Goal: Information Seeking & Learning: Find specific fact

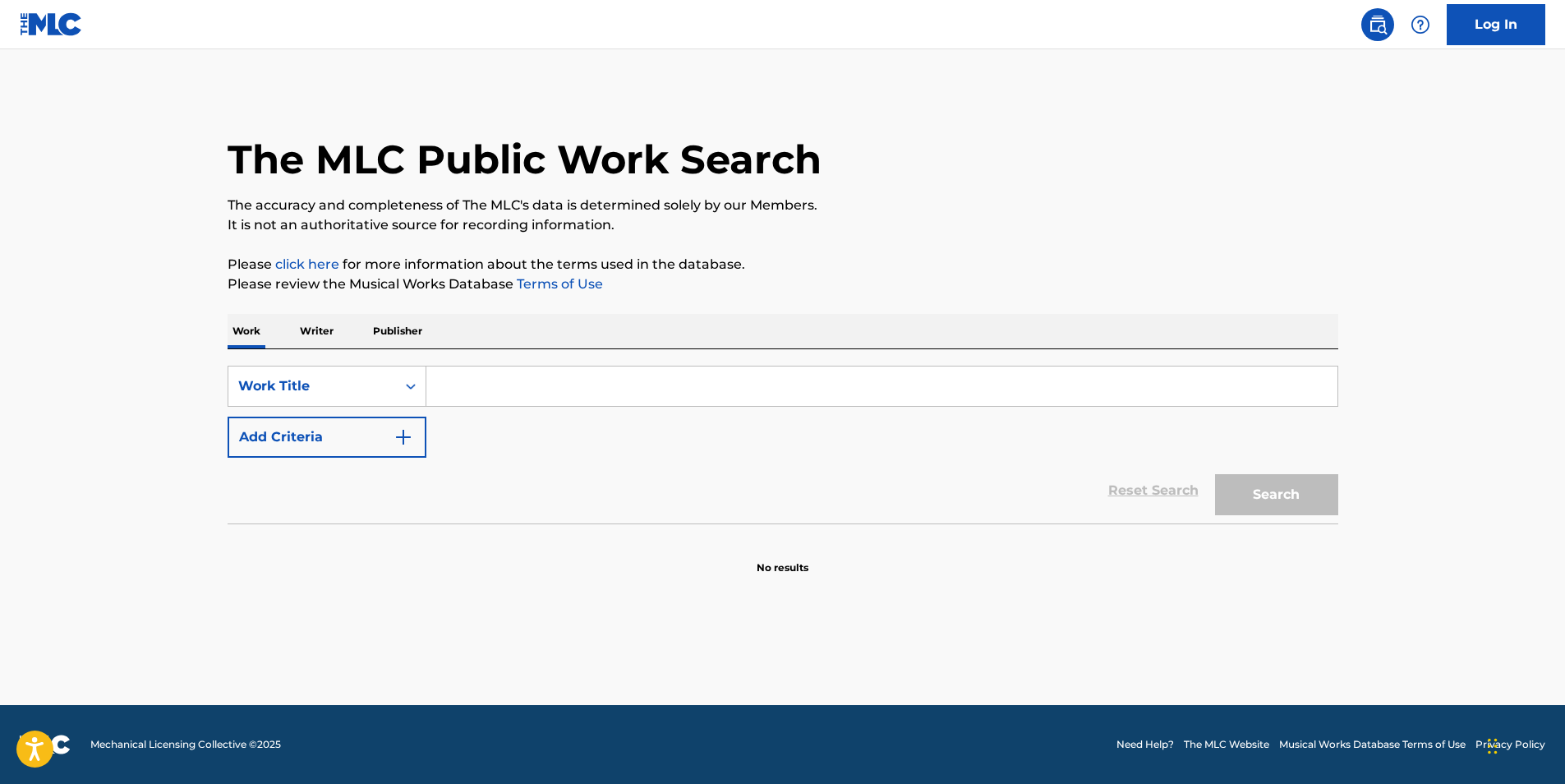
click at [559, 387] on input "Search Form" at bounding box center [882, 386] width 912 height 39
paste input "A New Day (feat. [PERSON_NAME])” by [PERSON_NAME]"
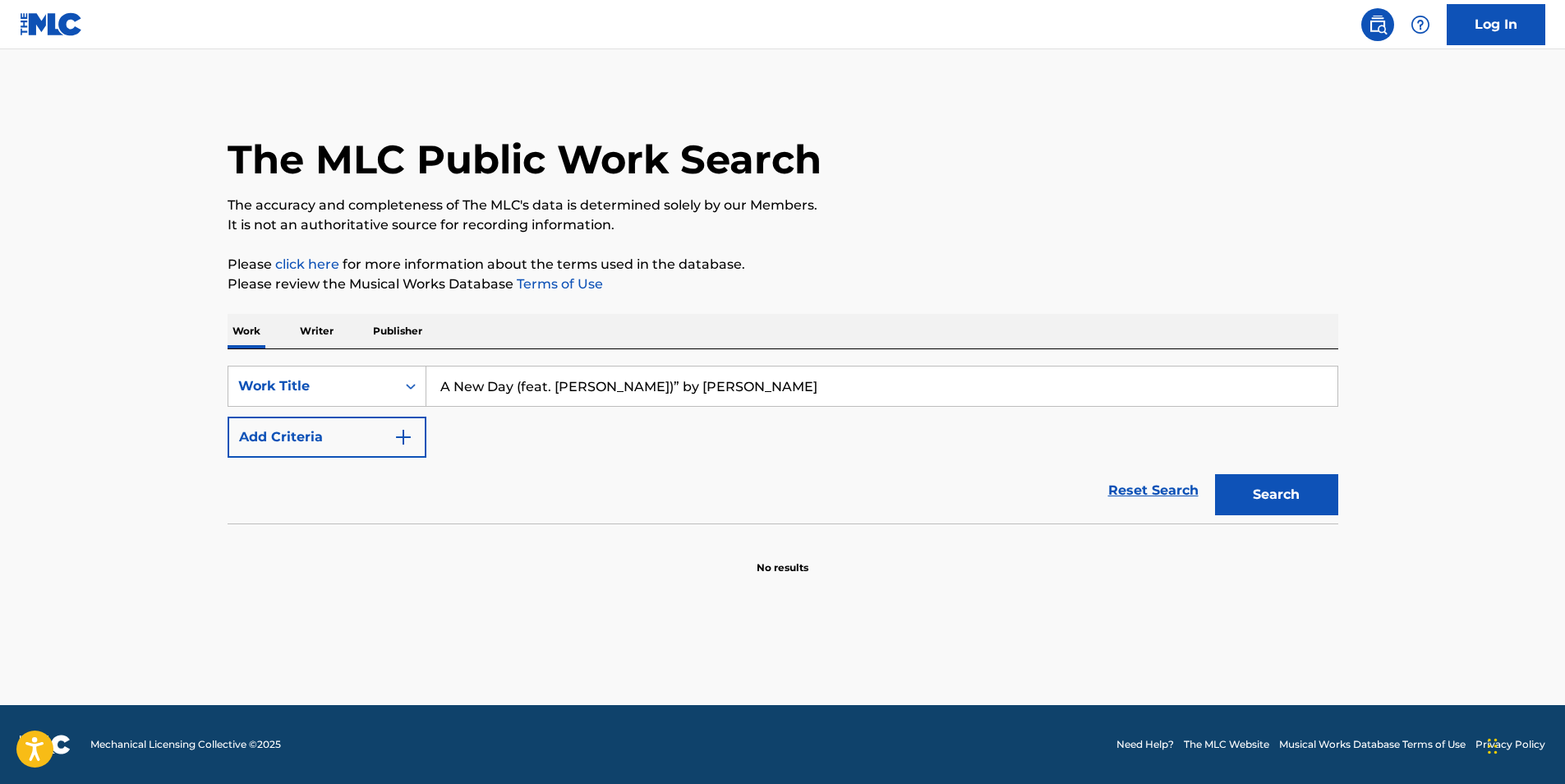
click at [407, 428] on img "Search Form" at bounding box center [403, 436] width 20 height 20
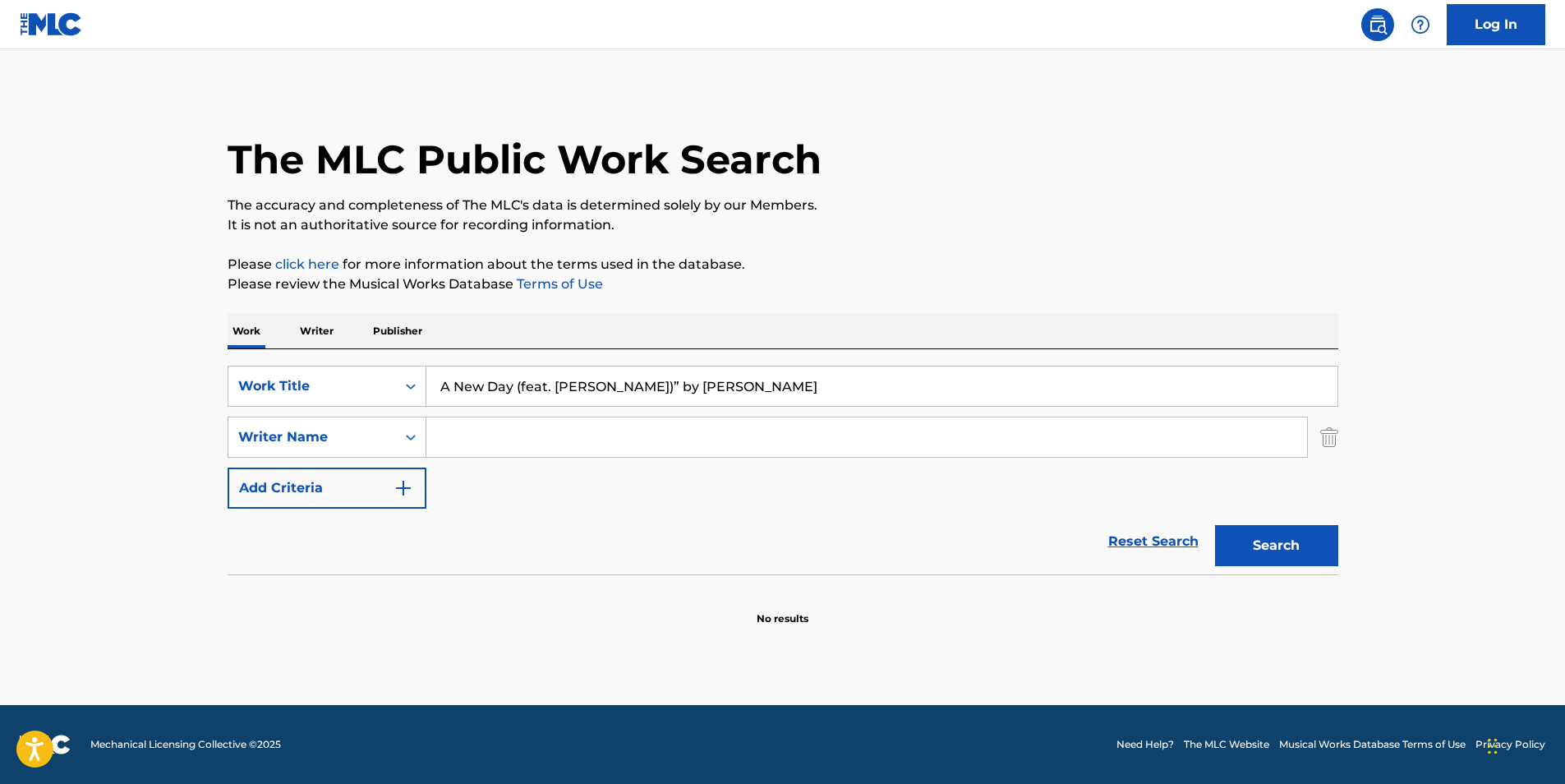
drag, startPoint x: 807, startPoint y: 389, endPoint x: 663, endPoint y: 375, distance: 144.7
click at [663, 375] on input "A New Day (feat. [PERSON_NAME])” by [PERSON_NAME]" at bounding box center [882, 386] width 912 height 39
type input "A New Day (feat. [PERSON_NAME])” by"
click at [481, 441] on input "Search Form" at bounding box center [867, 437] width 881 height 39
paste input "[PERSON_NAME]"
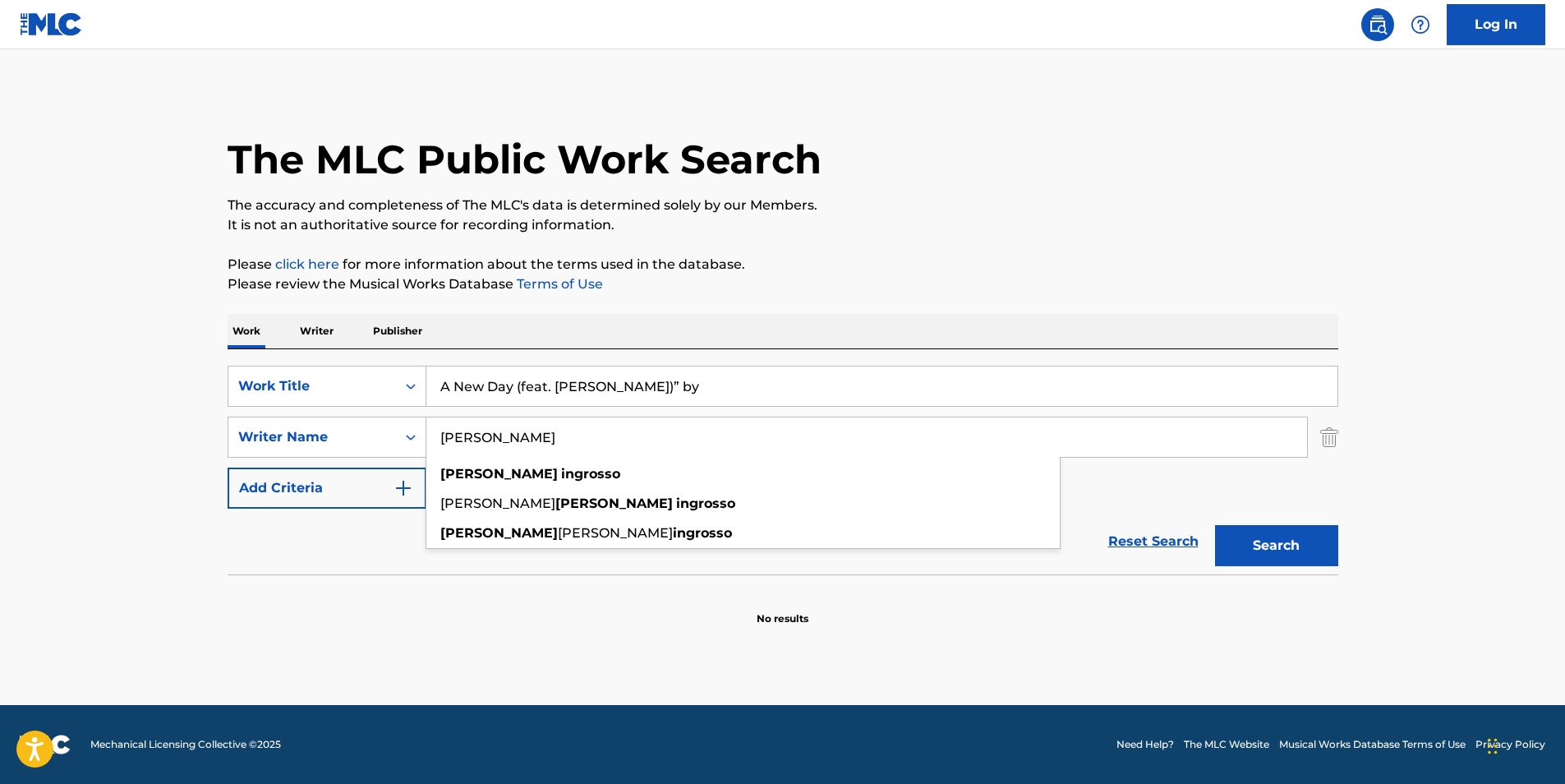
type input "[PERSON_NAME]"
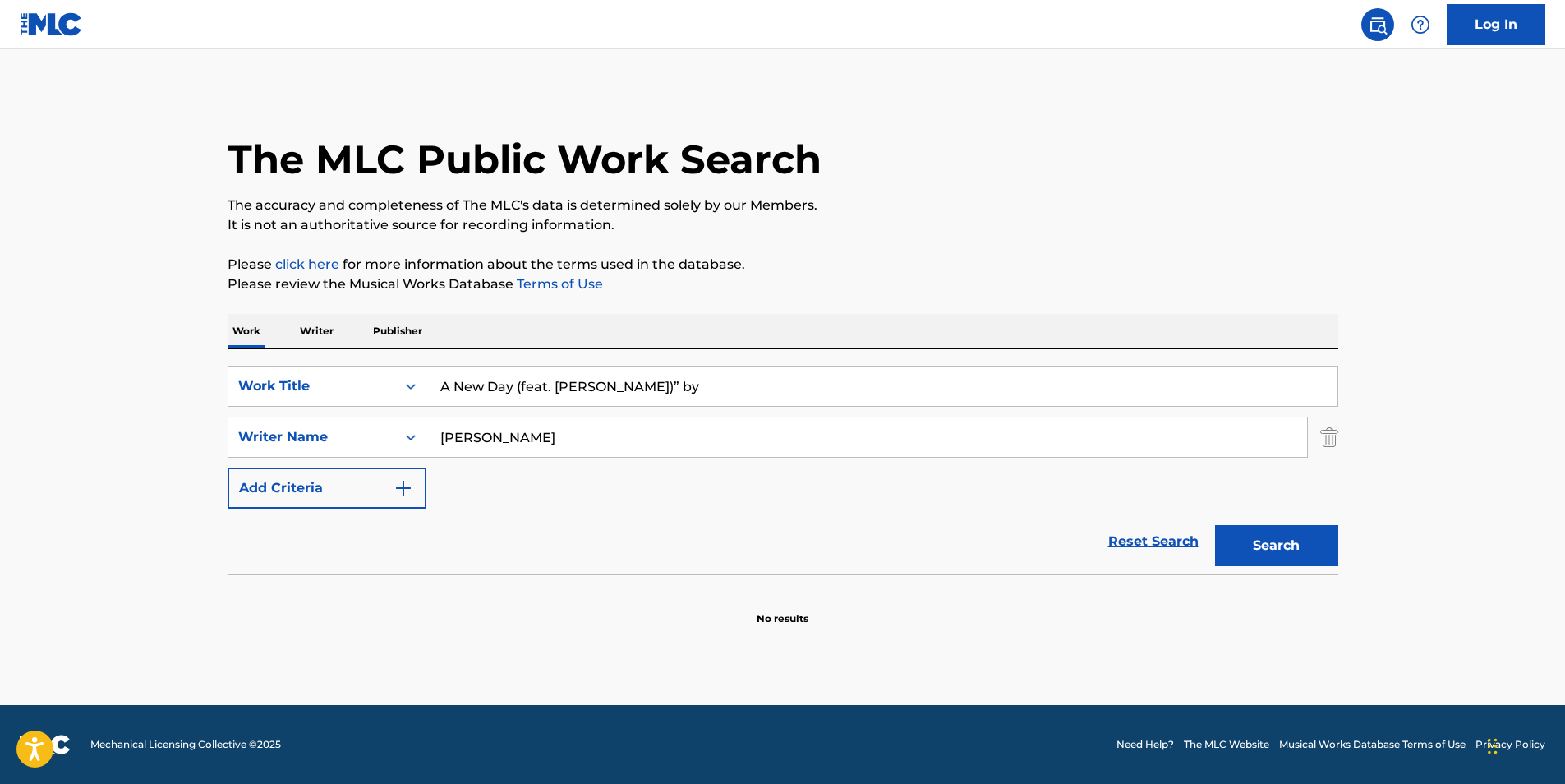
drag, startPoint x: 647, startPoint y: 387, endPoint x: 710, endPoint y: 380, distance: 63.4
click at [710, 380] on input "A New Day (feat. [PERSON_NAME])” by" at bounding box center [882, 386] width 912 height 39
click at [1267, 559] on button "Search" at bounding box center [1276, 546] width 123 height 41
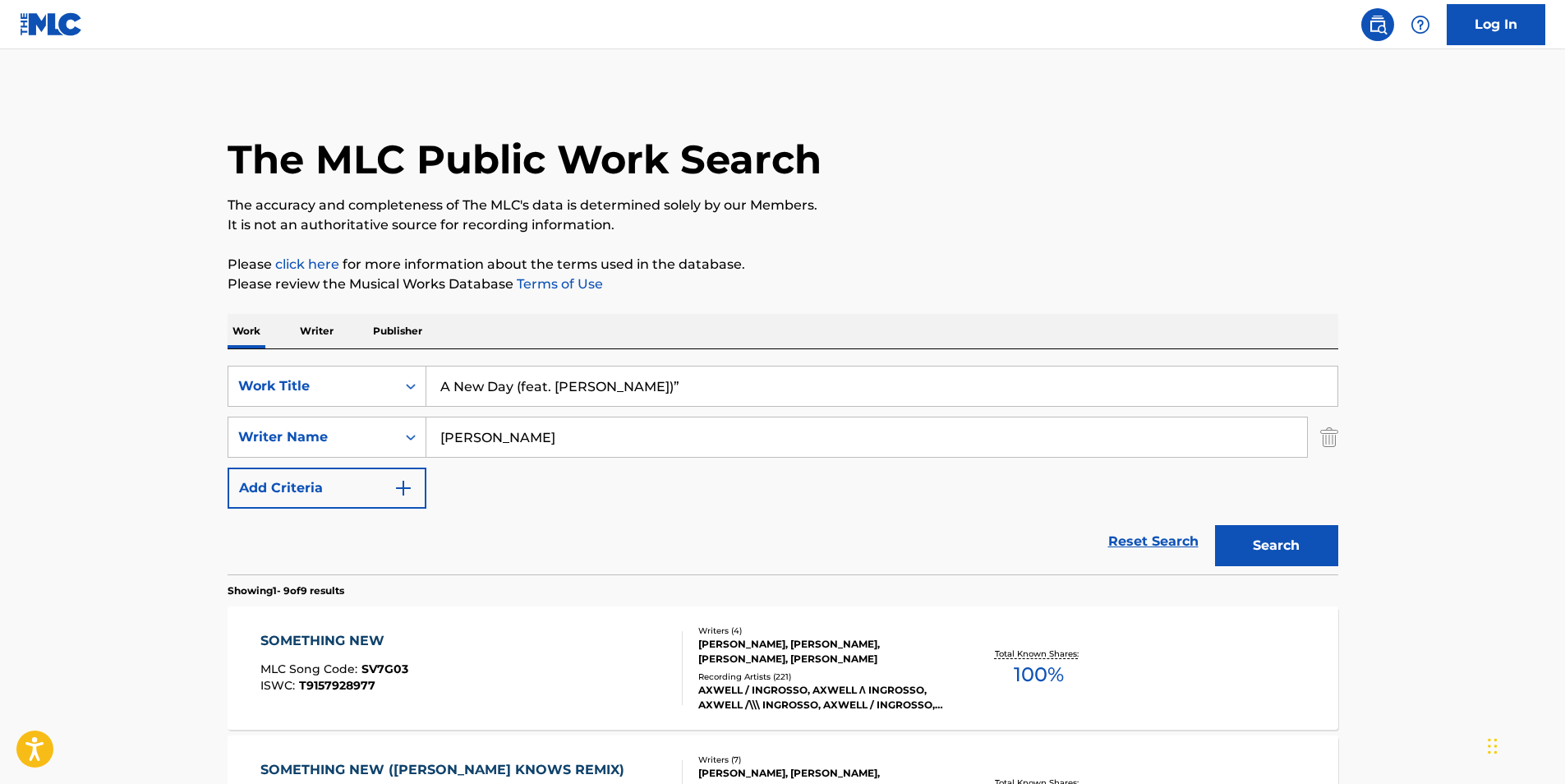
click at [457, 389] on input "A New Day (feat. [PERSON_NAME])”" at bounding box center [882, 386] width 912 height 39
type input "New Day (feat. [PERSON_NAME])”"
click at [1215, 525] on button "Search" at bounding box center [1276, 546] width 123 height 41
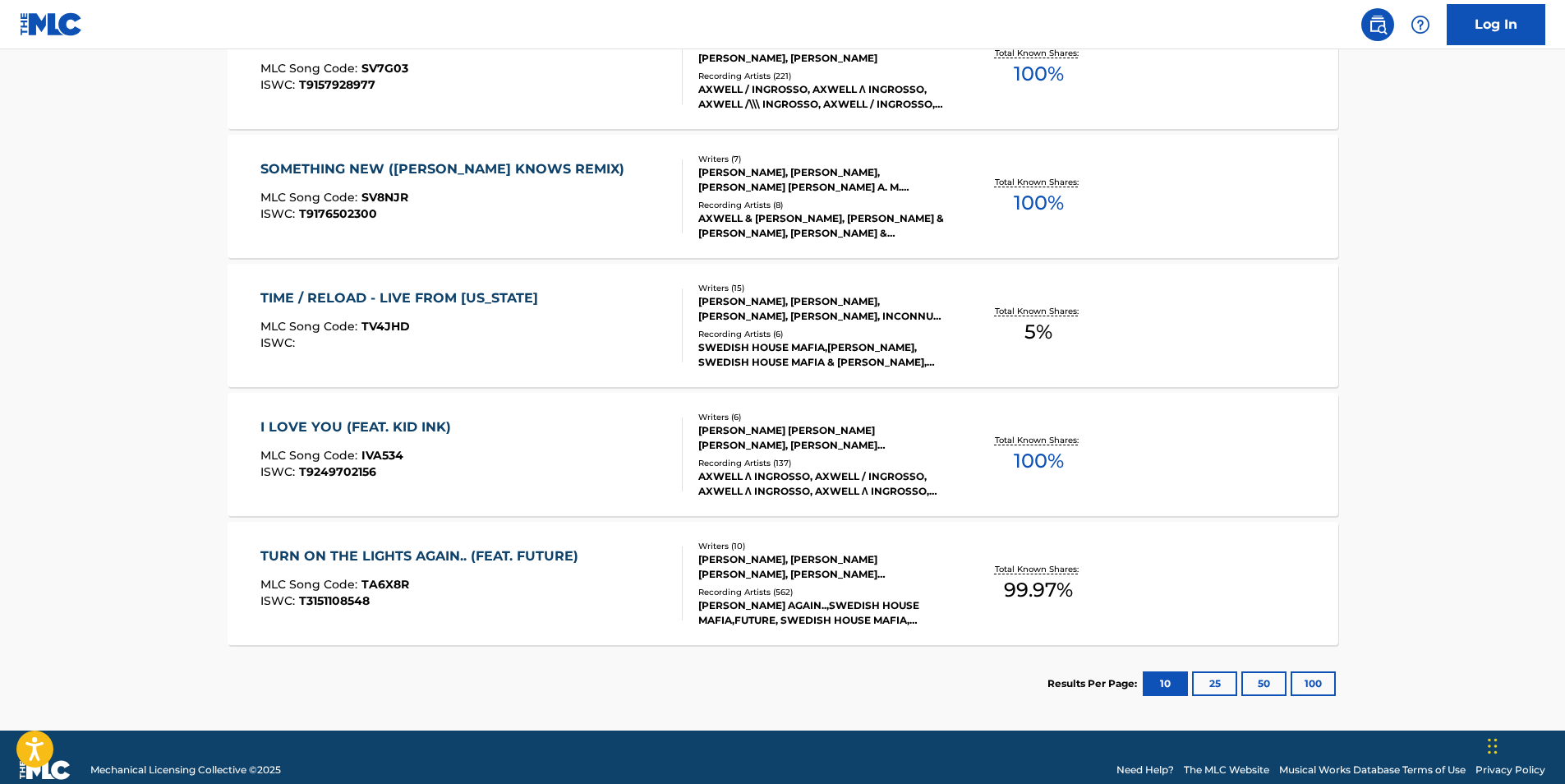
scroll to position [626, 0]
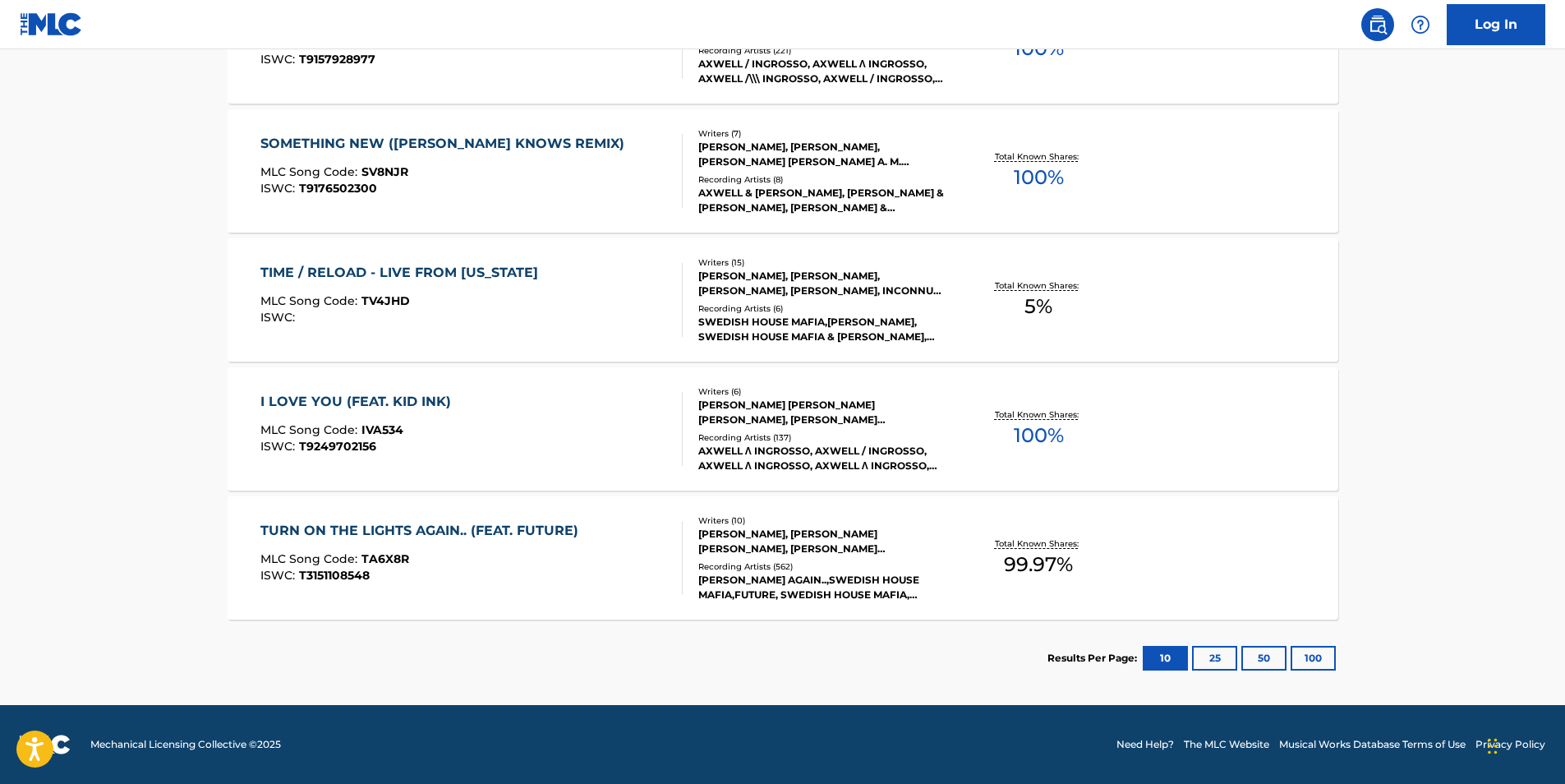
click at [1211, 652] on button "25" at bounding box center [1214, 658] width 45 height 25
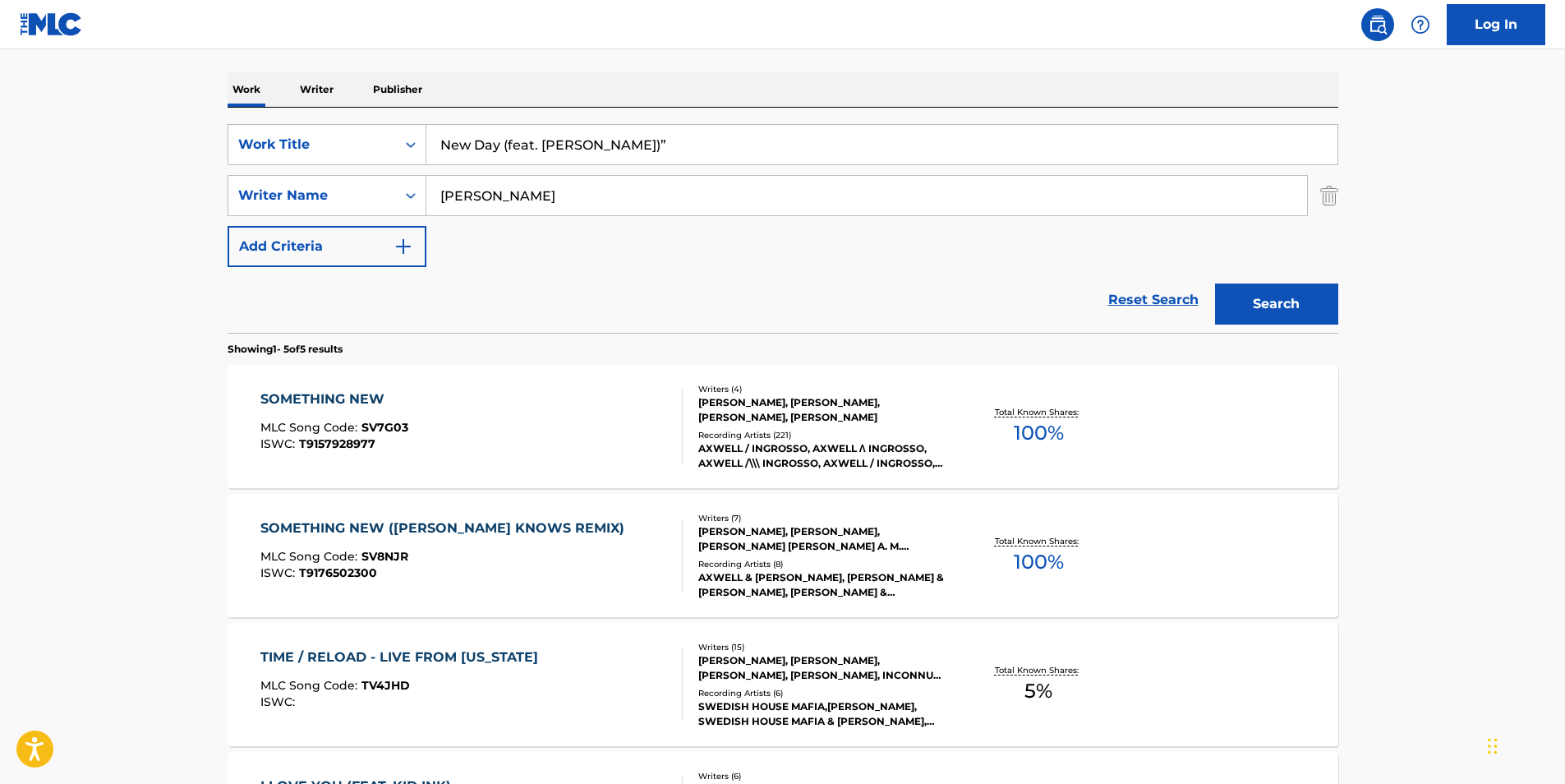
scroll to position [165, 0]
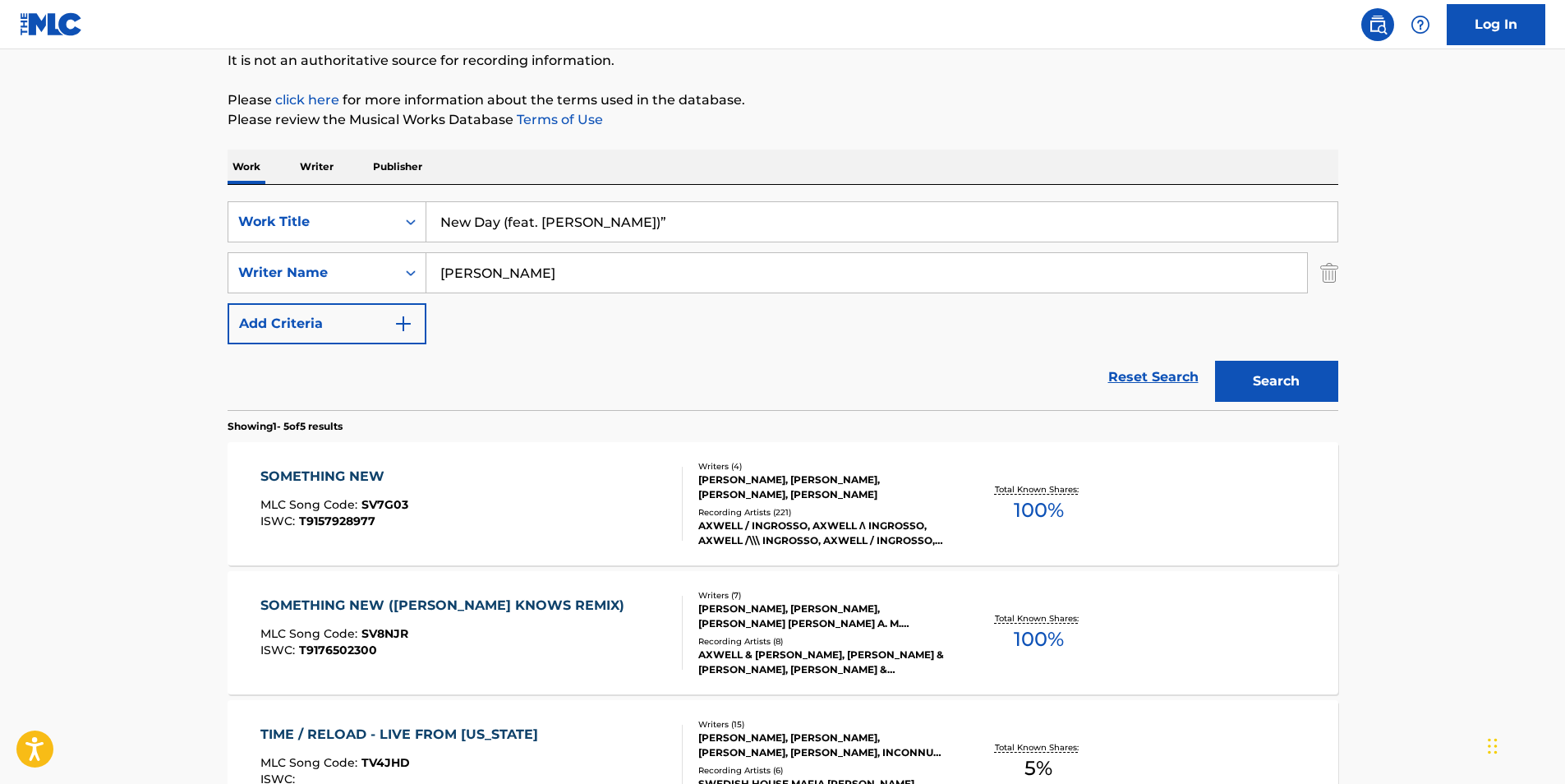
drag, startPoint x: 660, startPoint y: 230, endPoint x: 374, endPoint y: 199, distance: 287.7
click at [374, 199] on div "SearchWithCriteria8f71d475-a1e1-4ee4-92c2-5fbc4c88eadc Work Title New Day (feat…" at bounding box center [782, 297] width 1111 height 225
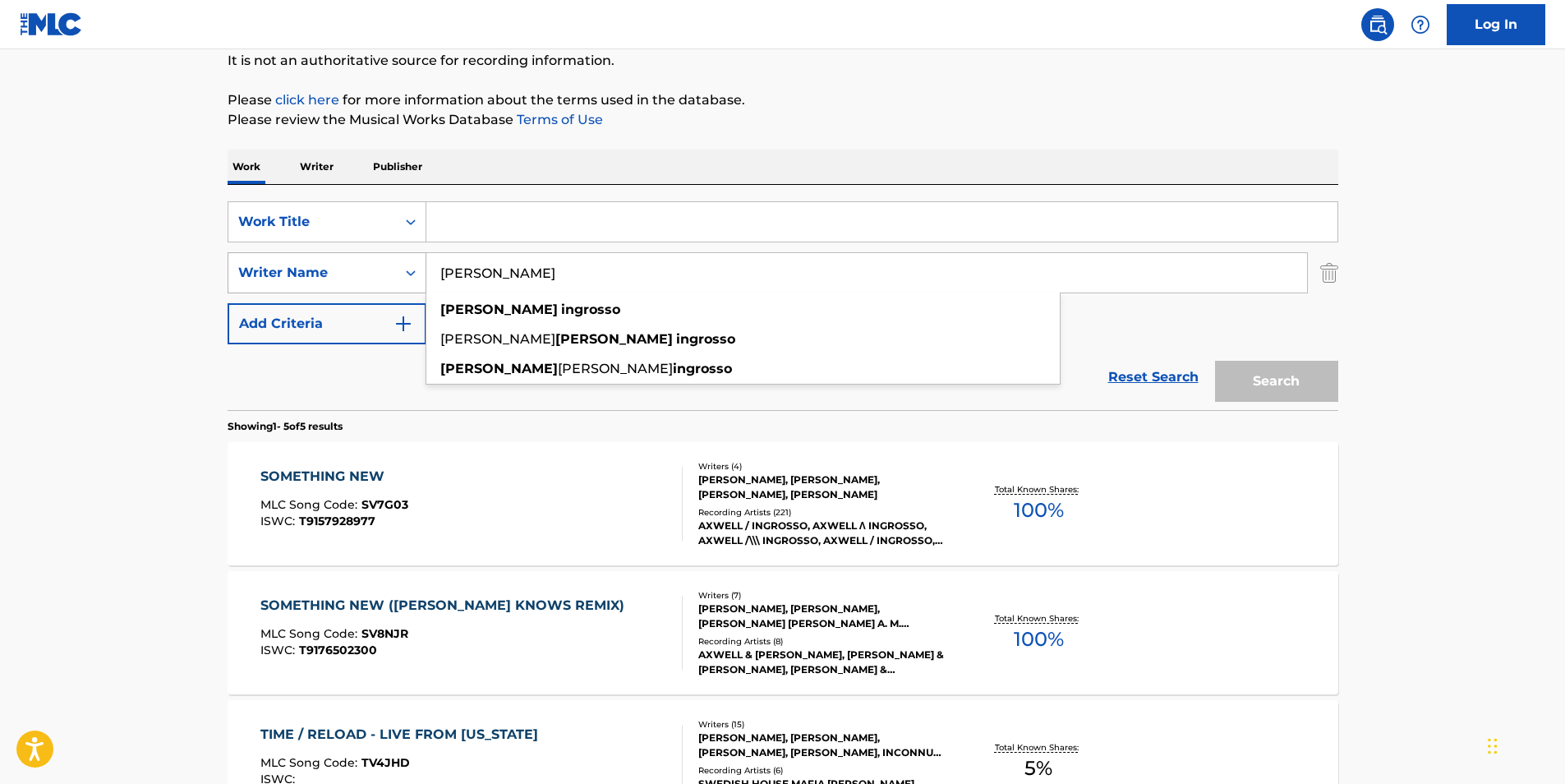
drag, startPoint x: 583, startPoint y: 271, endPoint x: 405, endPoint y: 256, distance: 178.6
click at [405, 256] on div "SearchWithCriteriaee6b7917-a027-4ead-8c10-be5039e6d02c Writer Name [PERSON_NAME…" at bounding box center [782, 272] width 1111 height 41
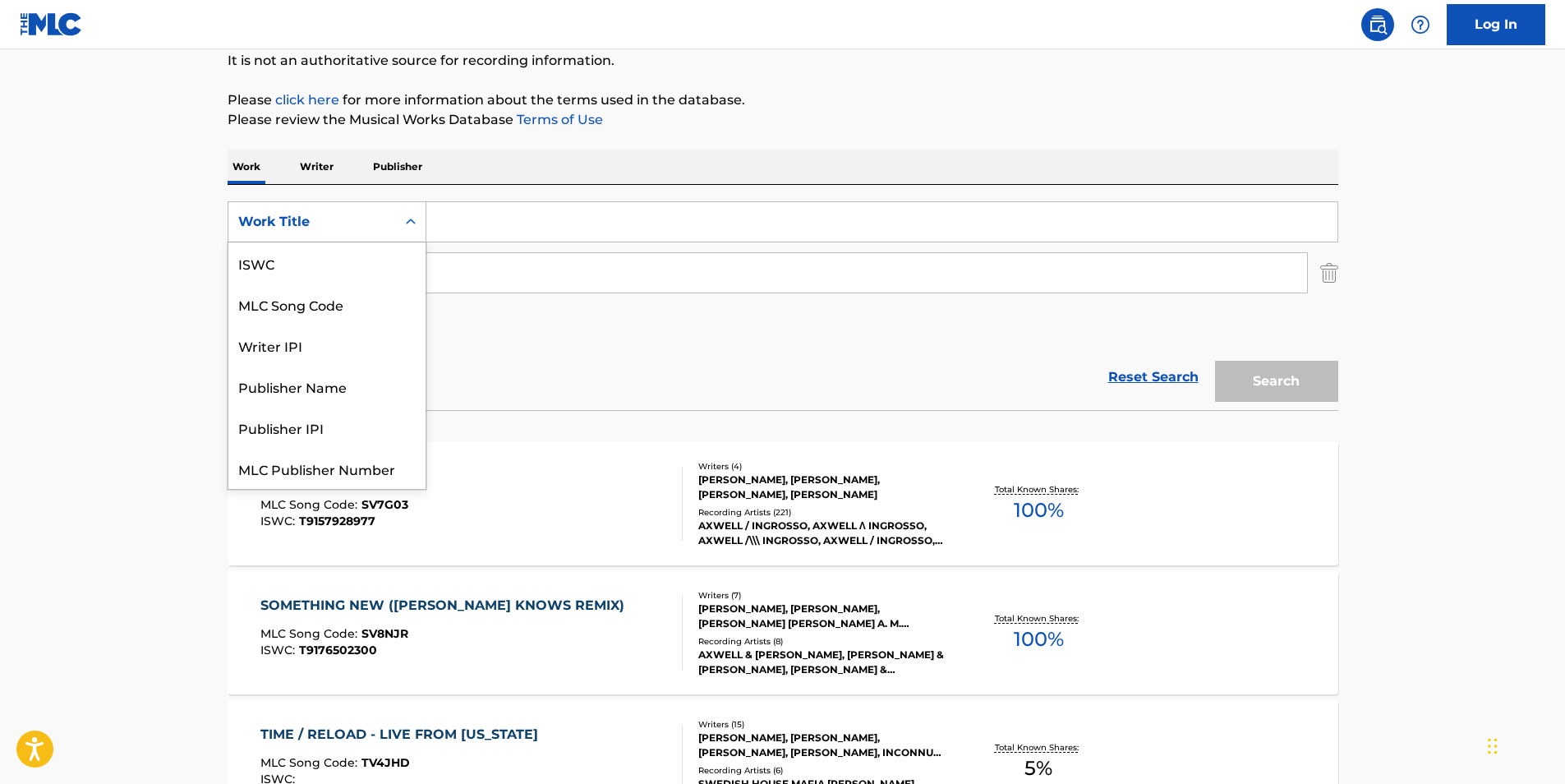
scroll to position [41, 0]
click at [409, 223] on icon "Search Form" at bounding box center [410, 221] width 16 height 16
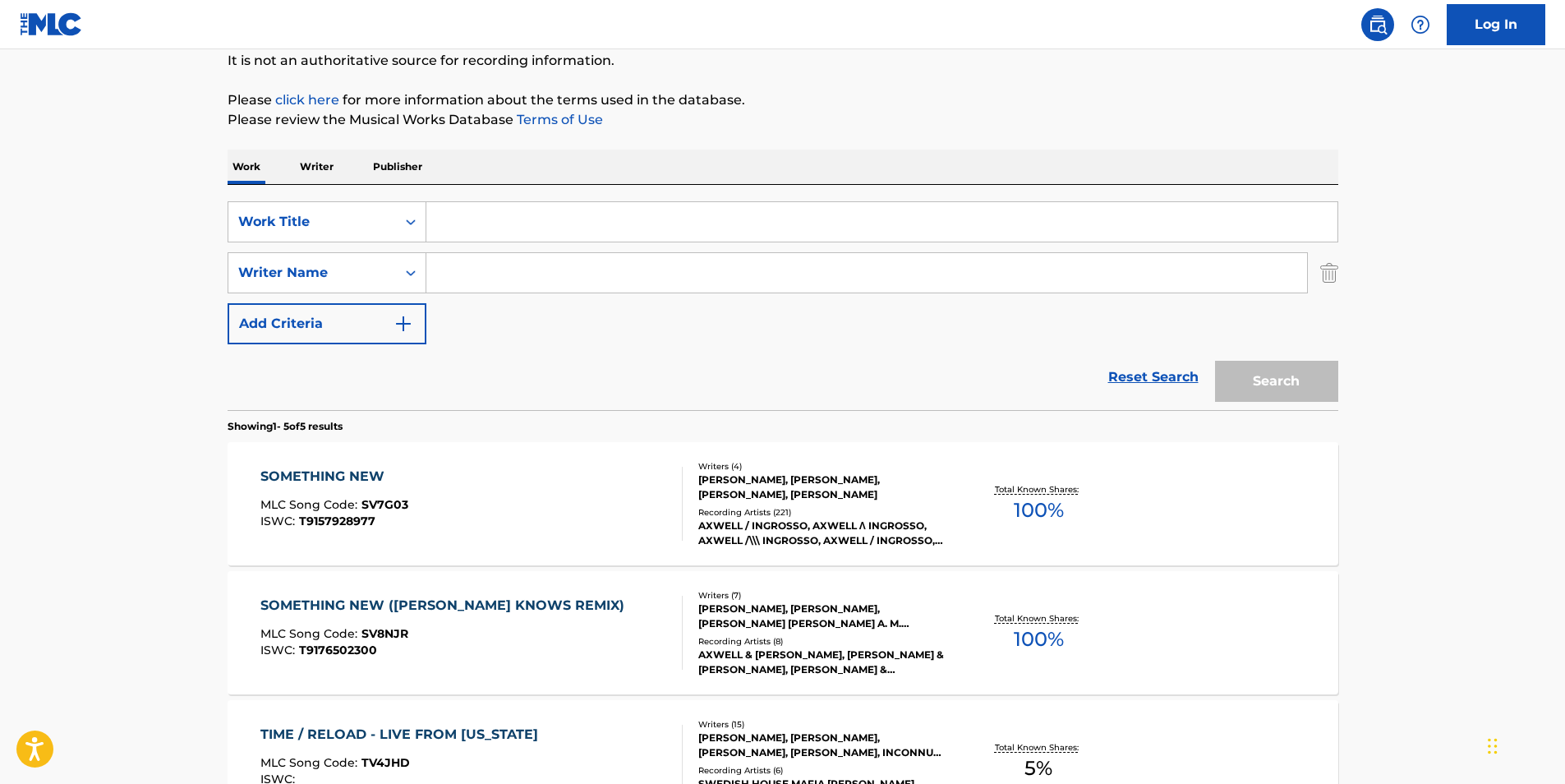
click at [609, 304] on div "SearchWithCriteria8f71d475-a1e1-4ee4-92c2-5fbc4c88eadc Work Title SearchWithCri…" at bounding box center [782, 272] width 1111 height 143
drag, startPoint x: 609, startPoint y: 304, endPoint x: 368, endPoint y: 232, distance: 251.5
click at [369, 233] on div "SearchWithCriteria8f71d475-a1e1-4ee4-92c2-5fbc4c88eadc Work Title SearchWithCri…" at bounding box center [782, 272] width 1111 height 143
drag, startPoint x: 368, startPoint y: 232, endPoint x: 493, endPoint y: 272, distance: 131.2
click at [493, 272] on input "Search Form" at bounding box center [867, 272] width 881 height 39
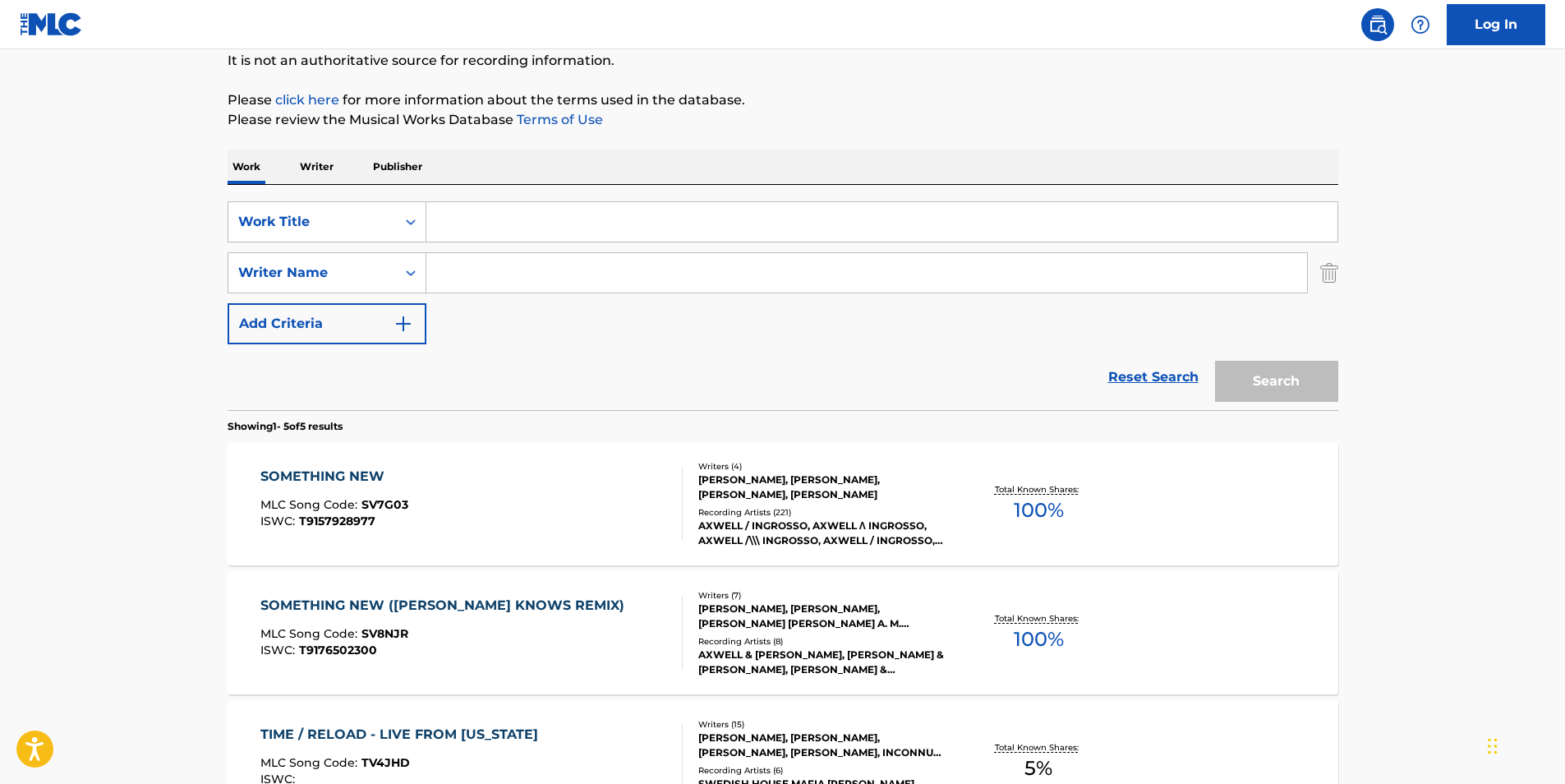
click at [491, 271] on input "Search Form" at bounding box center [867, 272] width 881 height 39
paste input "[PERSON_NAME]"
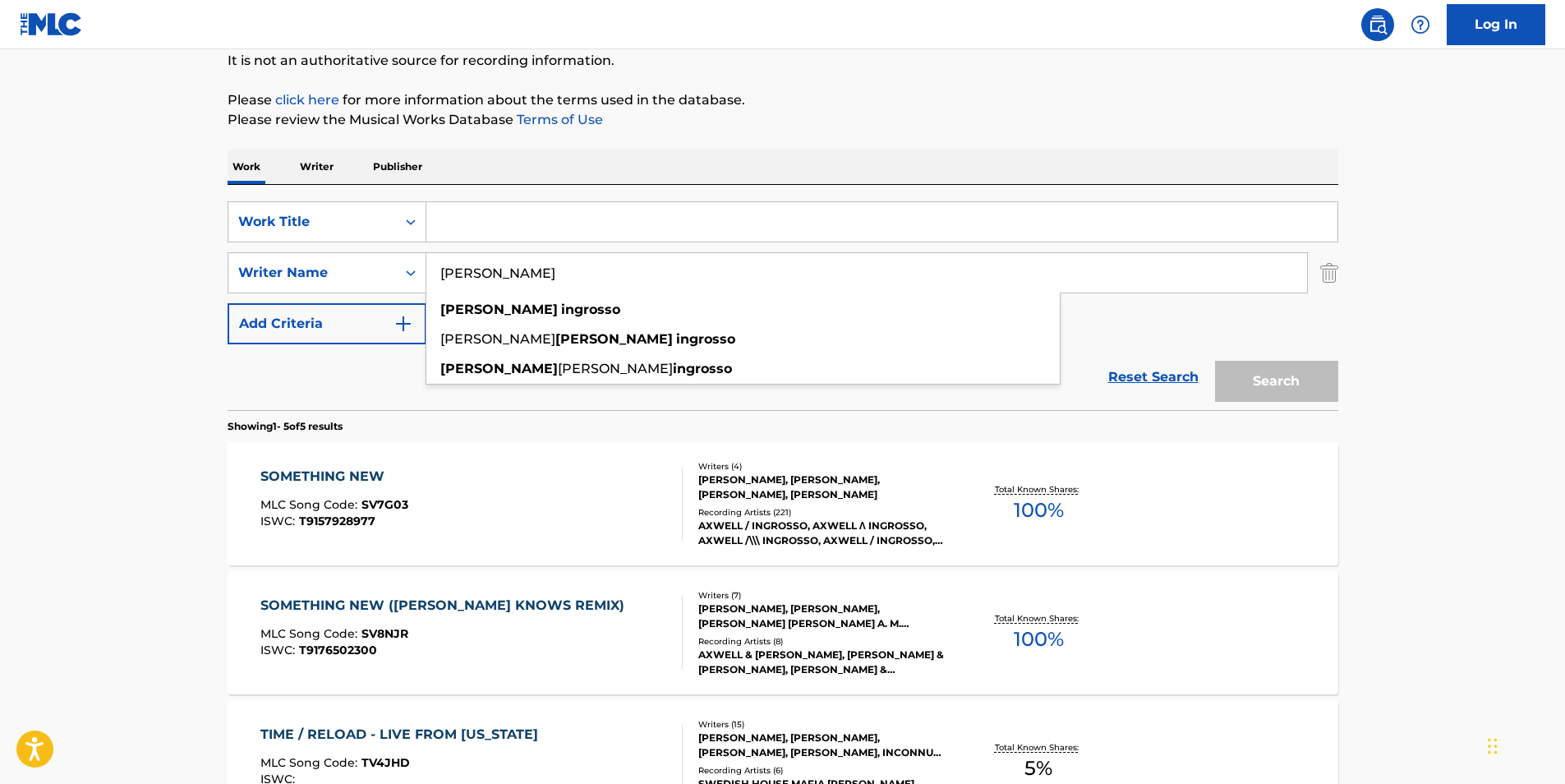
drag, startPoint x: 624, startPoint y: 278, endPoint x: 540, endPoint y: 289, distance: 84.7
click at [596, 283] on input "[PERSON_NAME]" at bounding box center [867, 272] width 881 height 39
click at [526, 269] on input "[PERSON_NAME]" at bounding box center [867, 272] width 881 height 39
type input "[PERSON_NAME]"
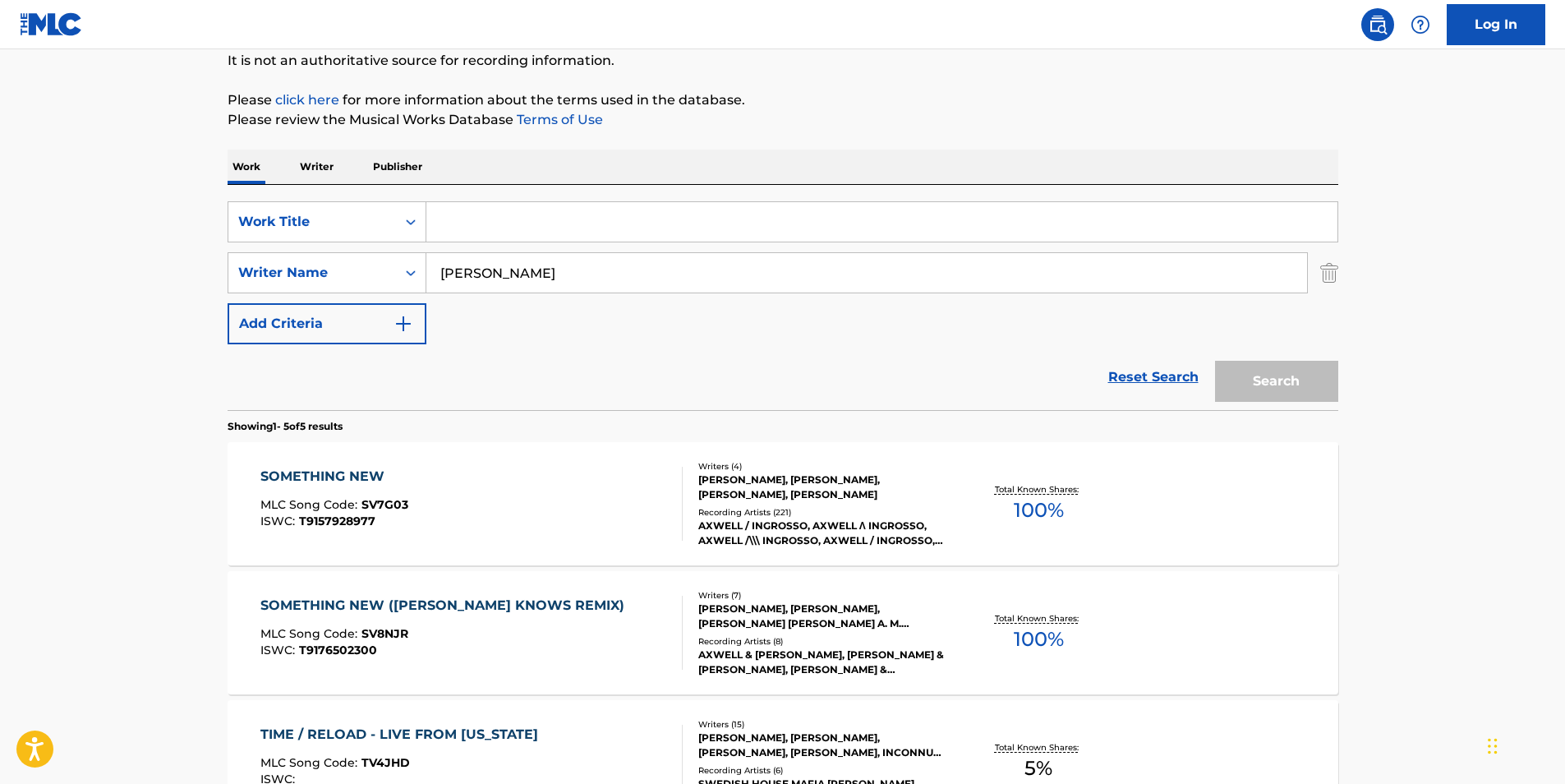
click at [1256, 384] on div "Search" at bounding box center [1272, 377] width 132 height 65
click at [1119, 374] on link "Reset Search" at bounding box center [1153, 377] width 107 height 36
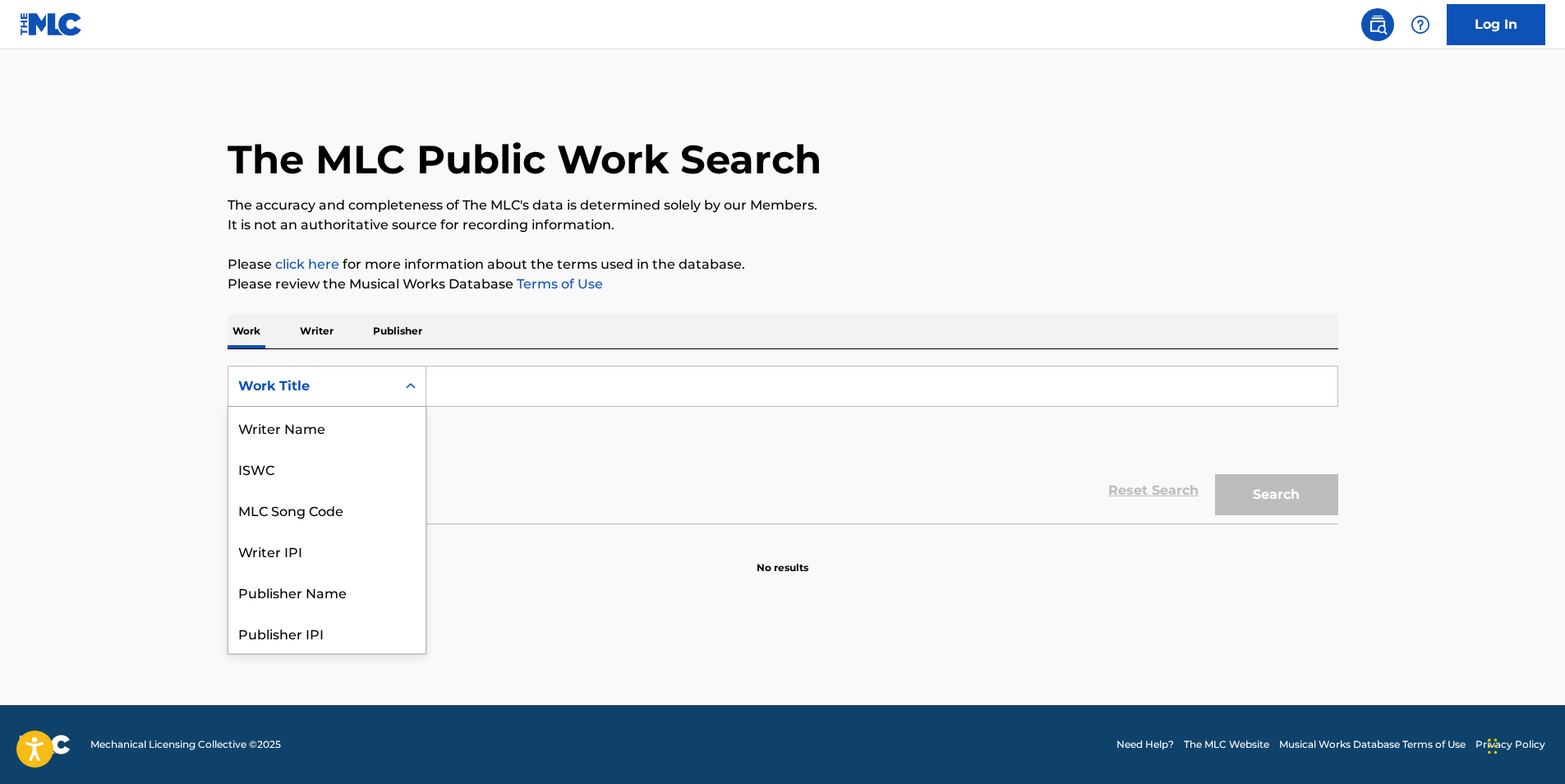
click at [411, 391] on icon "Search Form" at bounding box center [410, 385] width 16 height 16
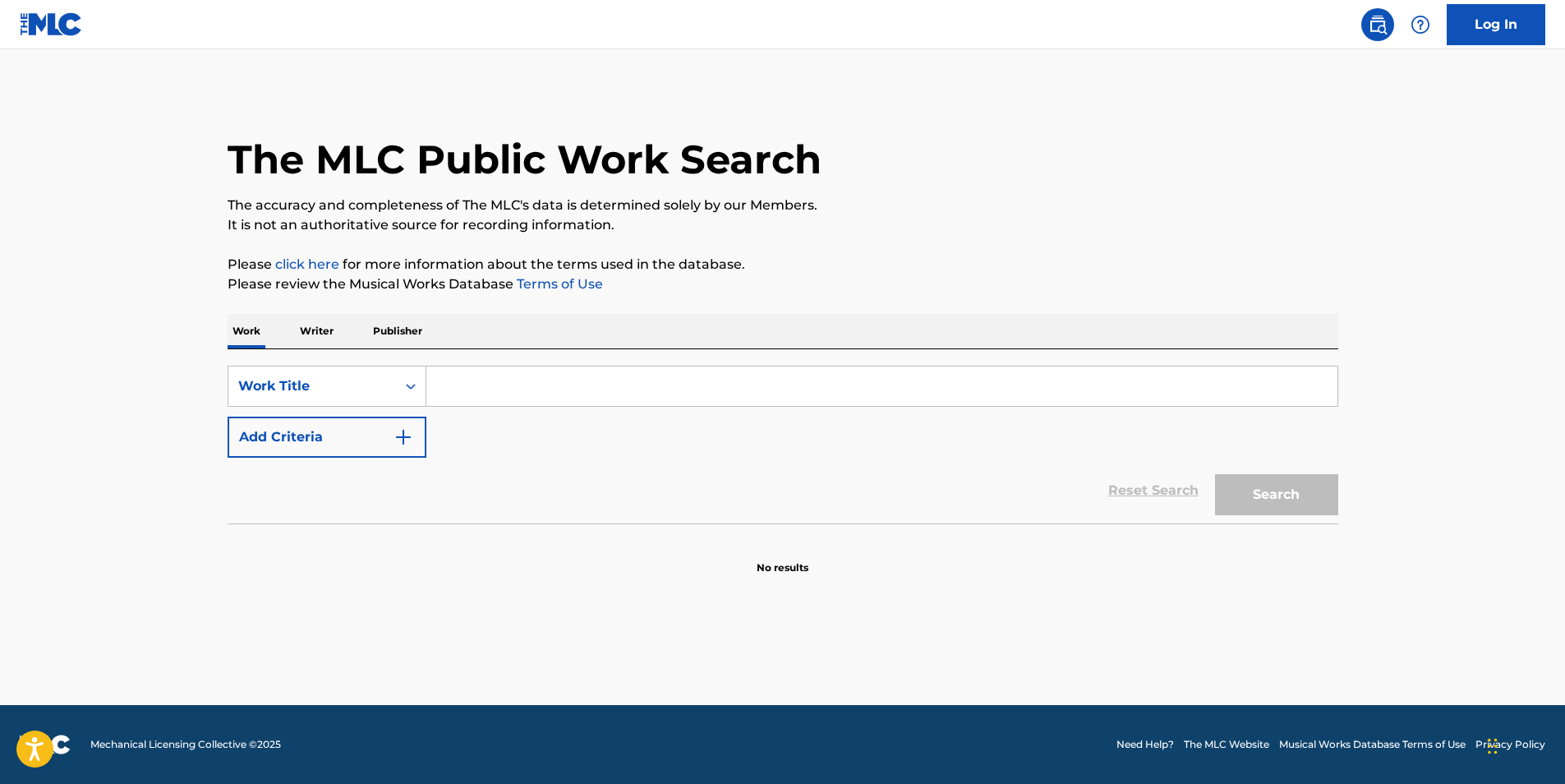
click at [534, 434] on div "SearchWithCriteria8f71d475-a1e1-4ee4-92c2-5fbc4c88eadc Work Title Add Criteria" at bounding box center [782, 412] width 1111 height 92
click at [561, 374] on input "Search Form" at bounding box center [882, 386] width 912 height 39
paste input "[PERSON_NAME]"
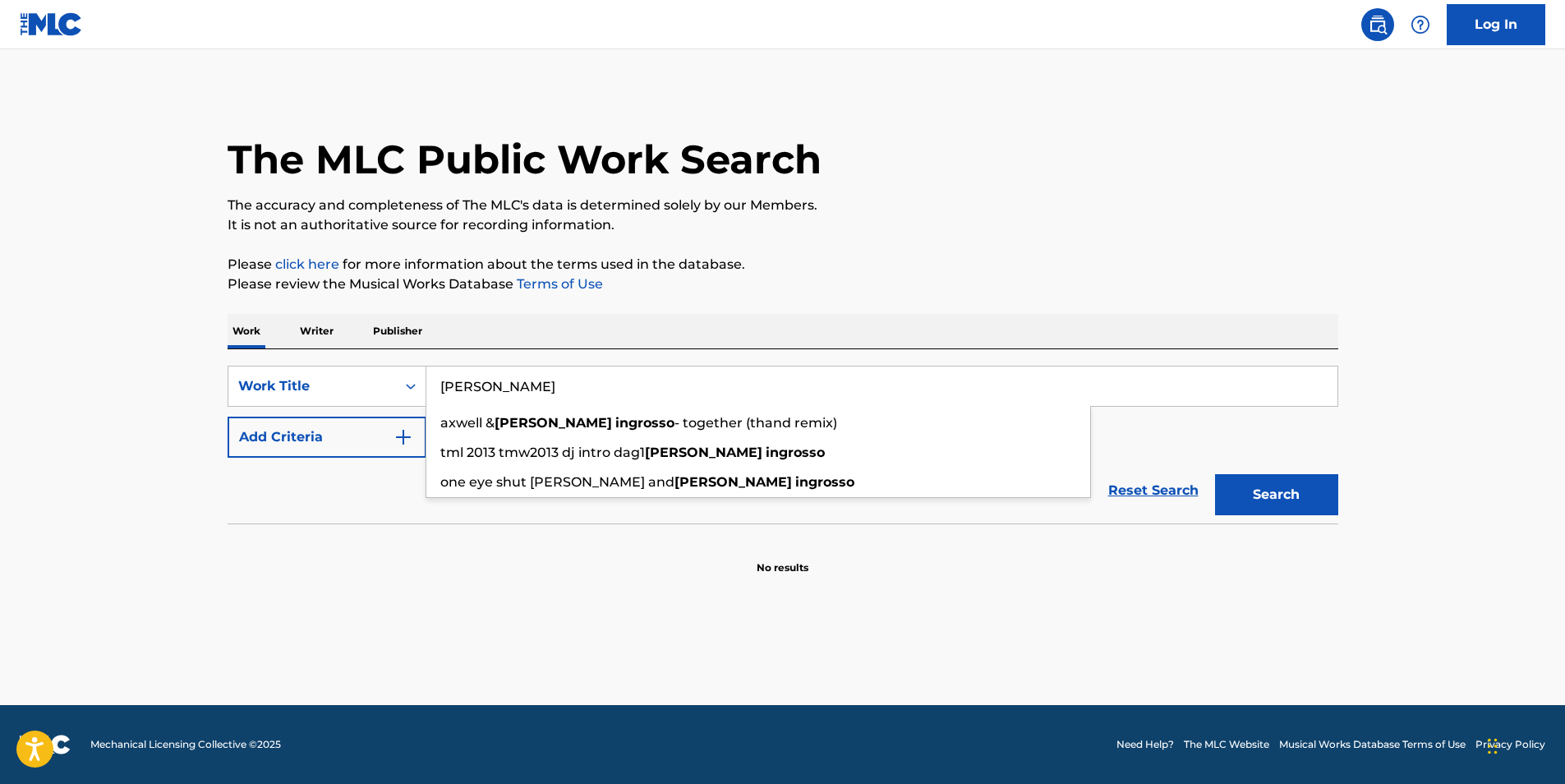
drag, startPoint x: 578, startPoint y: 389, endPoint x: 407, endPoint y: 311, distance: 187.9
click at [377, 365] on div "SearchWithCriteria8f71d475-a1e1-4ee4-92c2-5fbc4c88eadc Work Title [PERSON_NAME]…" at bounding box center [782, 435] width 1111 height 174
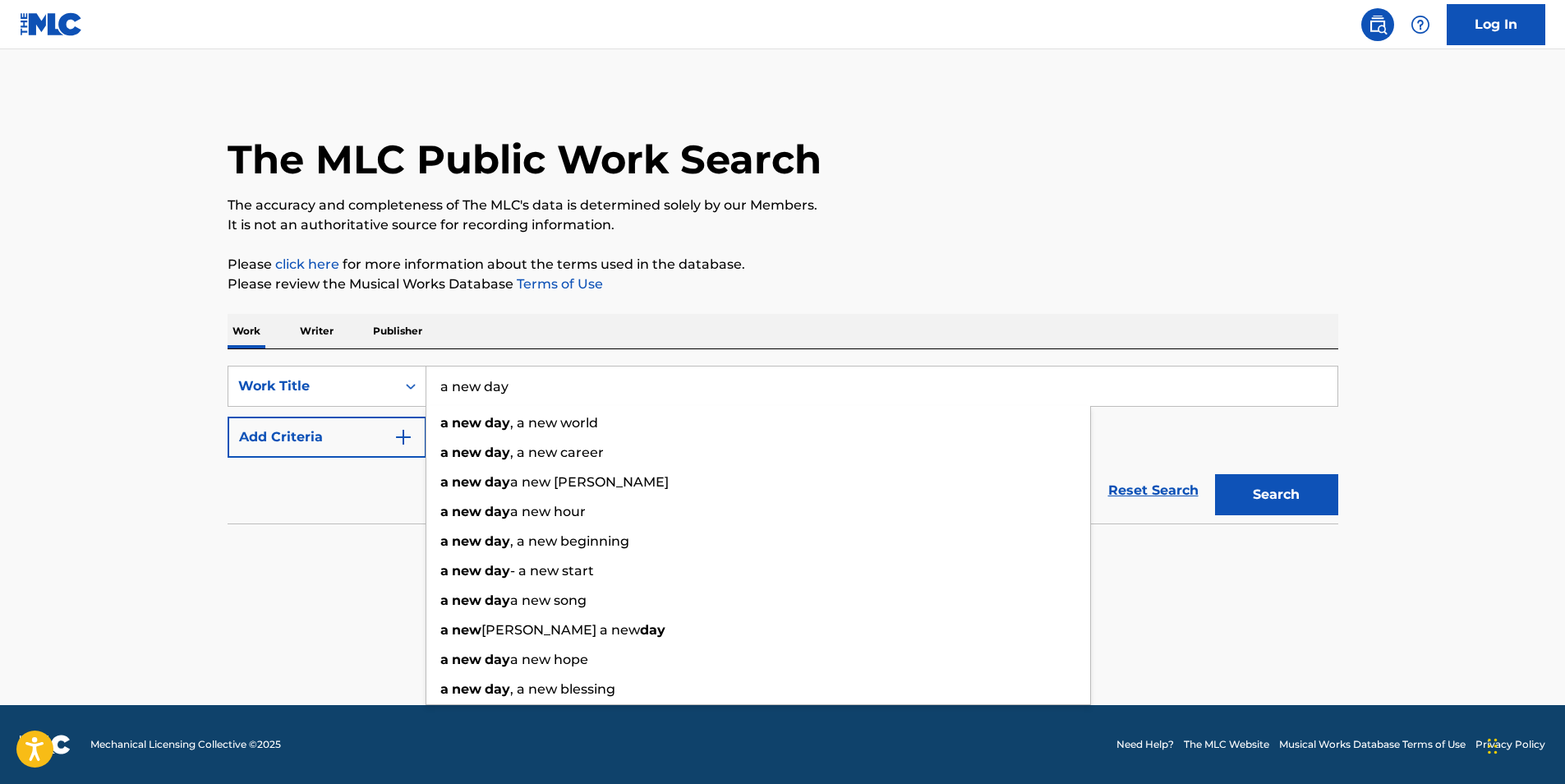
type input "a new day"
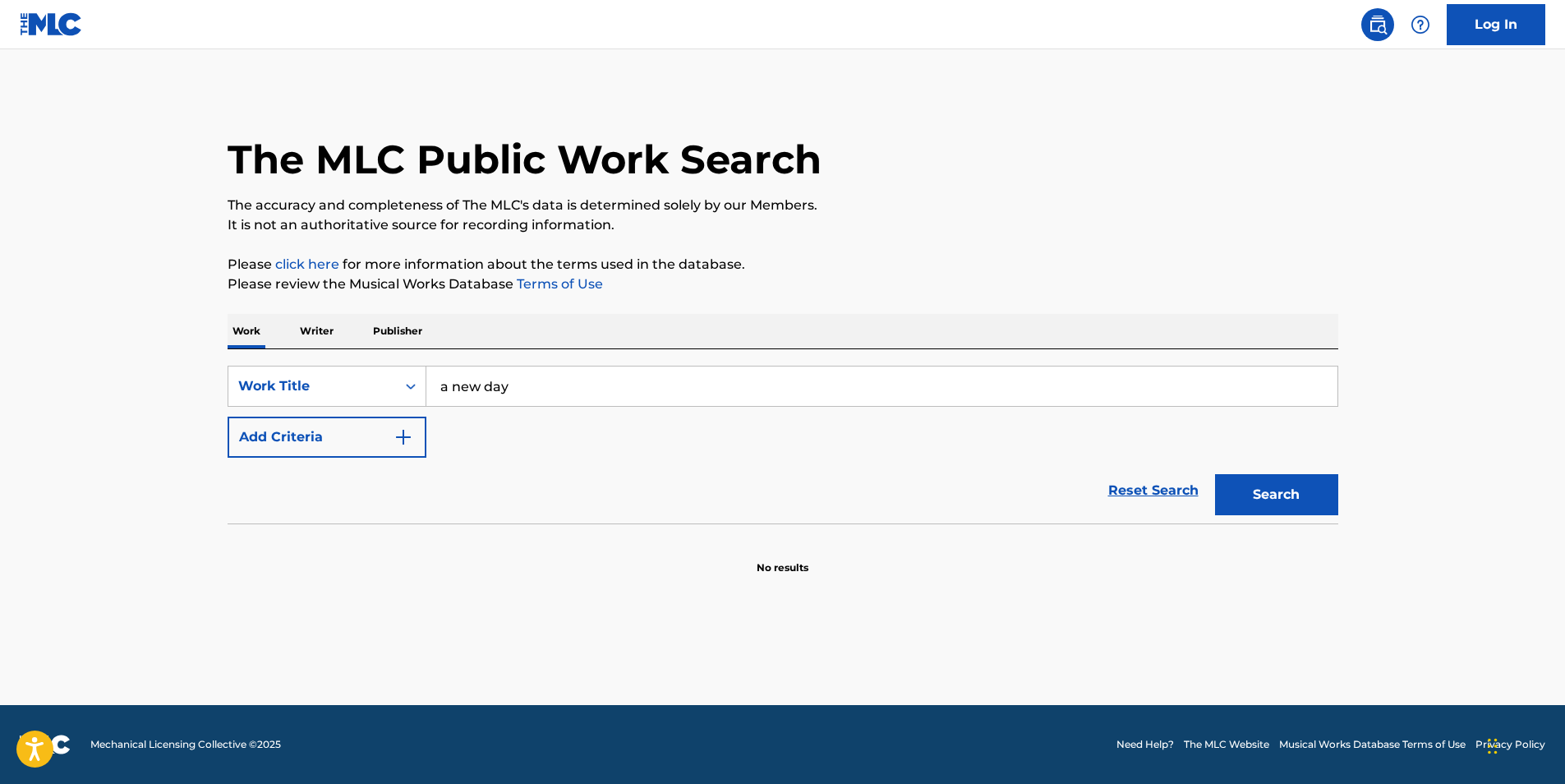
click at [407, 418] on button "Add Criteria" at bounding box center [327, 437] width 199 height 41
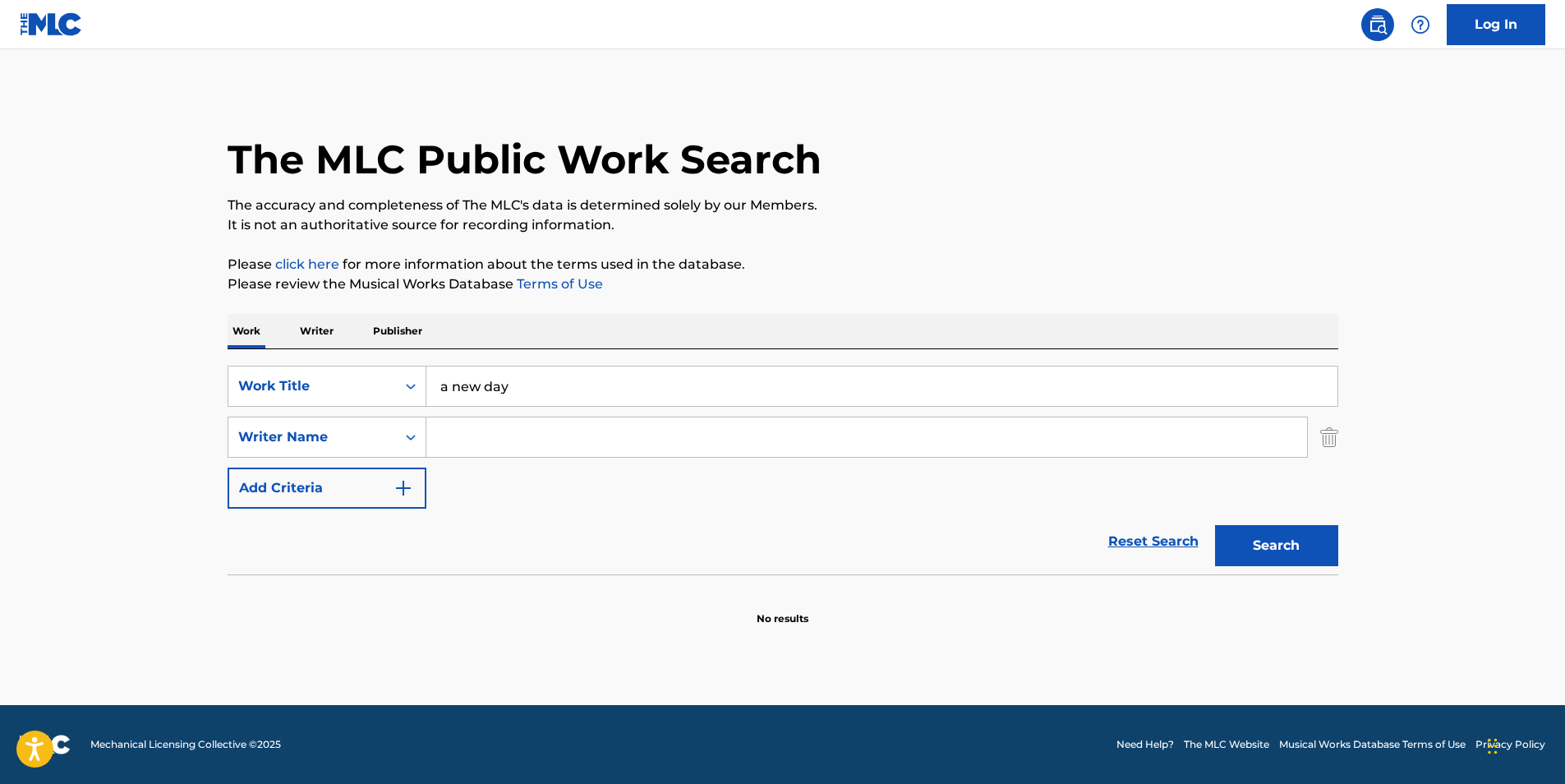
click at [479, 441] on input "Search Form" at bounding box center [867, 437] width 881 height 39
paste input "[PERSON_NAME]"
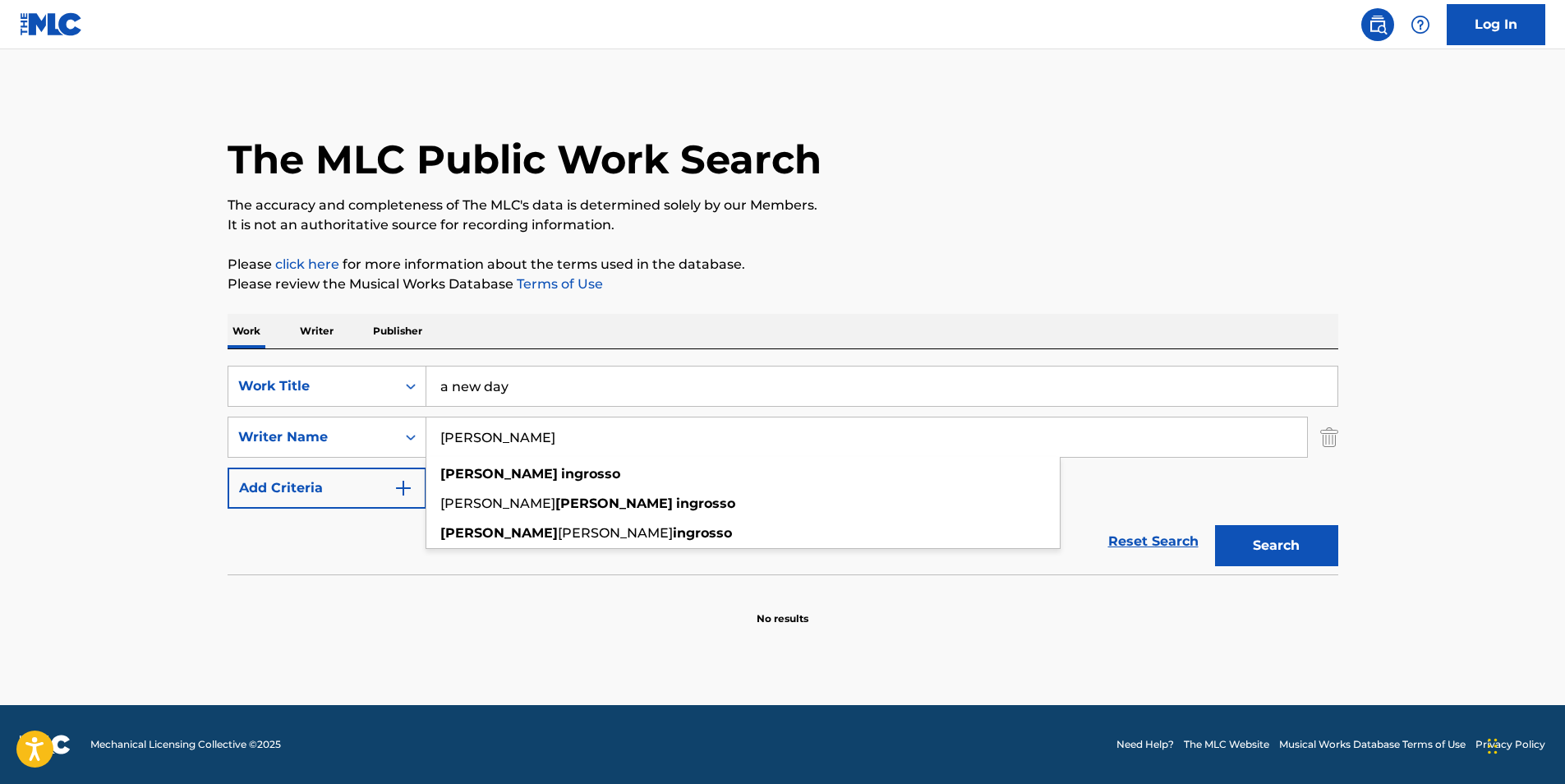
type input "[PERSON_NAME]"
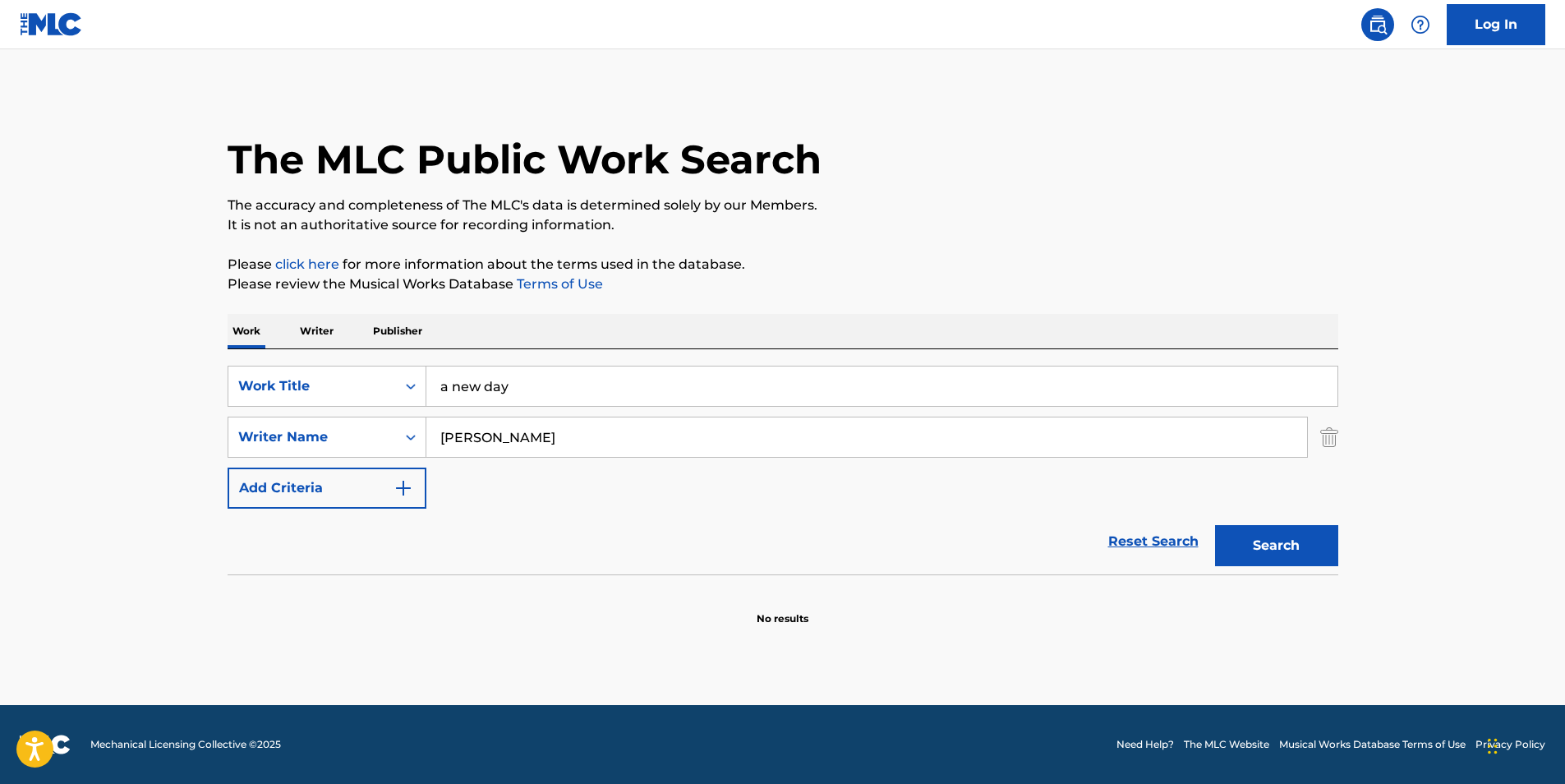
click at [1295, 546] on button "Search" at bounding box center [1276, 546] width 123 height 41
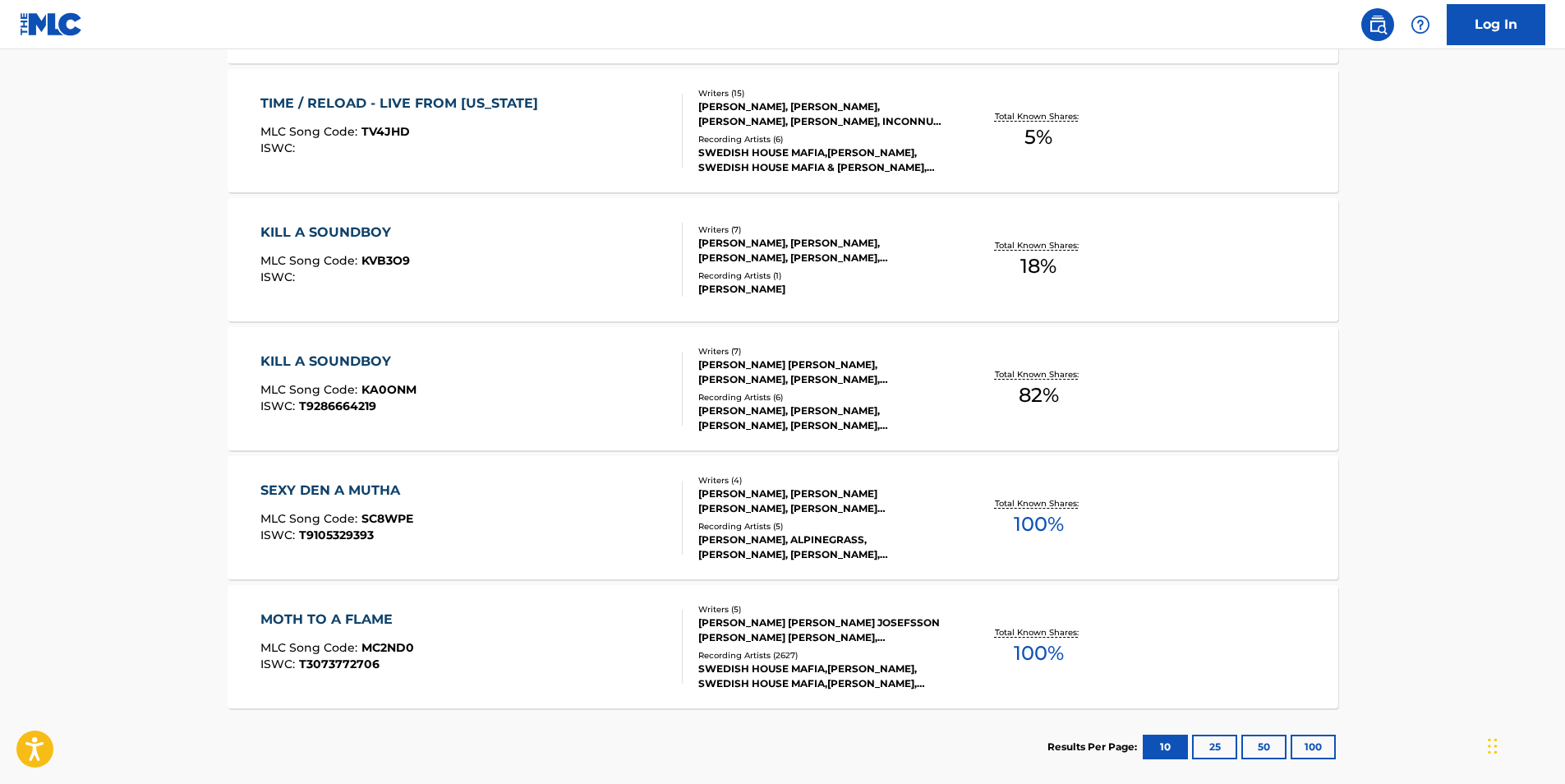
scroll to position [884, 0]
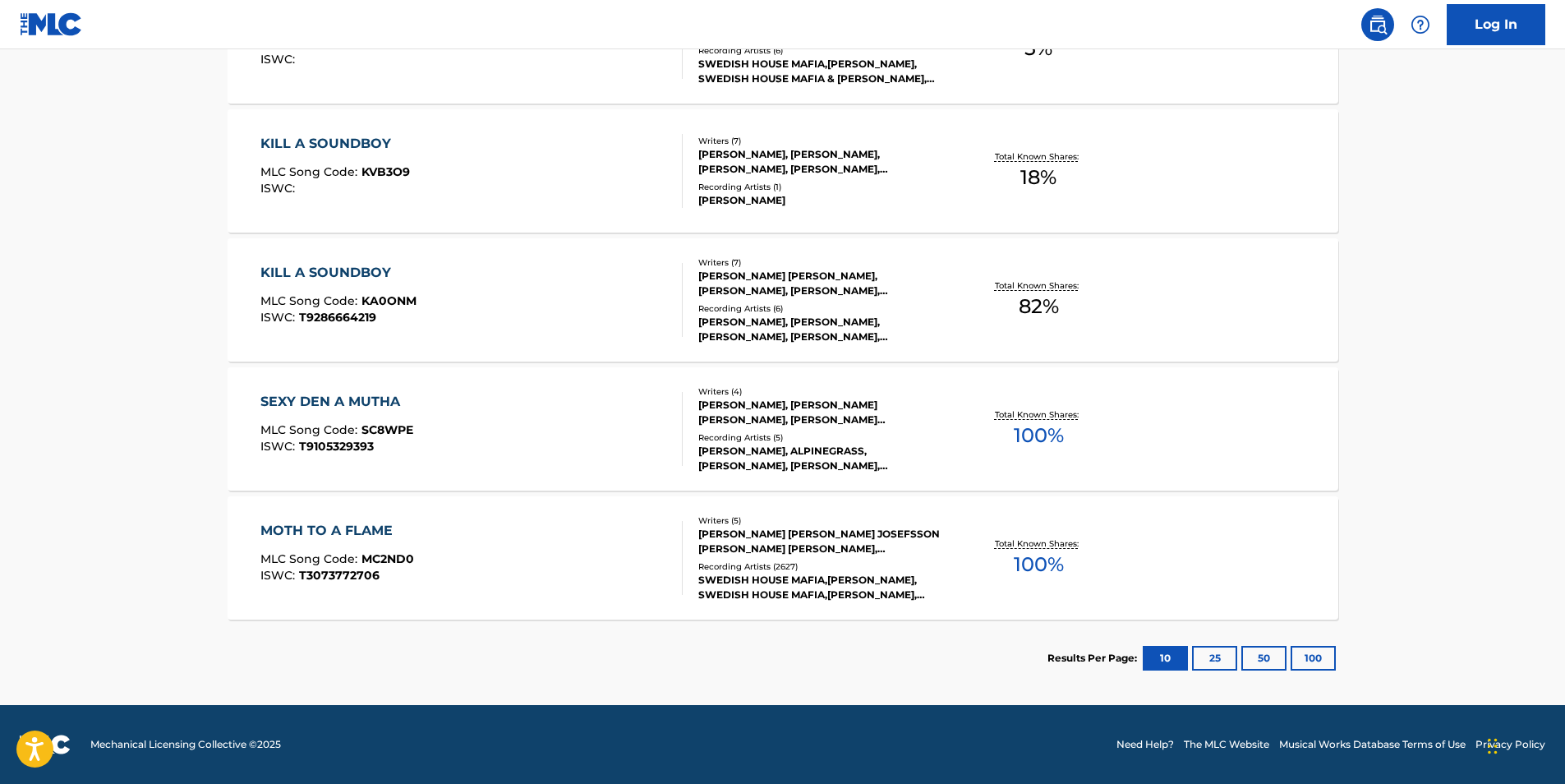
click at [1210, 652] on button "25" at bounding box center [1214, 658] width 45 height 25
click at [1265, 651] on button "50" at bounding box center [1264, 658] width 45 height 25
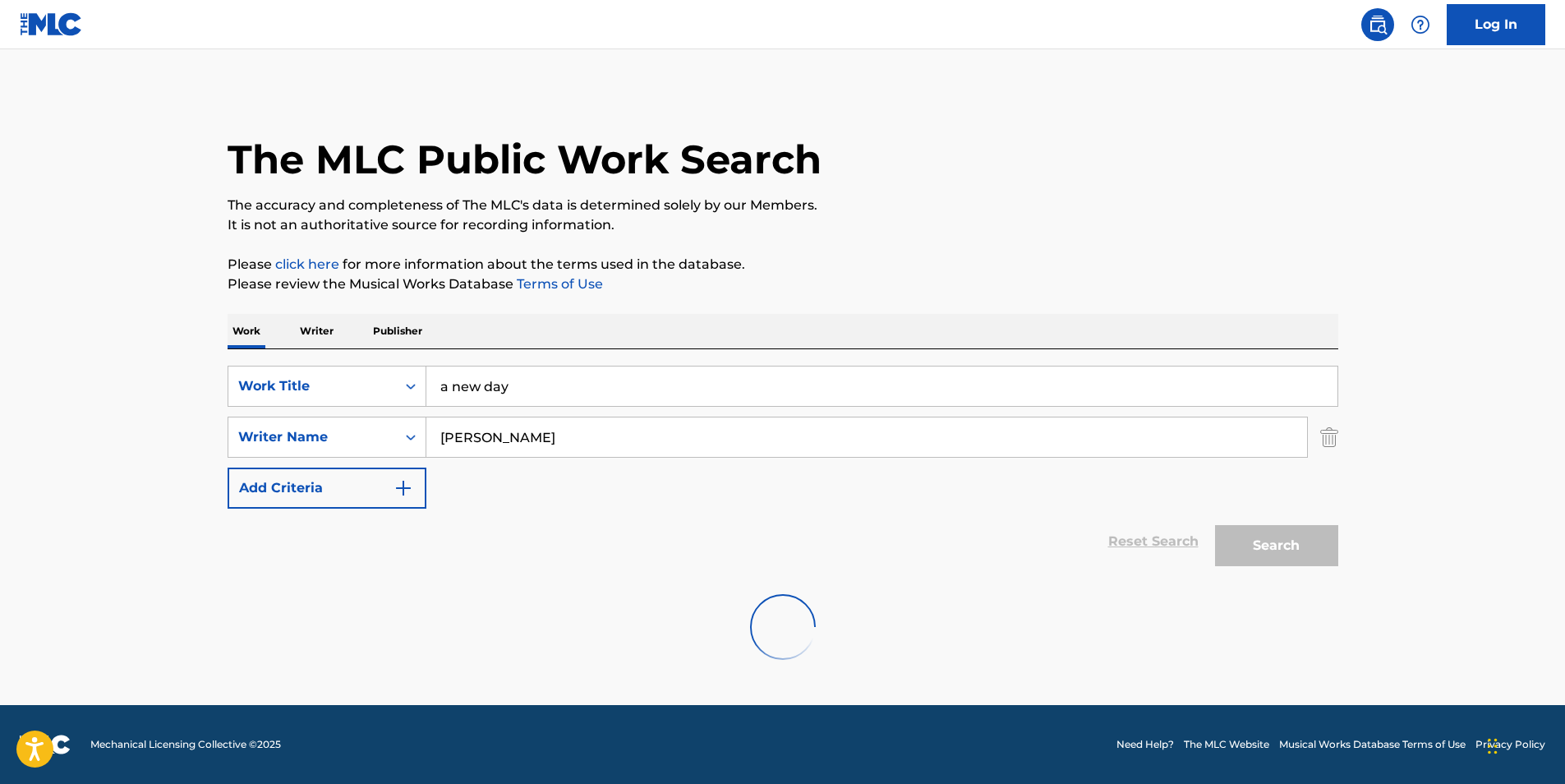
scroll to position [0, 0]
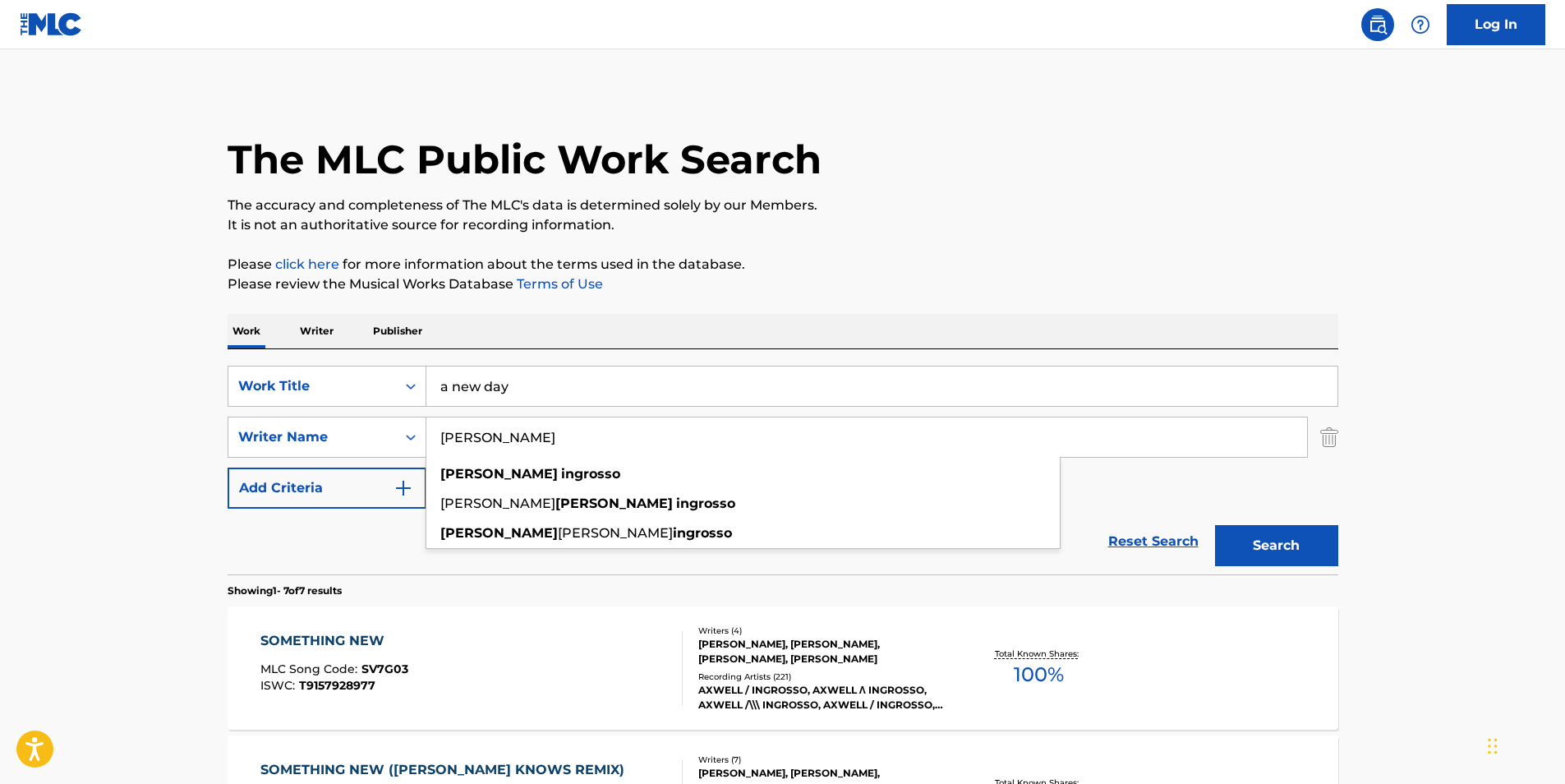
click at [576, 438] on input "[PERSON_NAME]" at bounding box center [867, 437] width 881 height 39
drag, startPoint x: 581, startPoint y: 436, endPoint x: 428, endPoint y: 425, distance: 153.4
click at [428, 425] on input "[PERSON_NAME]" at bounding box center [867, 437] width 881 height 39
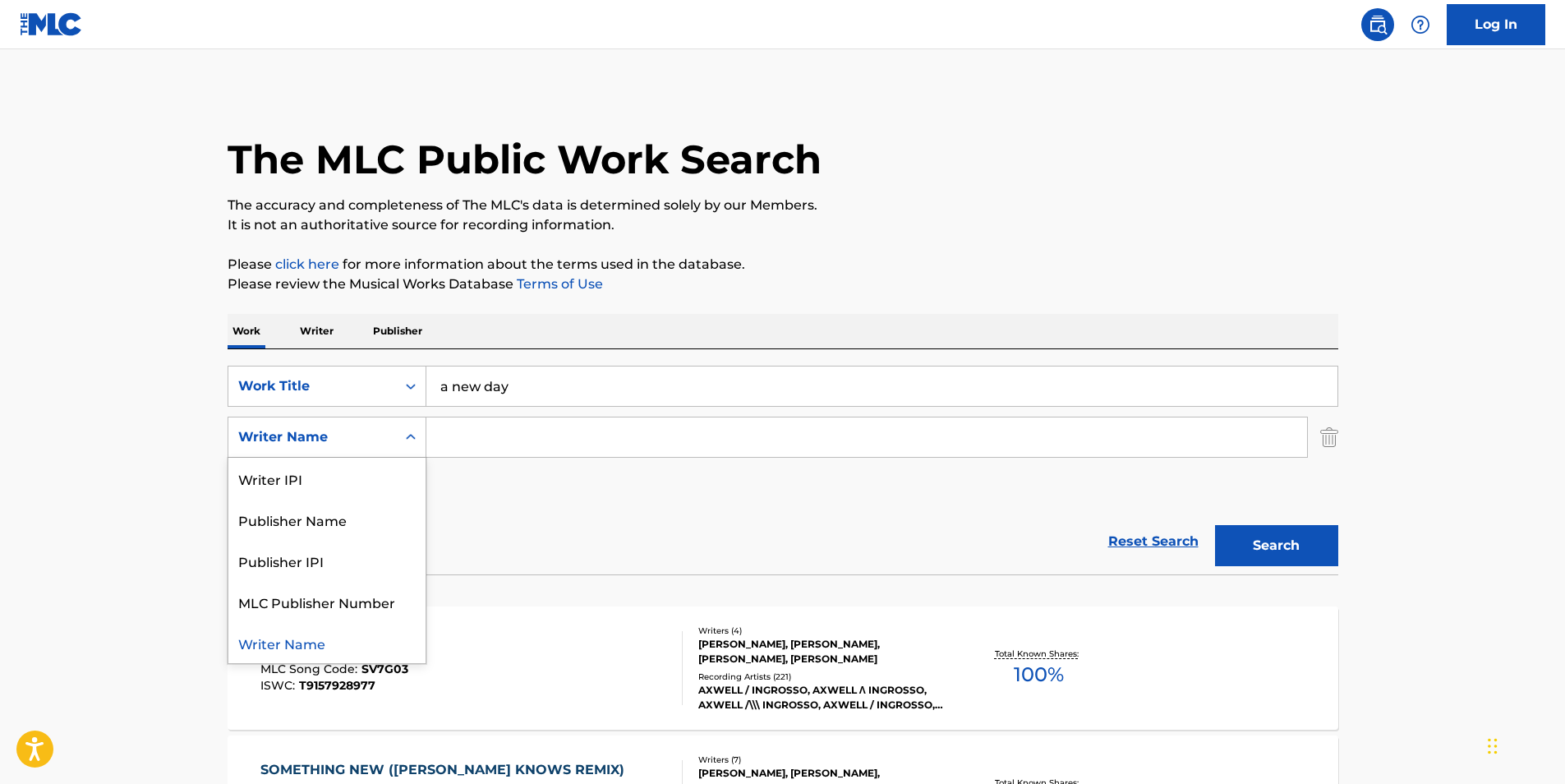
click at [409, 433] on icon "Search Form" at bounding box center [410, 436] width 16 height 16
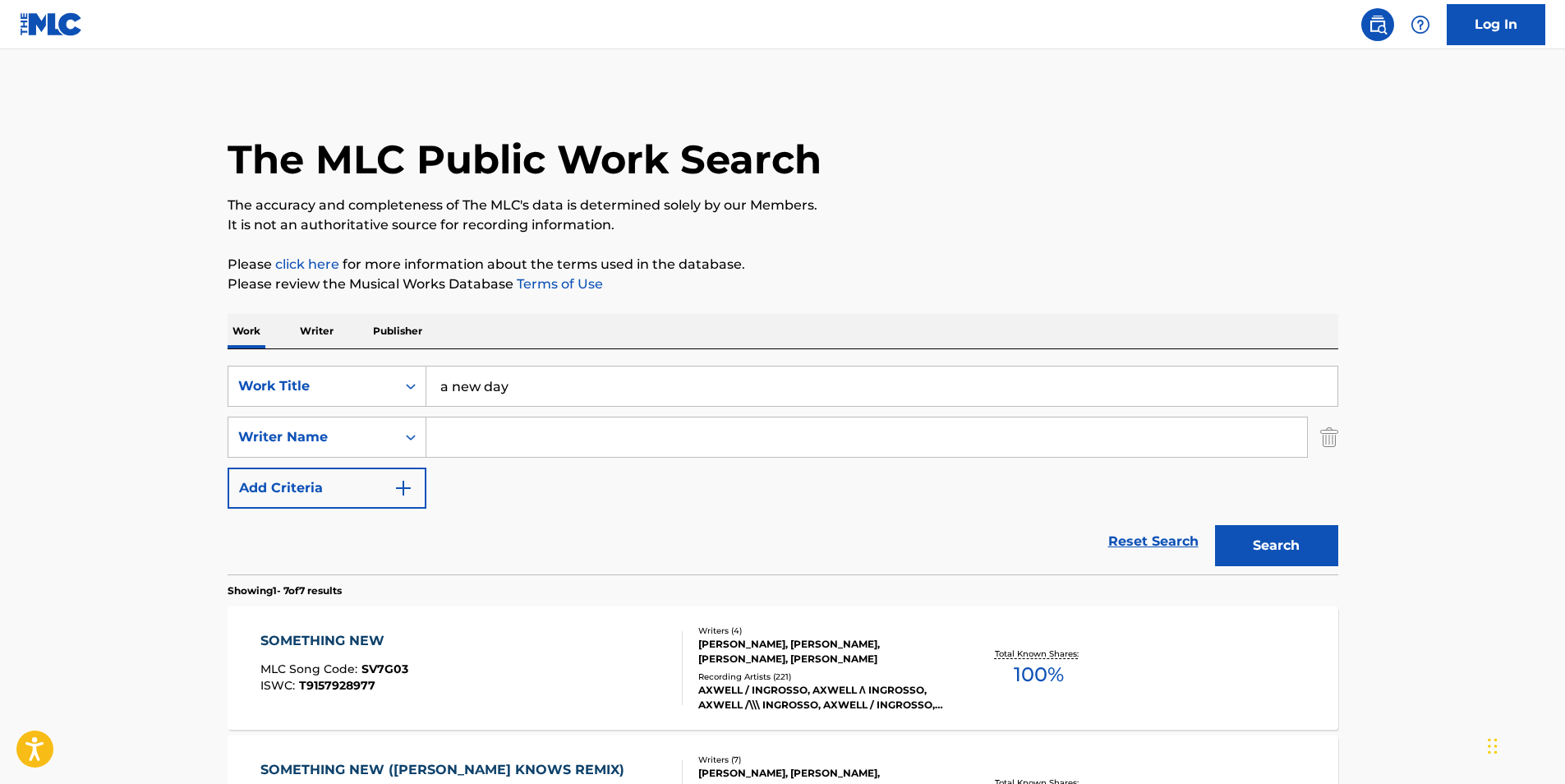
click at [409, 431] on icon "Search Form" at bounding box center [410, 436] width 16 height 16
click at [473, 432] on input "Search Form" at bounding box center [867, 437] width 881 height 39
type input "[PERSON_NAME]"
click at [1215, 525] on button "Search" at bounding box center [1276, 546] width 123 height 41
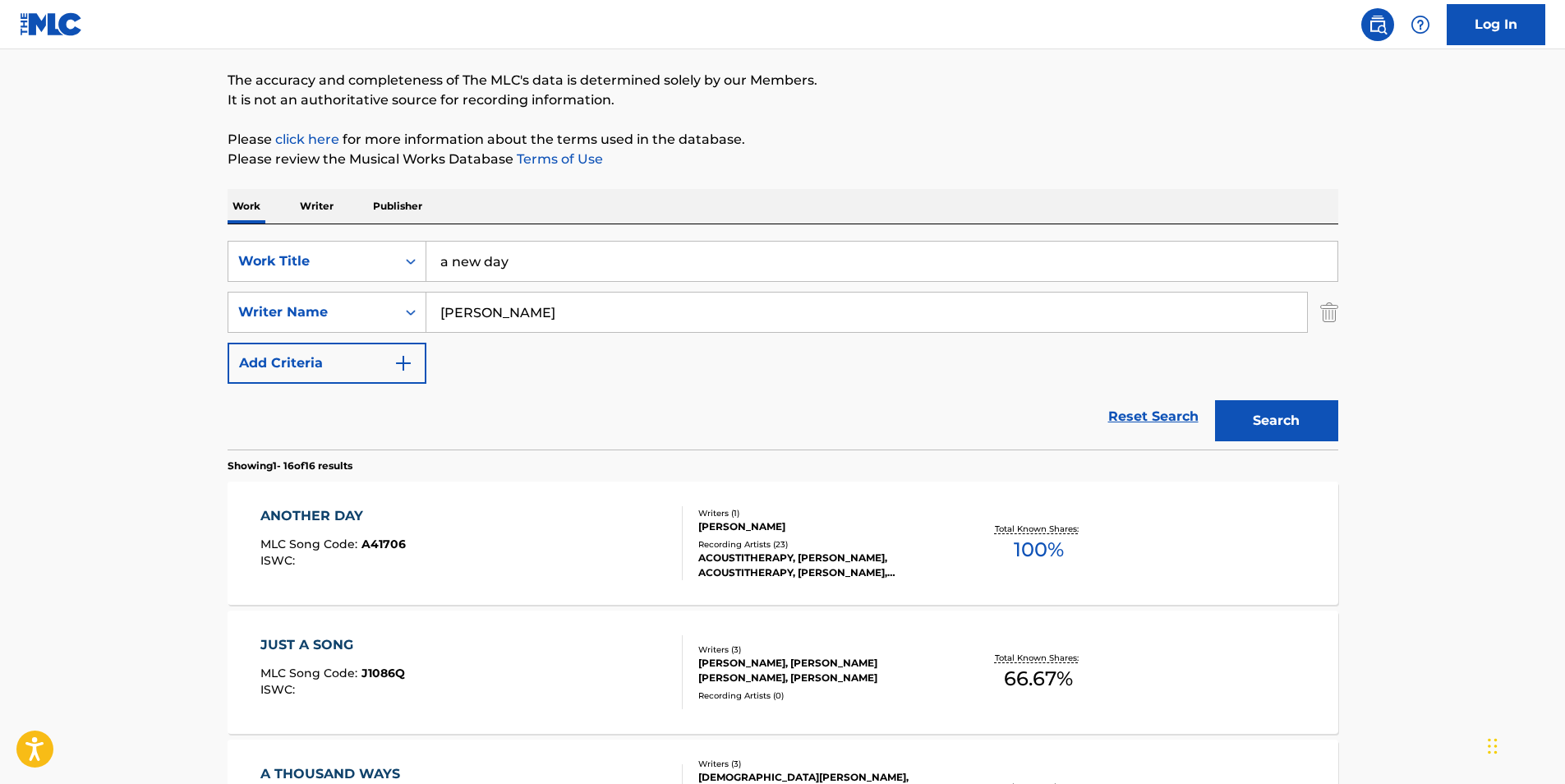
scroll to position [73, 0]
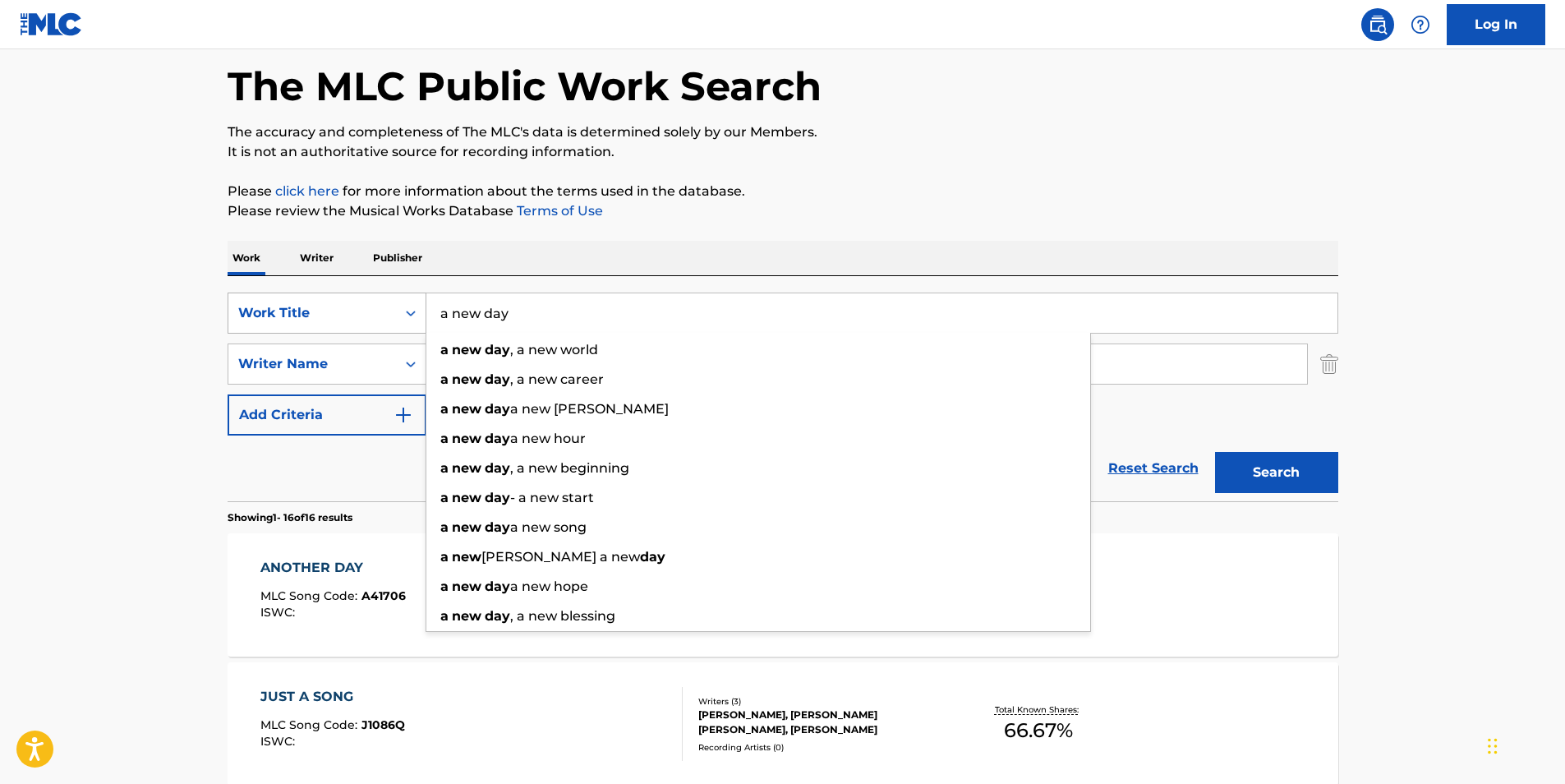
drag, startPoint x: 516, startPoint y: 304, endPoint x: 459, endPoint y: 275, distance: 64.0
click at [423, 307] on div "SearchWithCriteria8f71d475-a1e1-4ee4-92c2-5fbc4c88eadc Work Title a new day a n…" at bounding box center [782, 313] width 1111 height 41
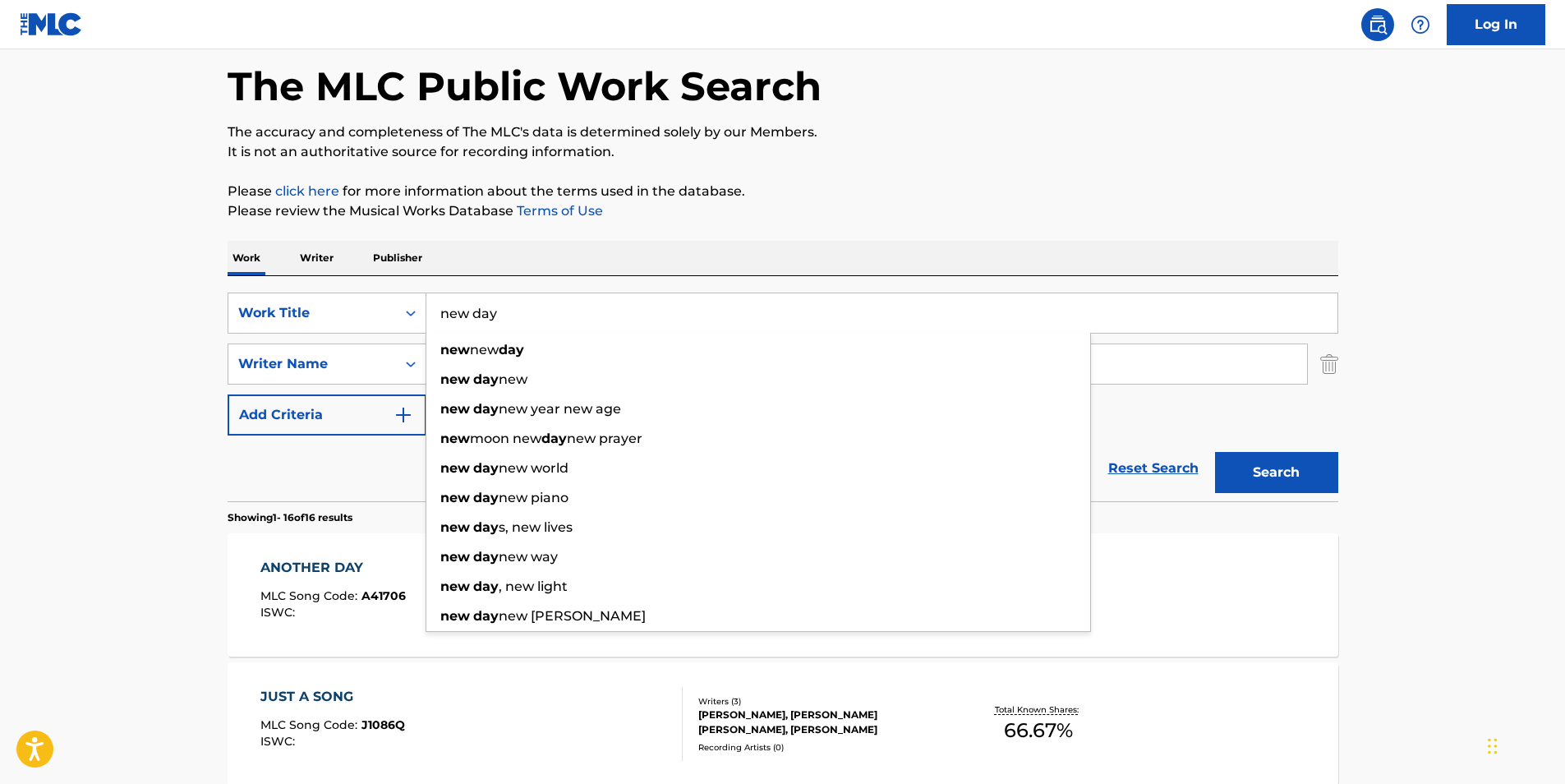
type input "new day"
click at [1215, 451] on button "Search" at bounding box center [1276, 472] width 123 height 41
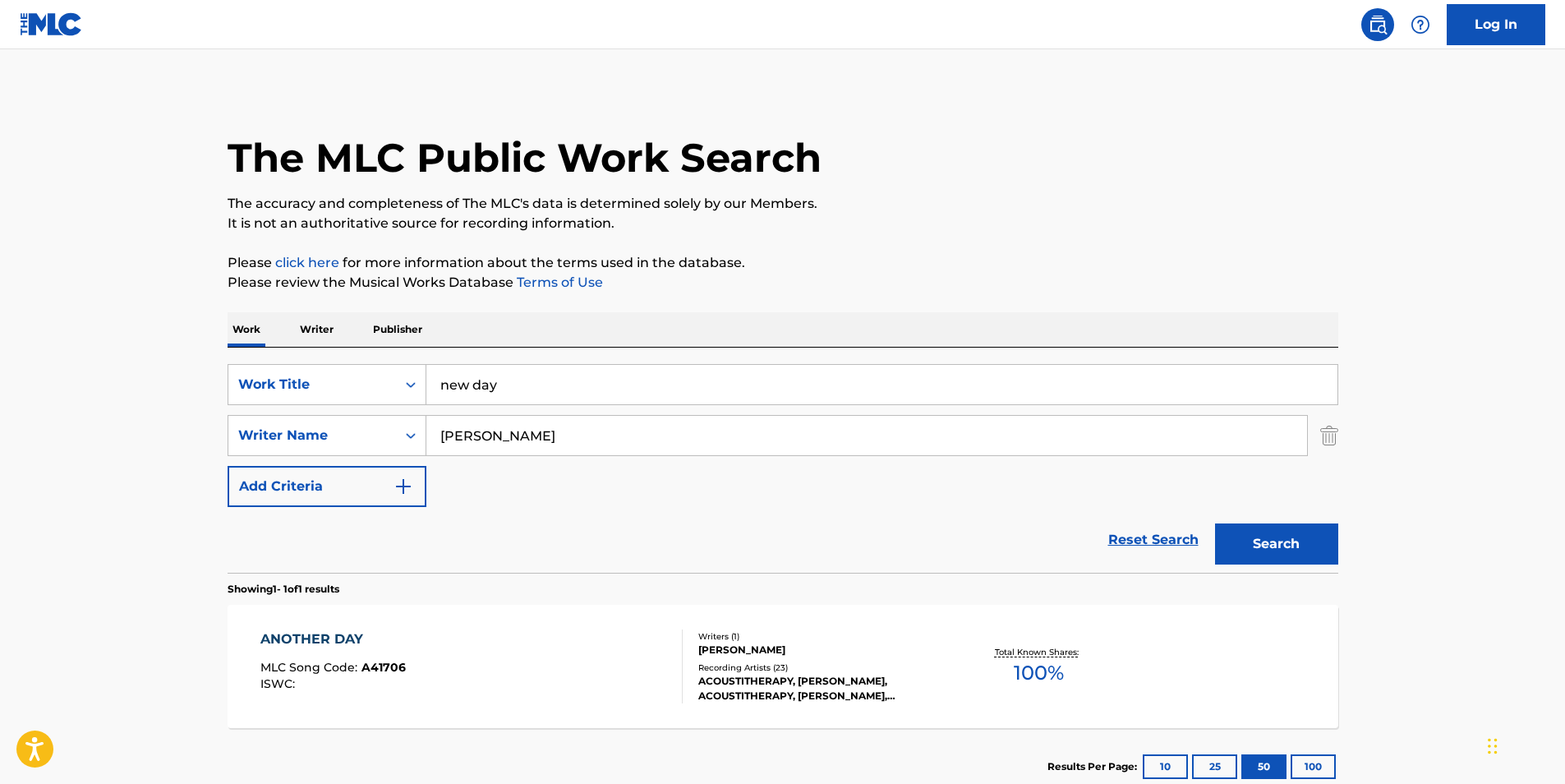
scroll to position [0, 0]
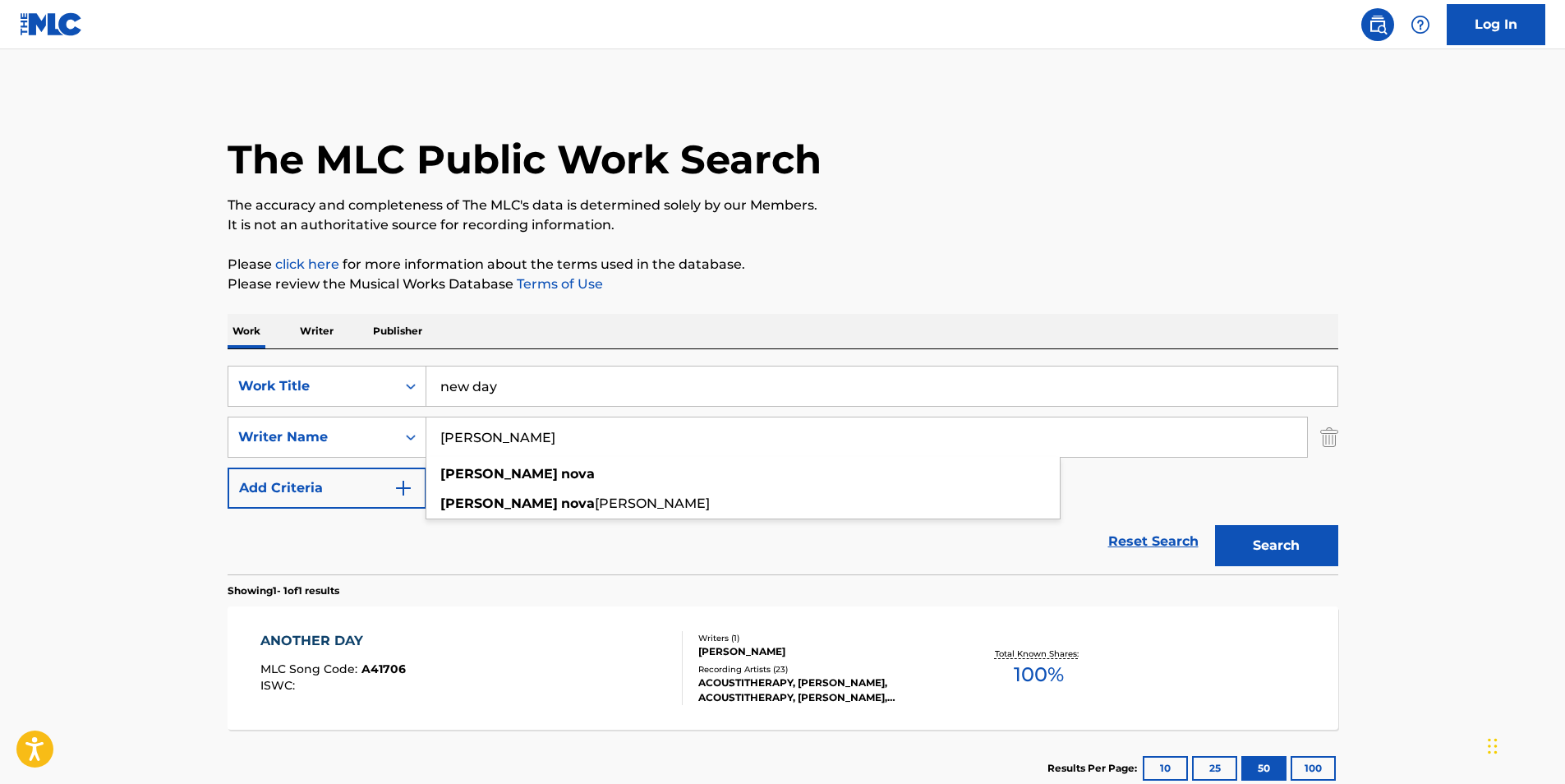
click at [524, 441] on input "[PERSON_NAME]" at bounding box center [867, 437] width 881 height 39
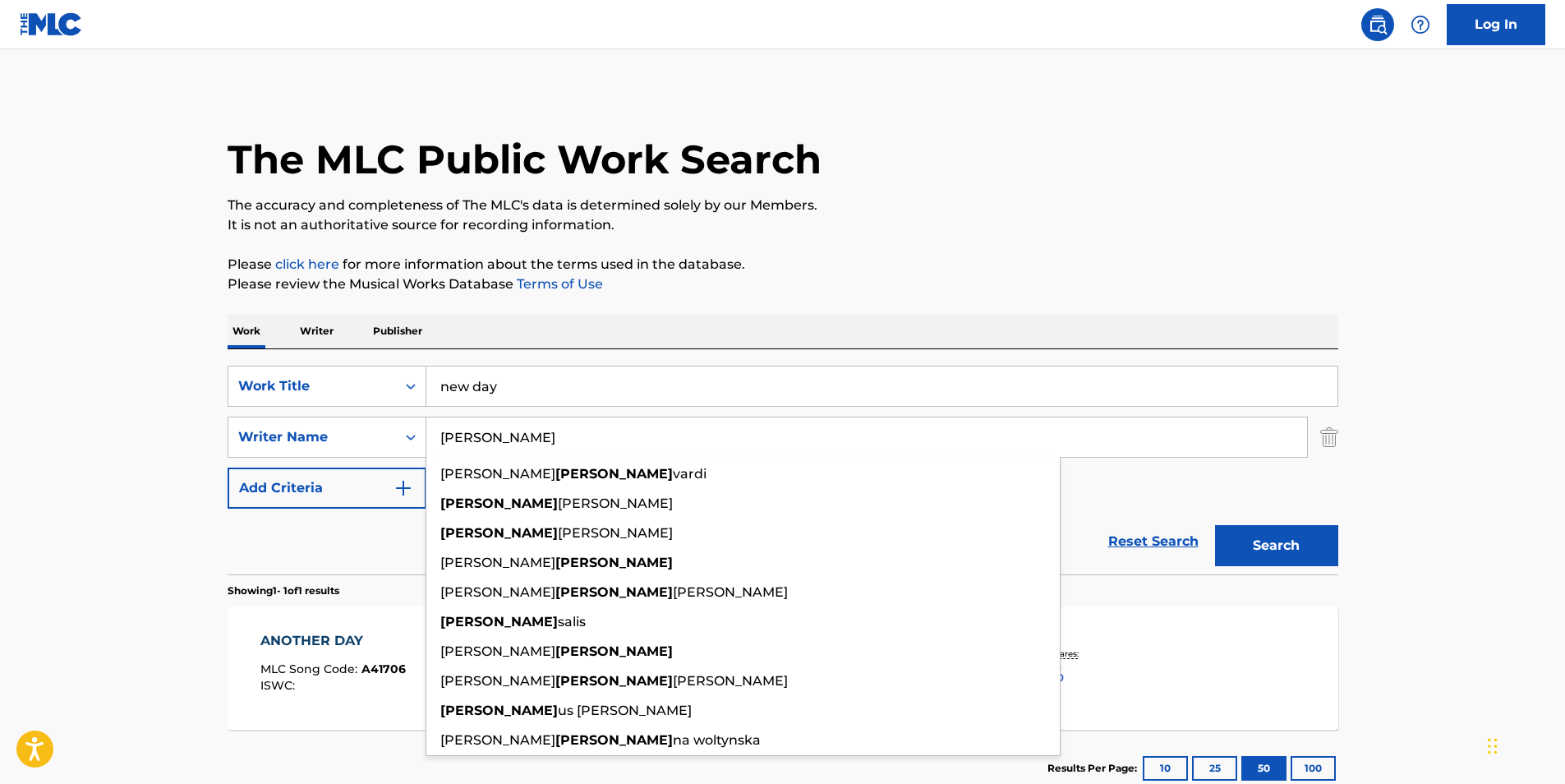
type input "[PERSON_NAME]"
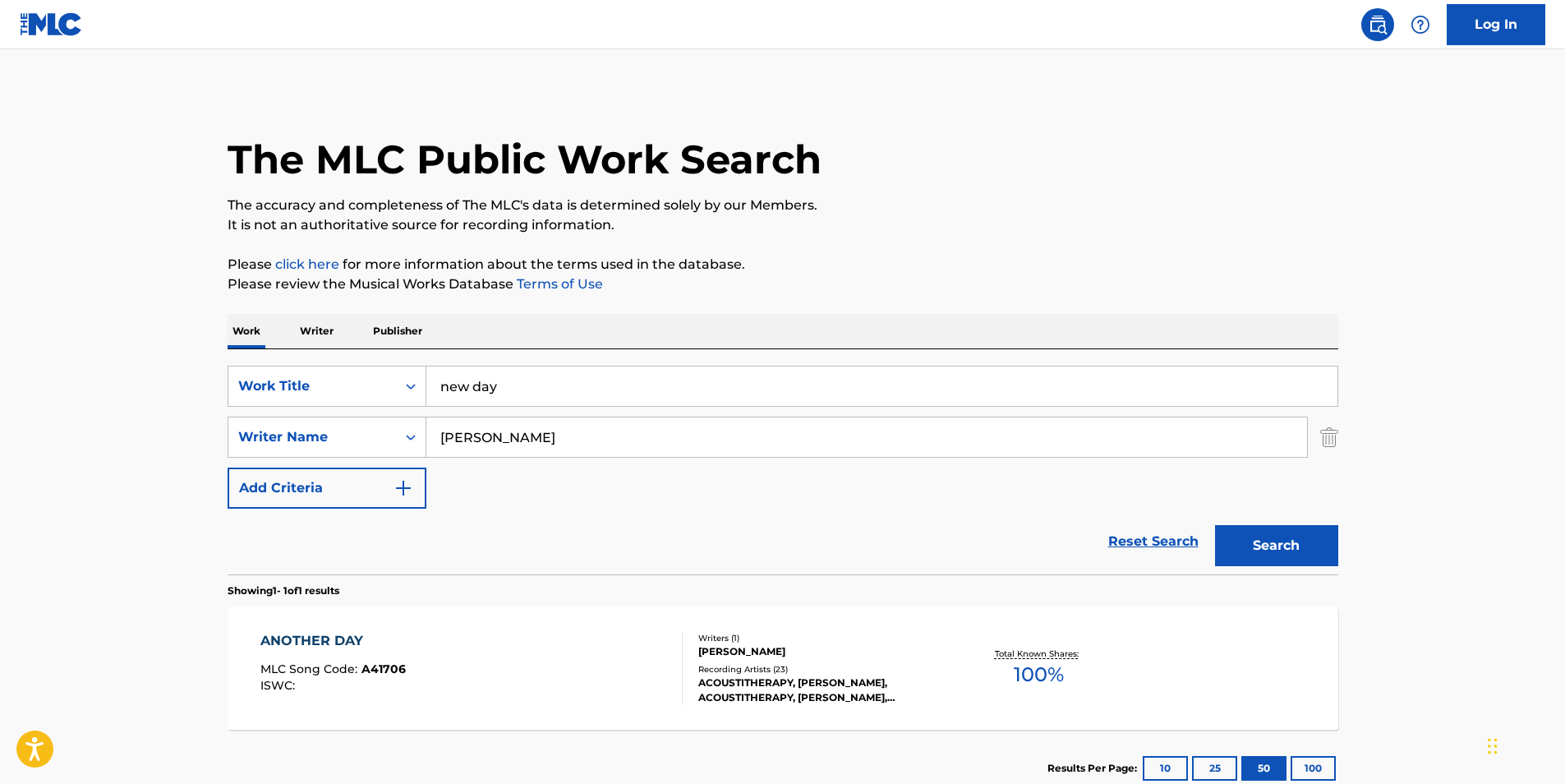
click at [1304, 543] on button "Search" at bounding box center [1276, 546] width 123 height 41
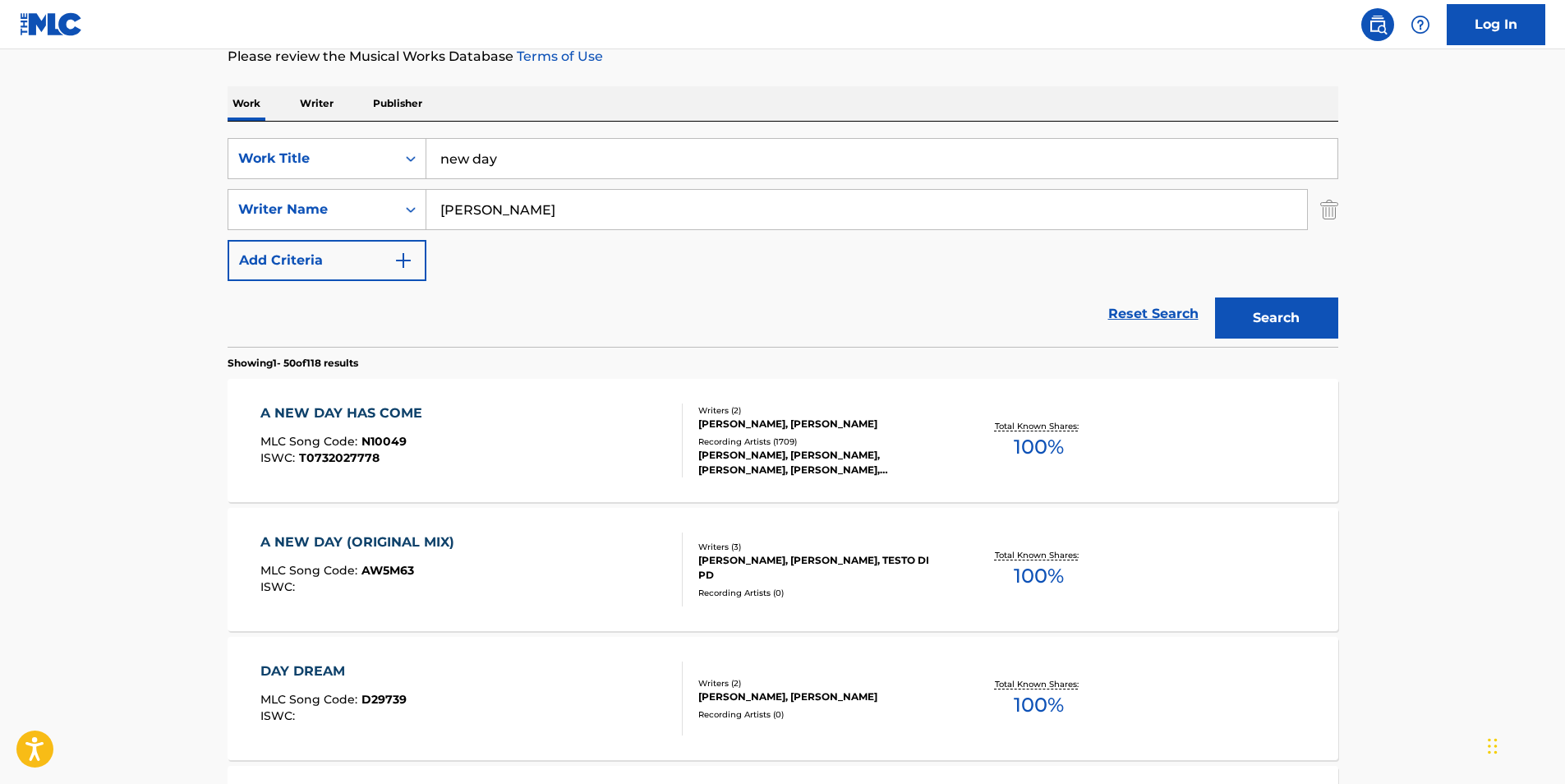
scroll to position [246, 0]
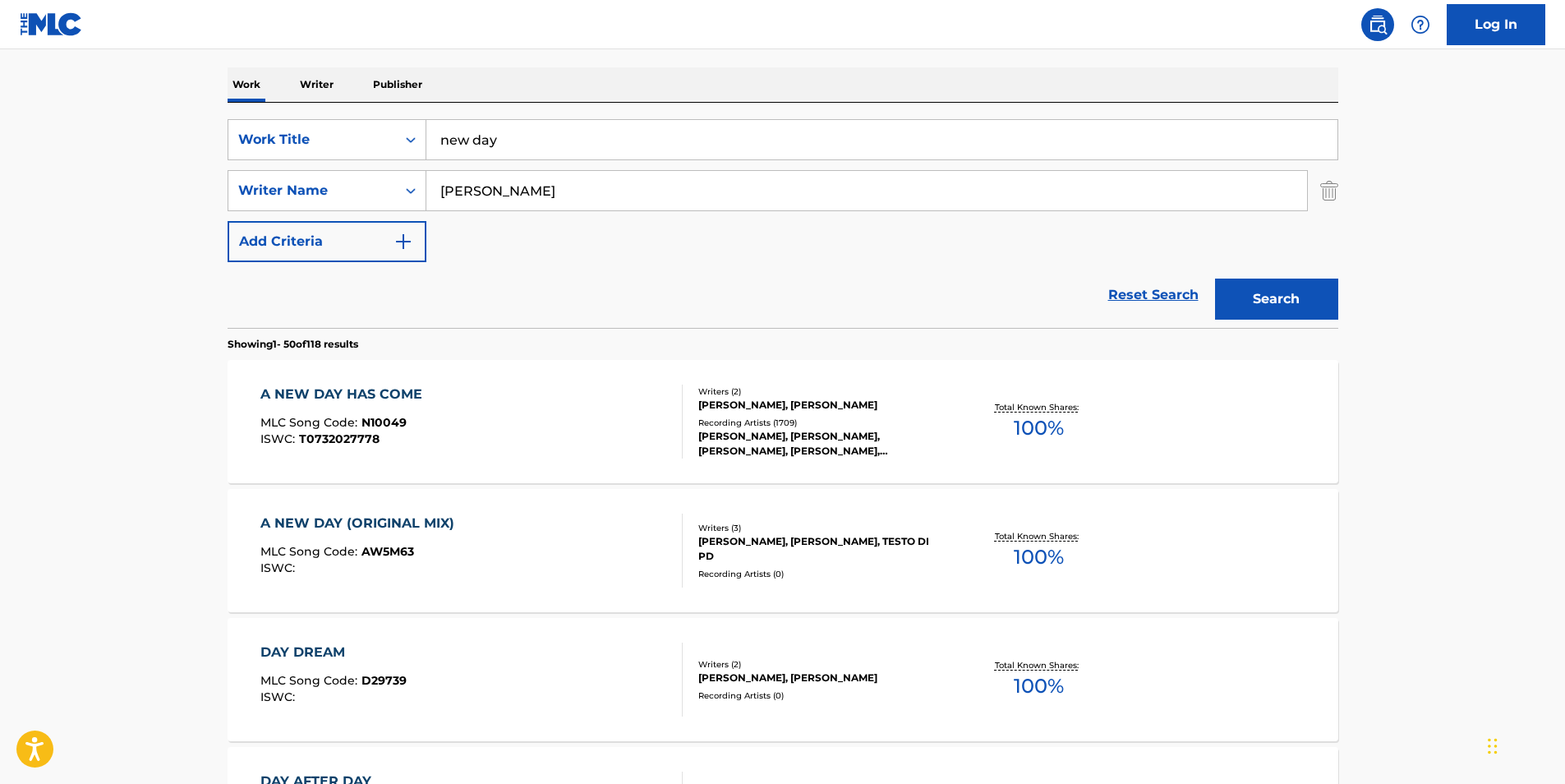
click at [384, 522] on div "A NEW DAY (ORIGINAL MIX)" at bounding box center [362, 523] width 202 height 20
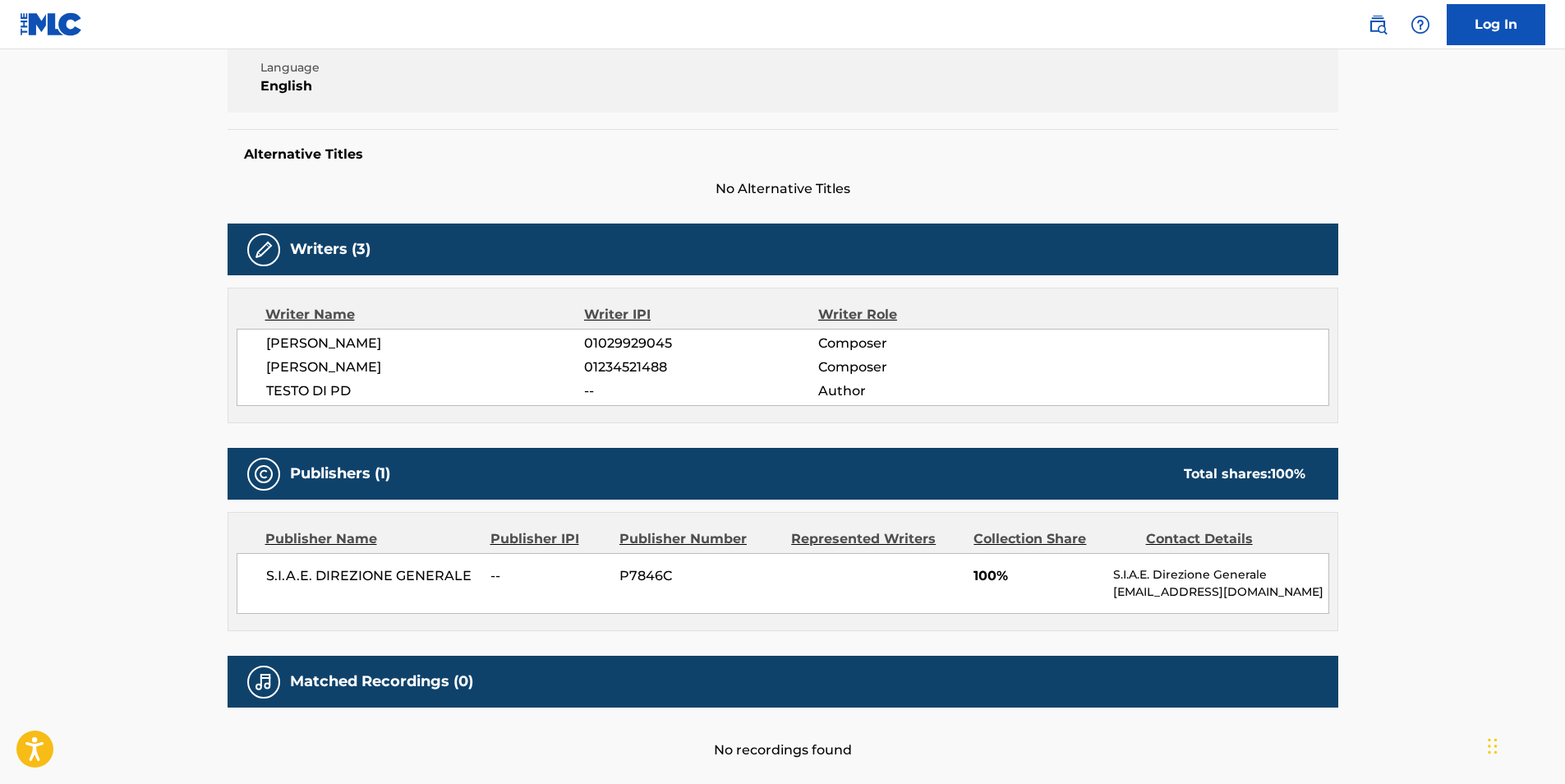
scroll to position [328, 0]
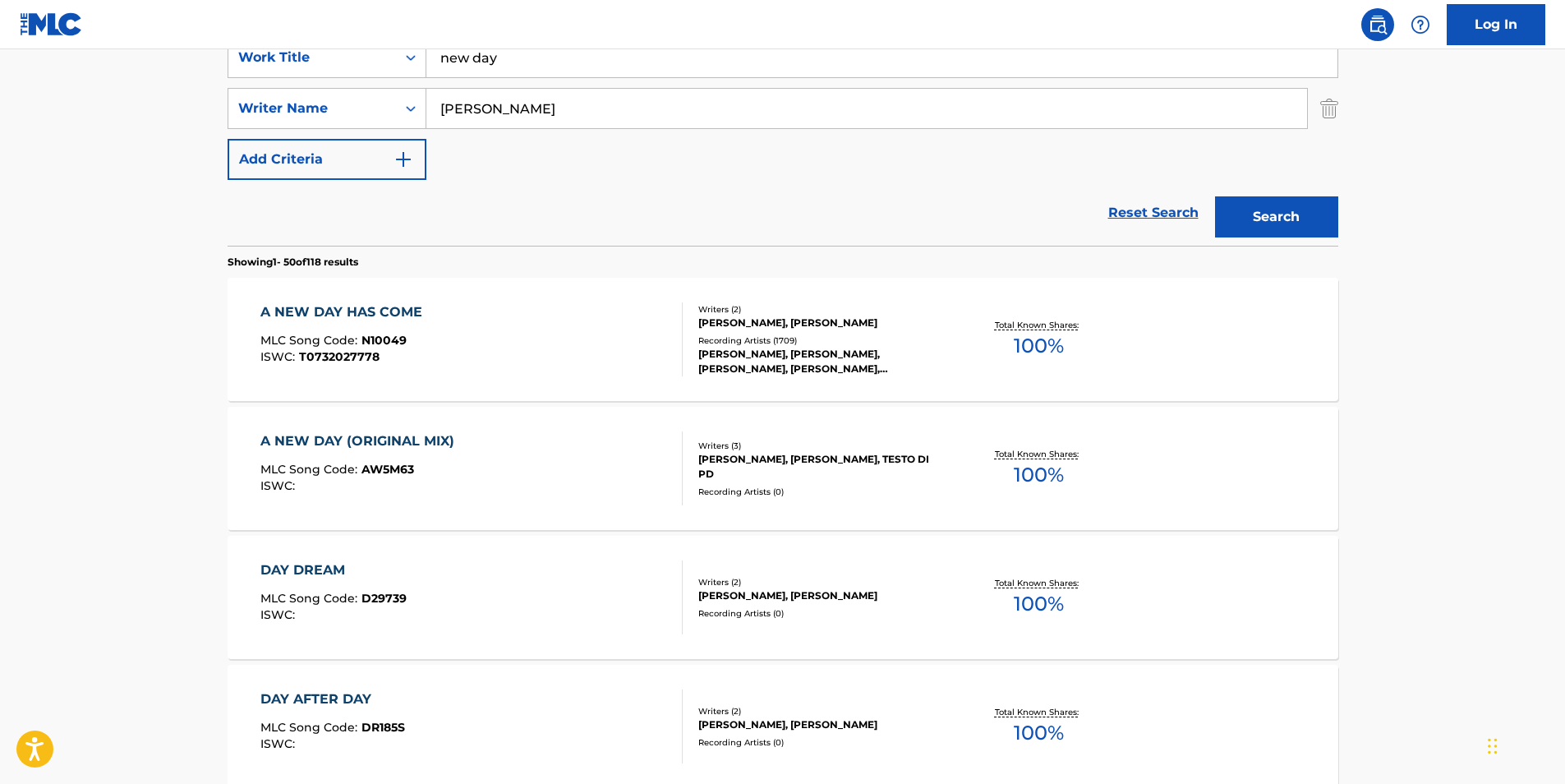
scroll to position [246, 0]
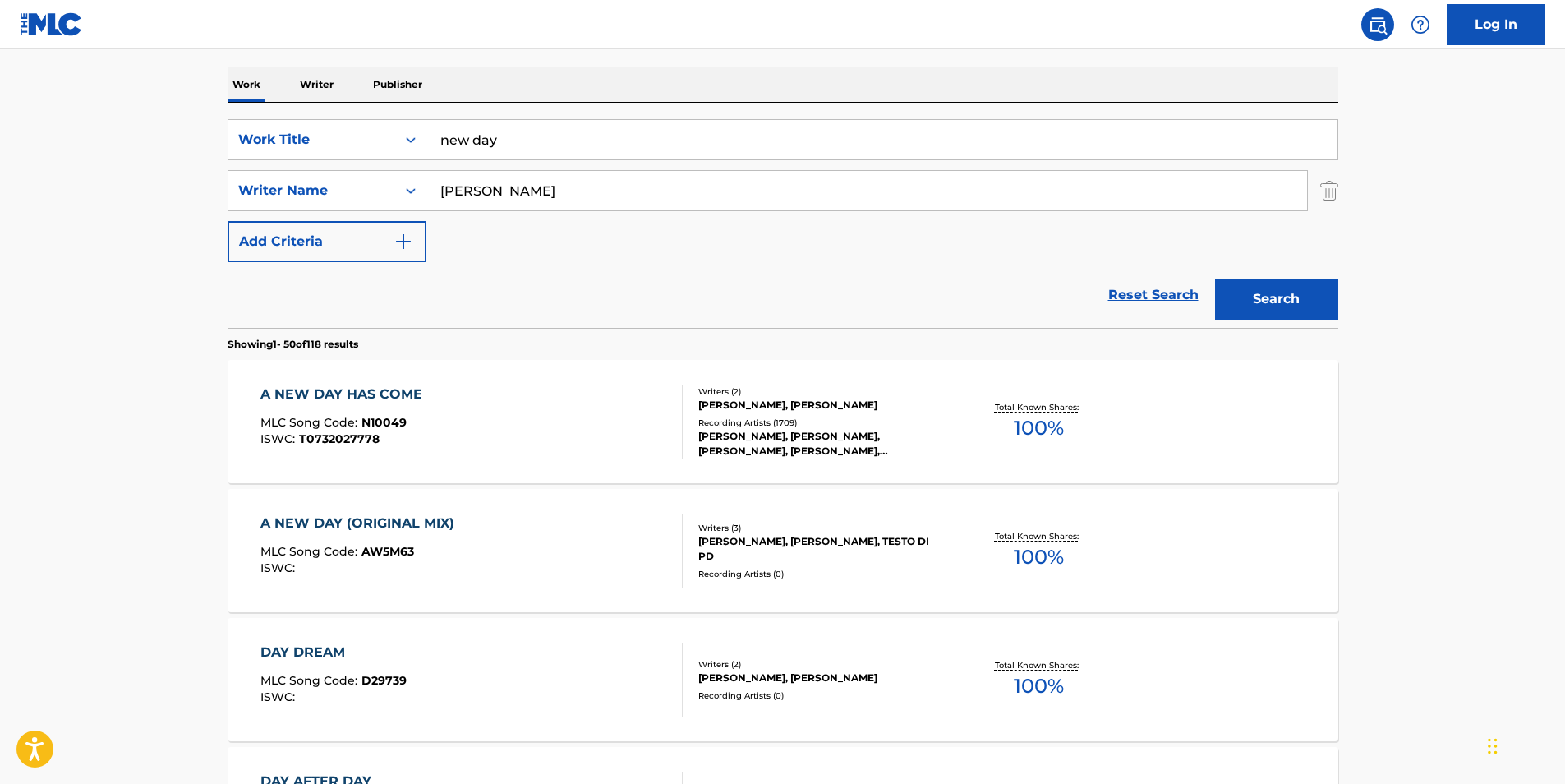
click at [376, 388] on div "A NEW DAY HAS COME" at bounding box center [345, 394] width 170 height 20
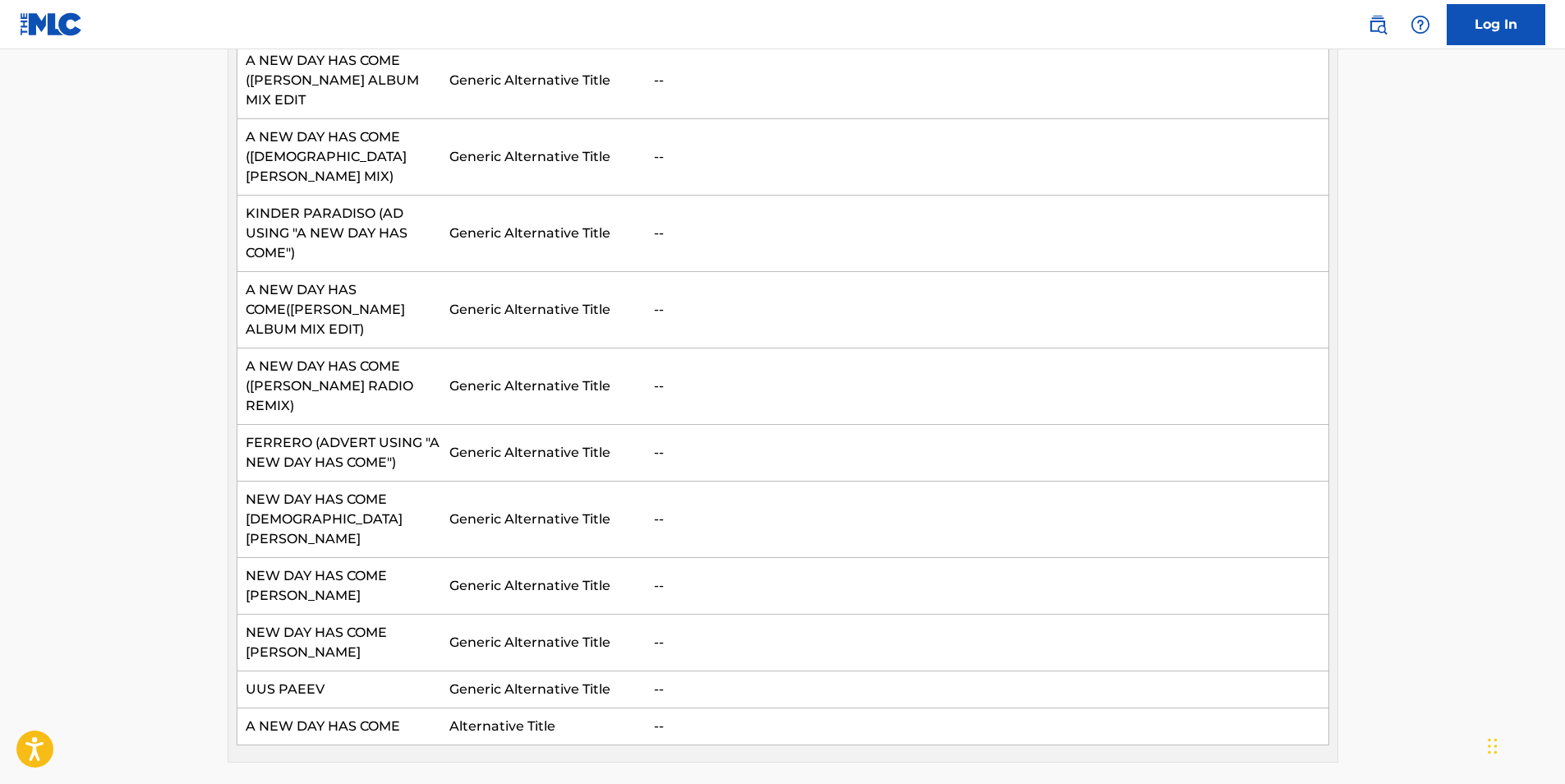
scroll to position [658, 0]
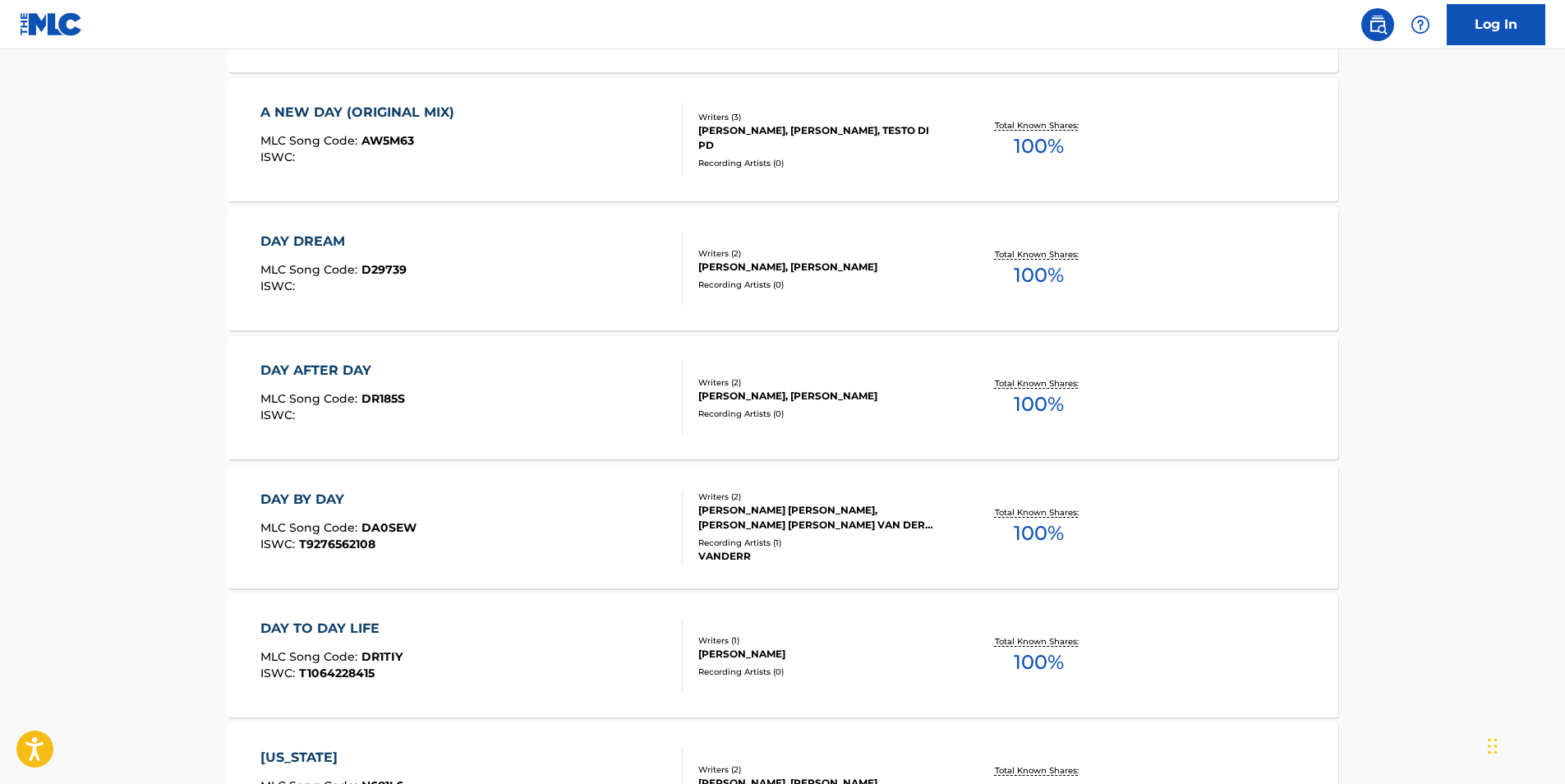
scroll to position [246, 0]
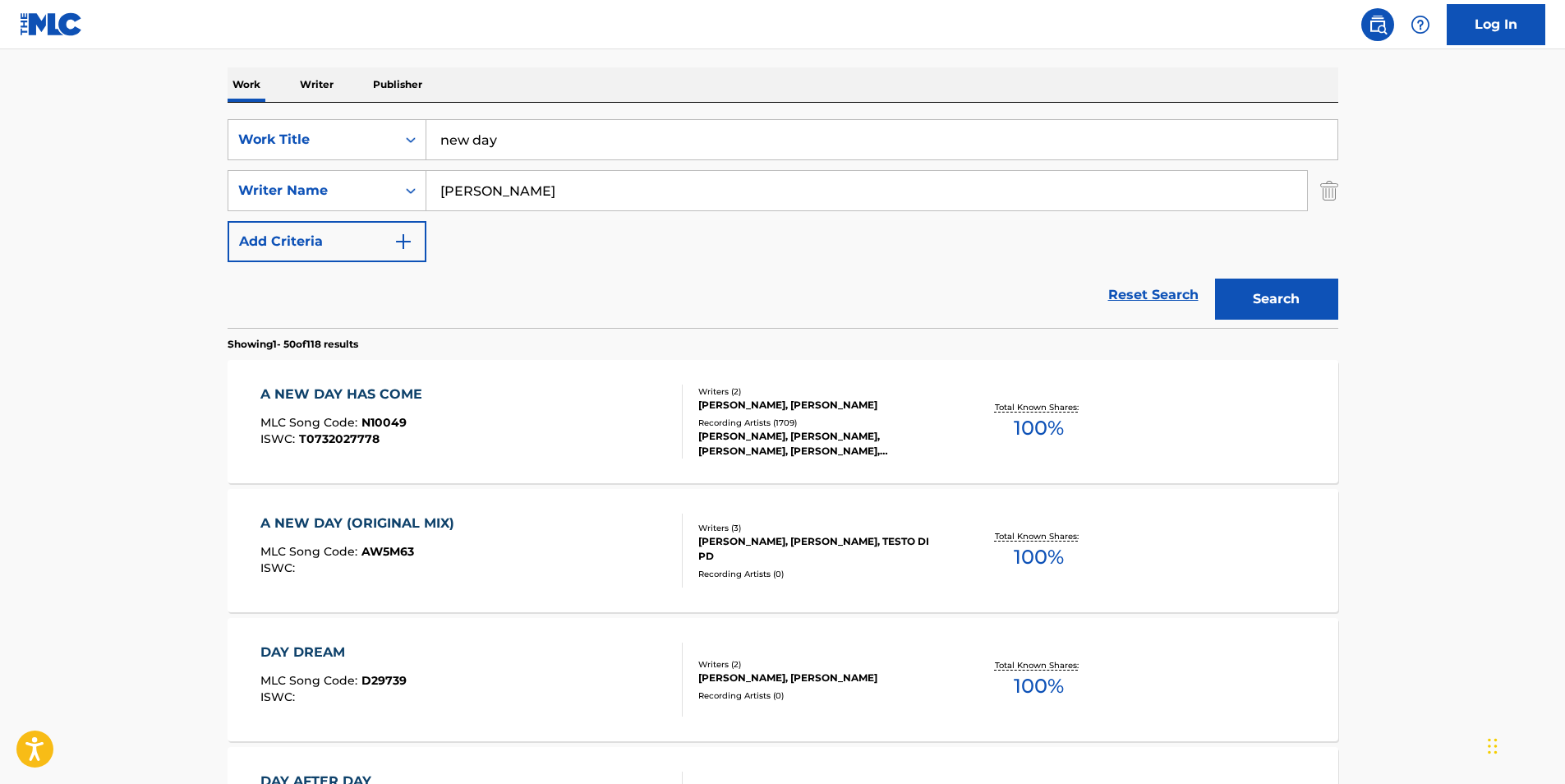
click at [538, 191] on input "[PERSON_NAME]" at bounding box center [867, 190] width 881 height 39
type input "[PERSON_NAME]"
click at [1215, 278] on button "Search" at bounding box center [1276, 299] width 123 height 41
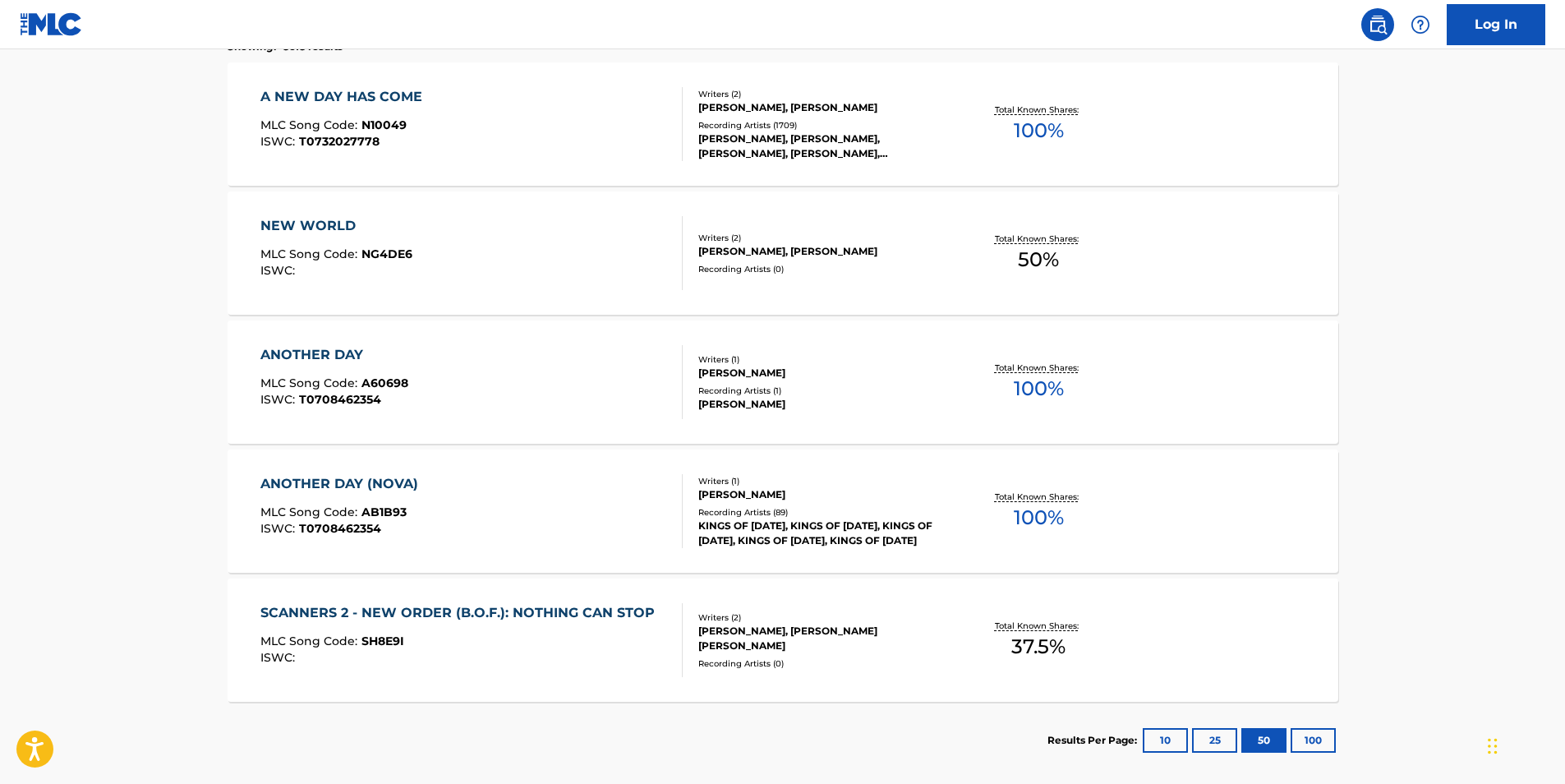
scroll to position [462, 0]
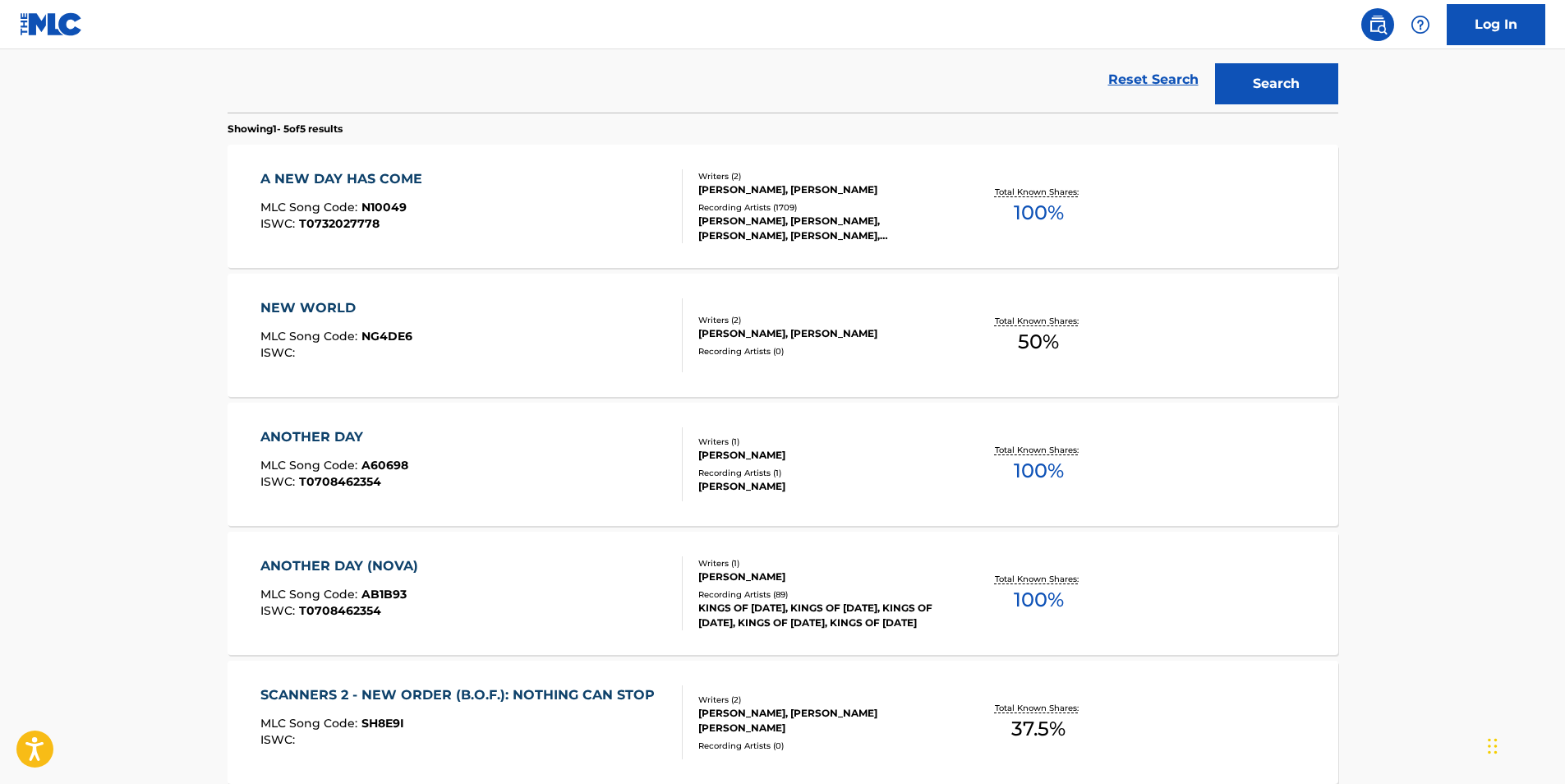
click at [323, 429] on div "ANOTHER DAY" at bounding box center [334, 436] width 148 height 20
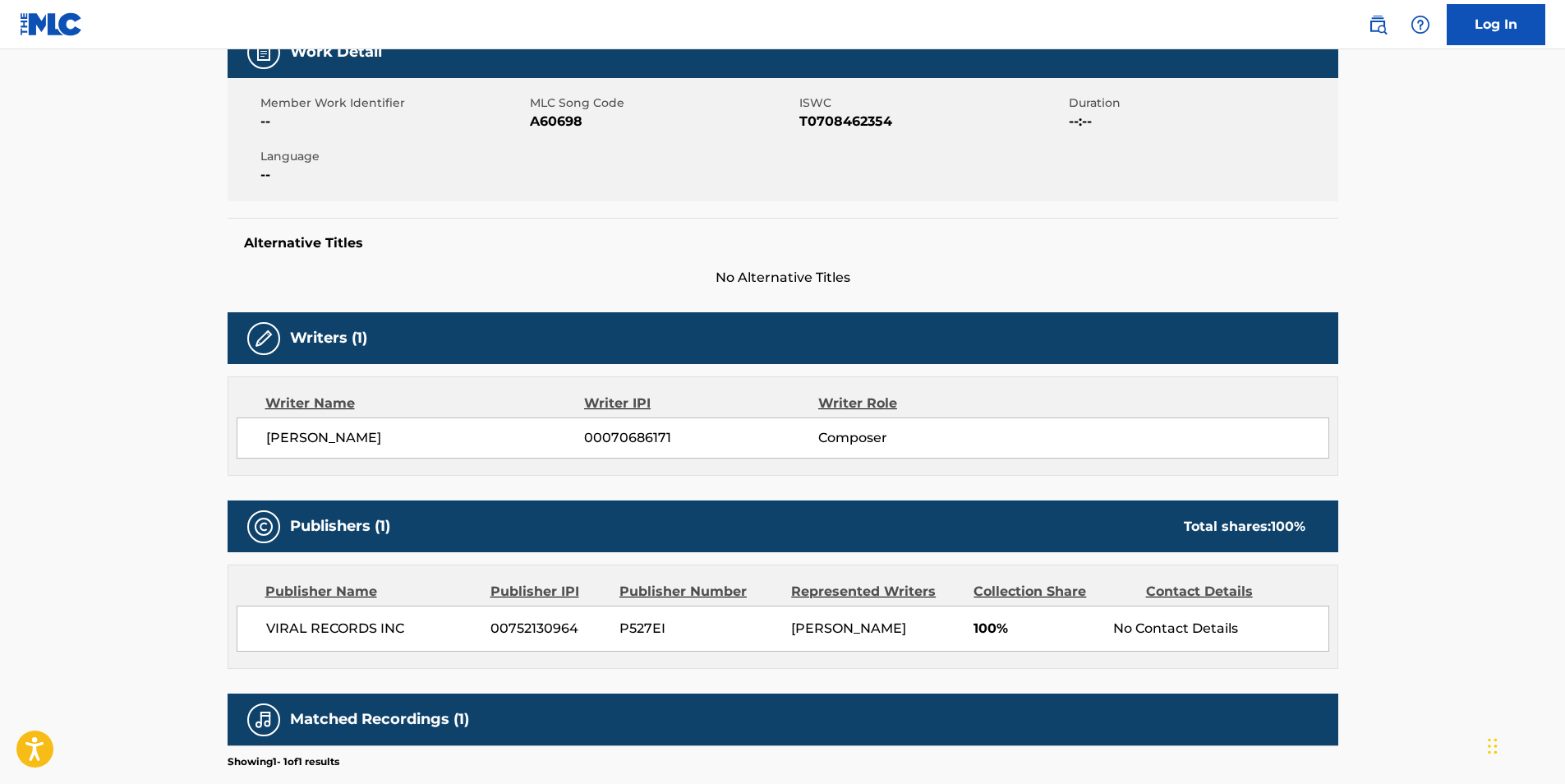
scroll to position [192, 0]
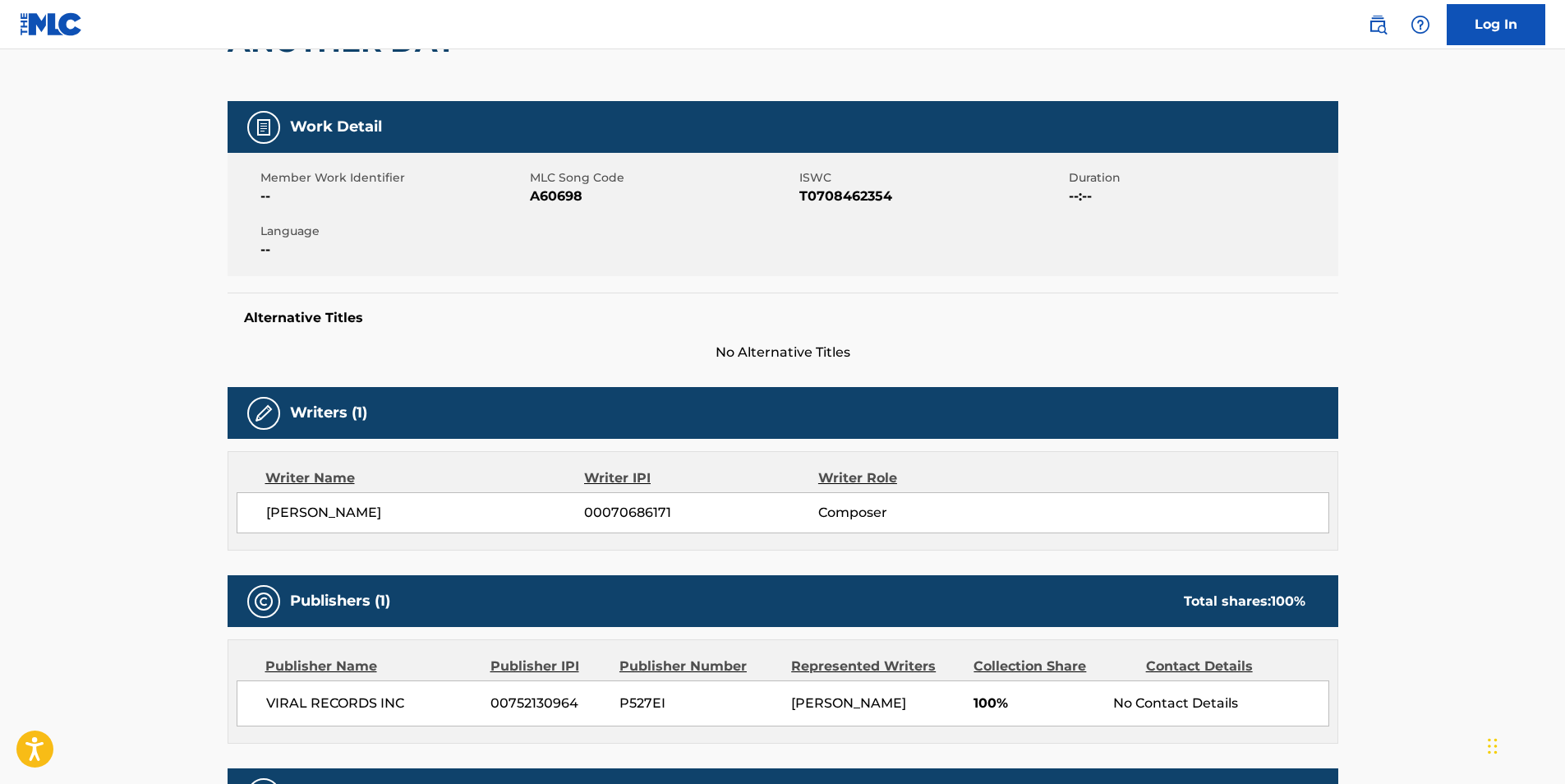
scroll to position [555, 0]
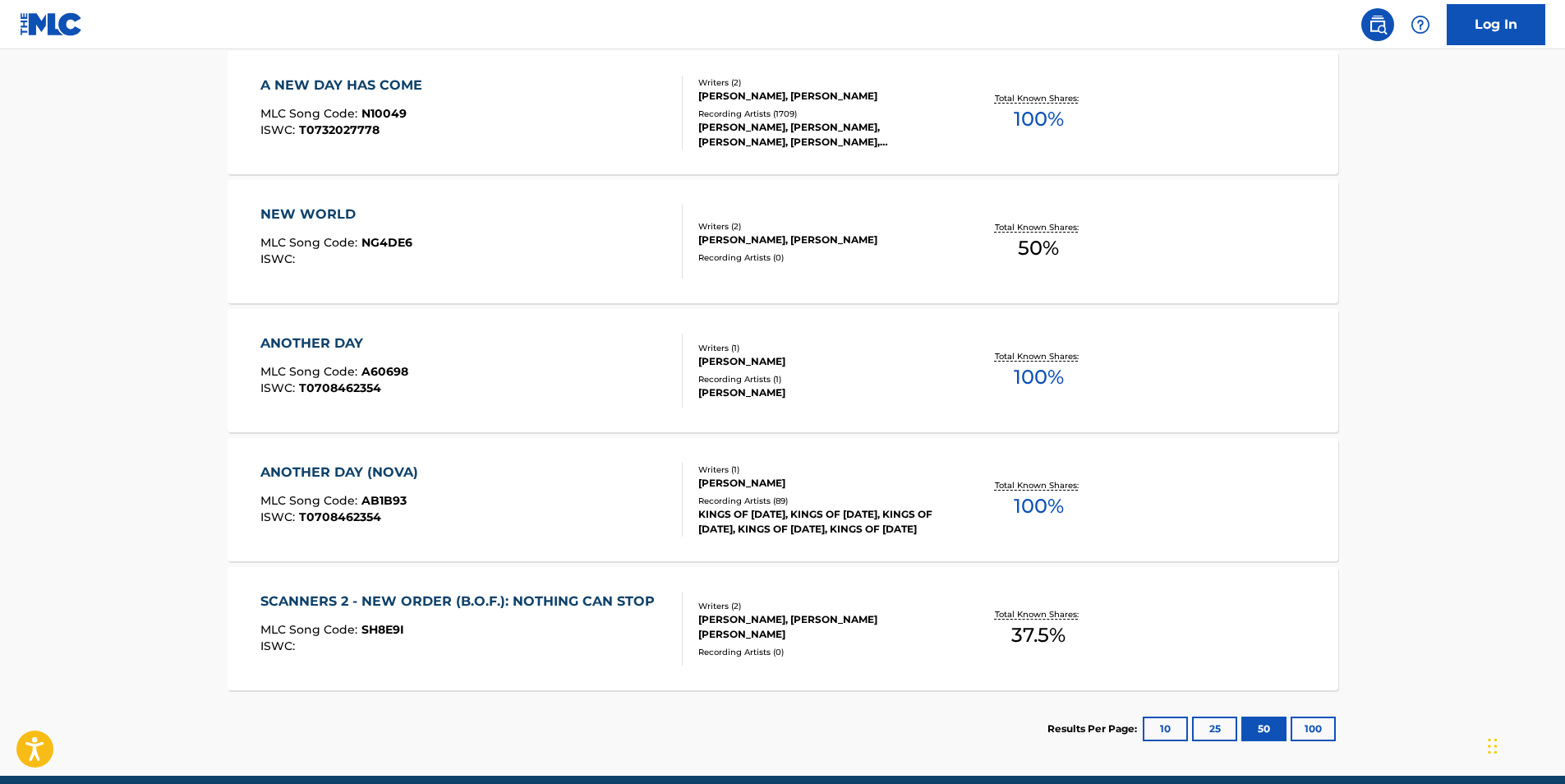
click at [390, 469] on div "ANOTHER DAY (NOVA)" at bounding box center [344, 472] width 166 height 20
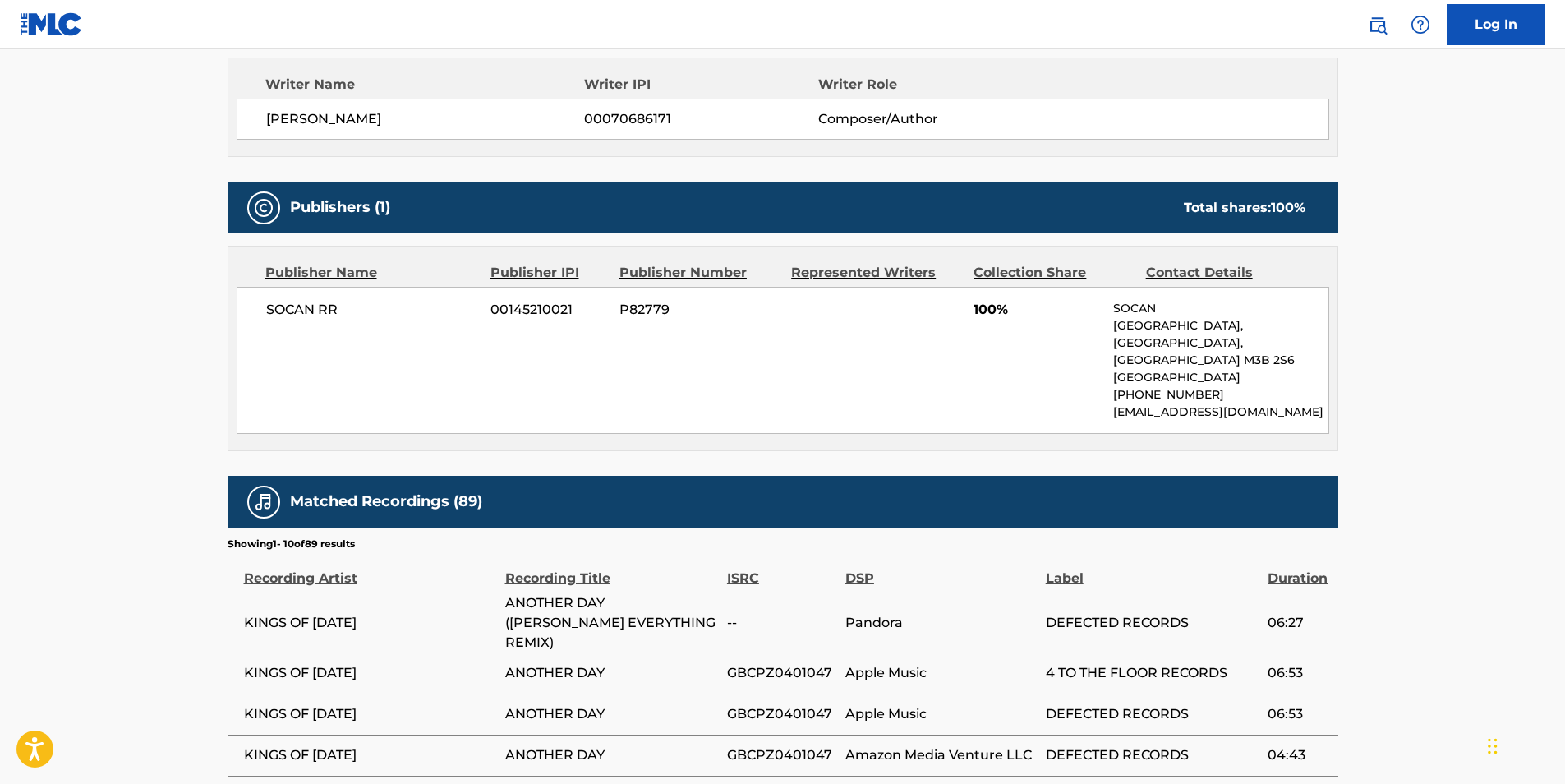
scroll to position [575, 0]
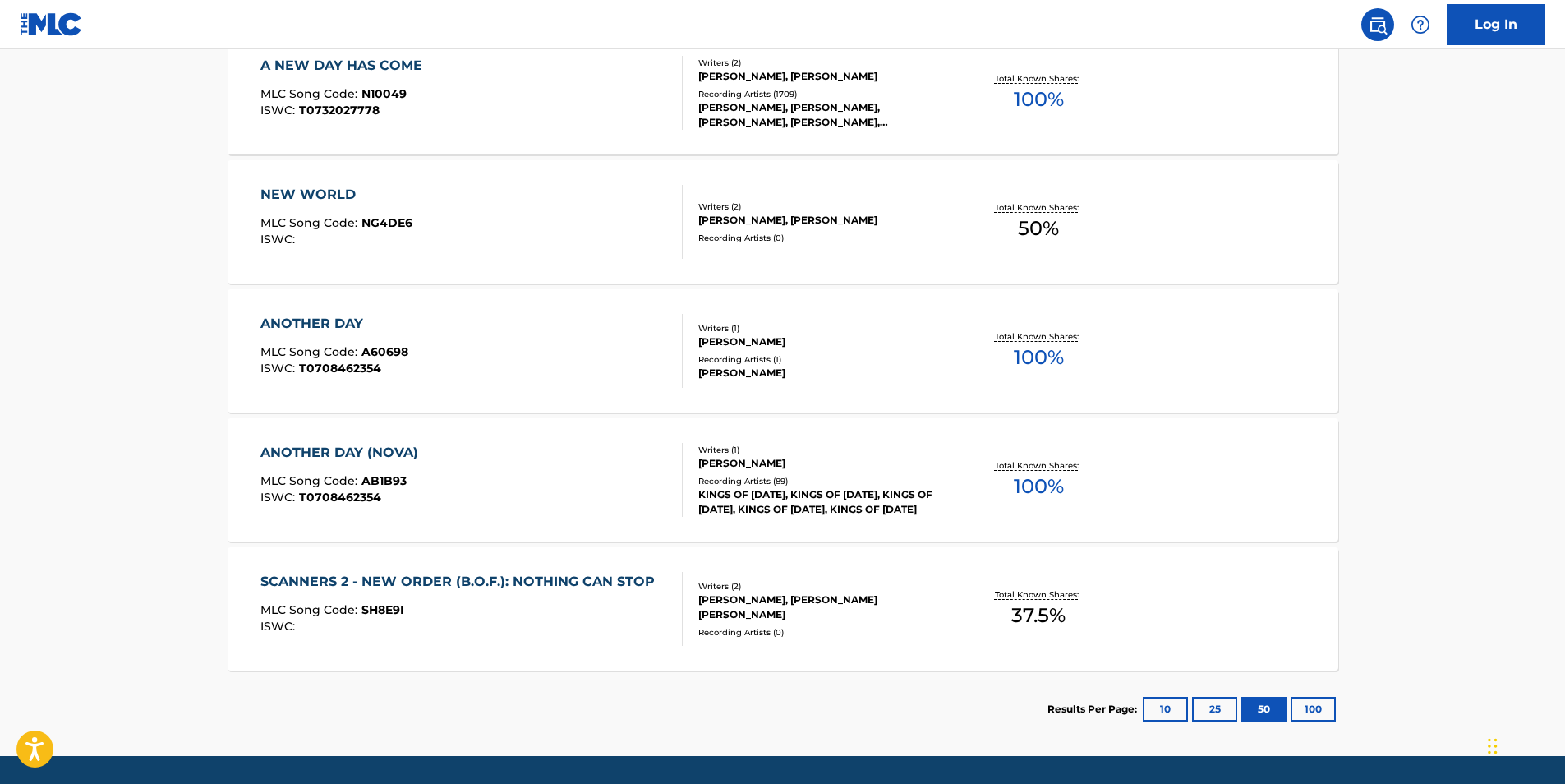
click at [1324, 708] on button "100" at bounding box center [1313, 708] width 45 height 25
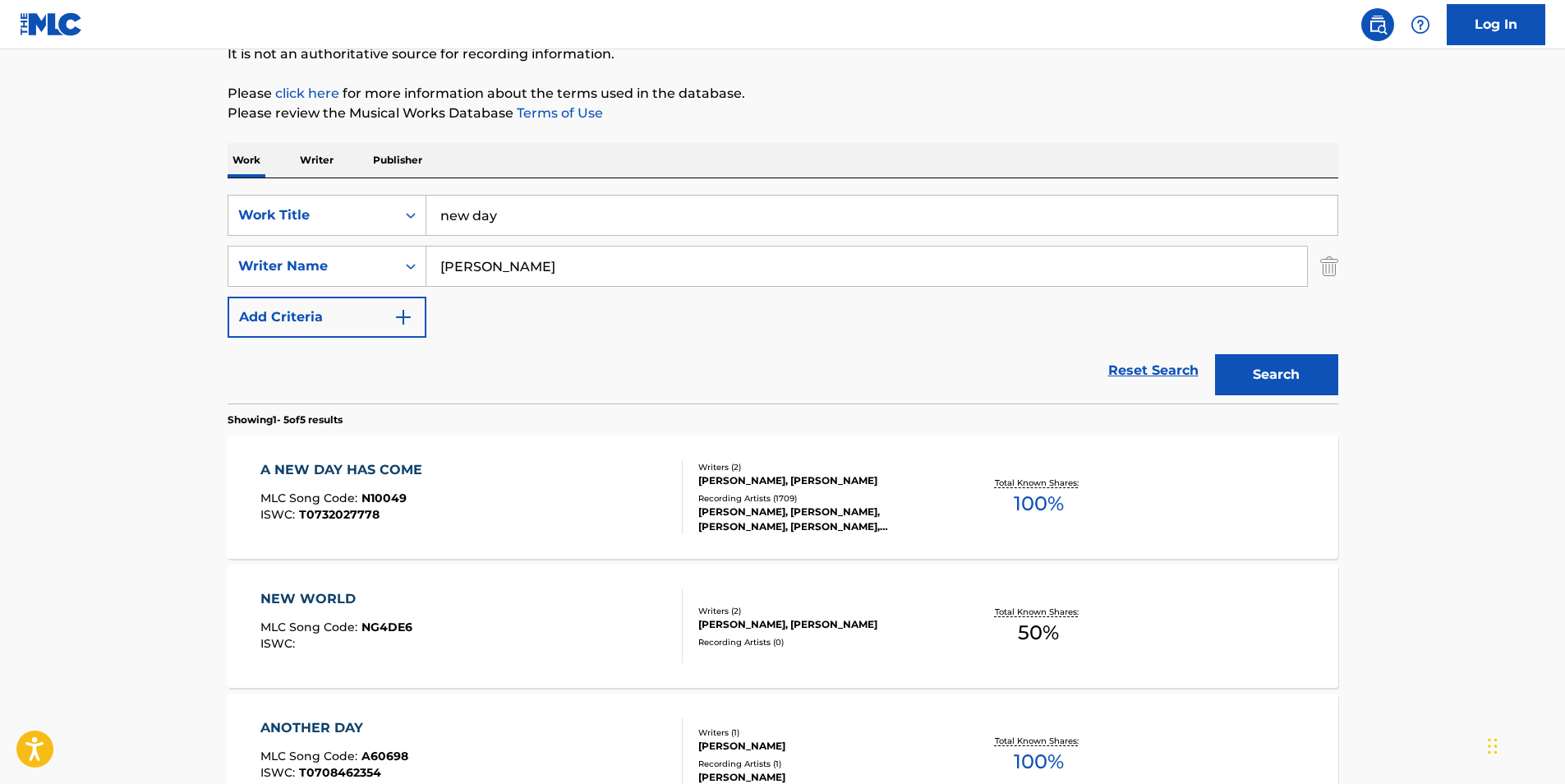
scroll to position [165, 0]
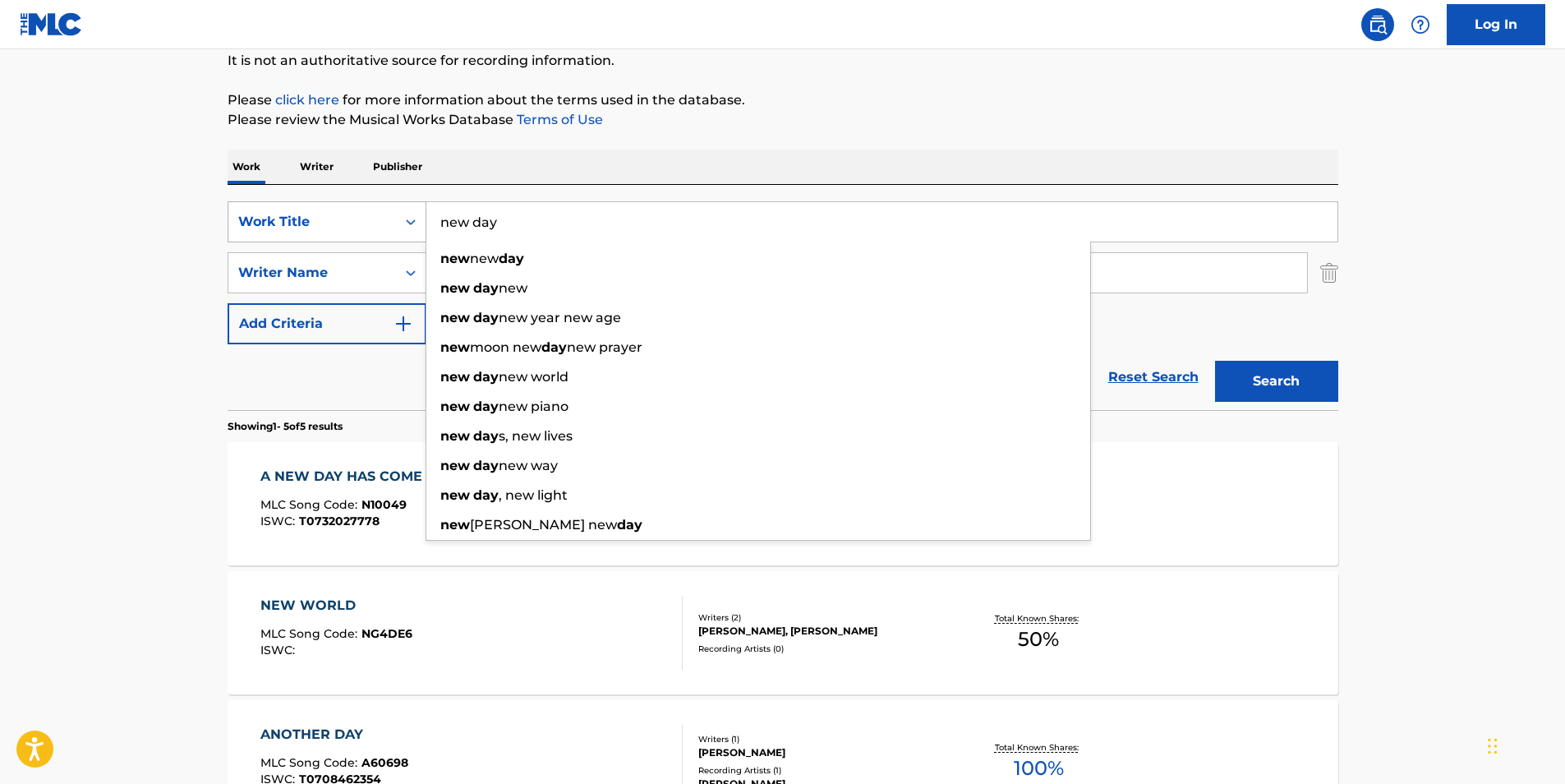
drag, startPoint x: 499, startPoint y: 221, endPoint x: 401, endPoint y: 220, distance: 98.0
click at [401, 220] on div "SearchWithCriteria8f71d475-a1e1-4ee4-92c2-5fbc4c88eadc Work Title new day new n…" at bounding box center [782, 221] width 1111 height 41
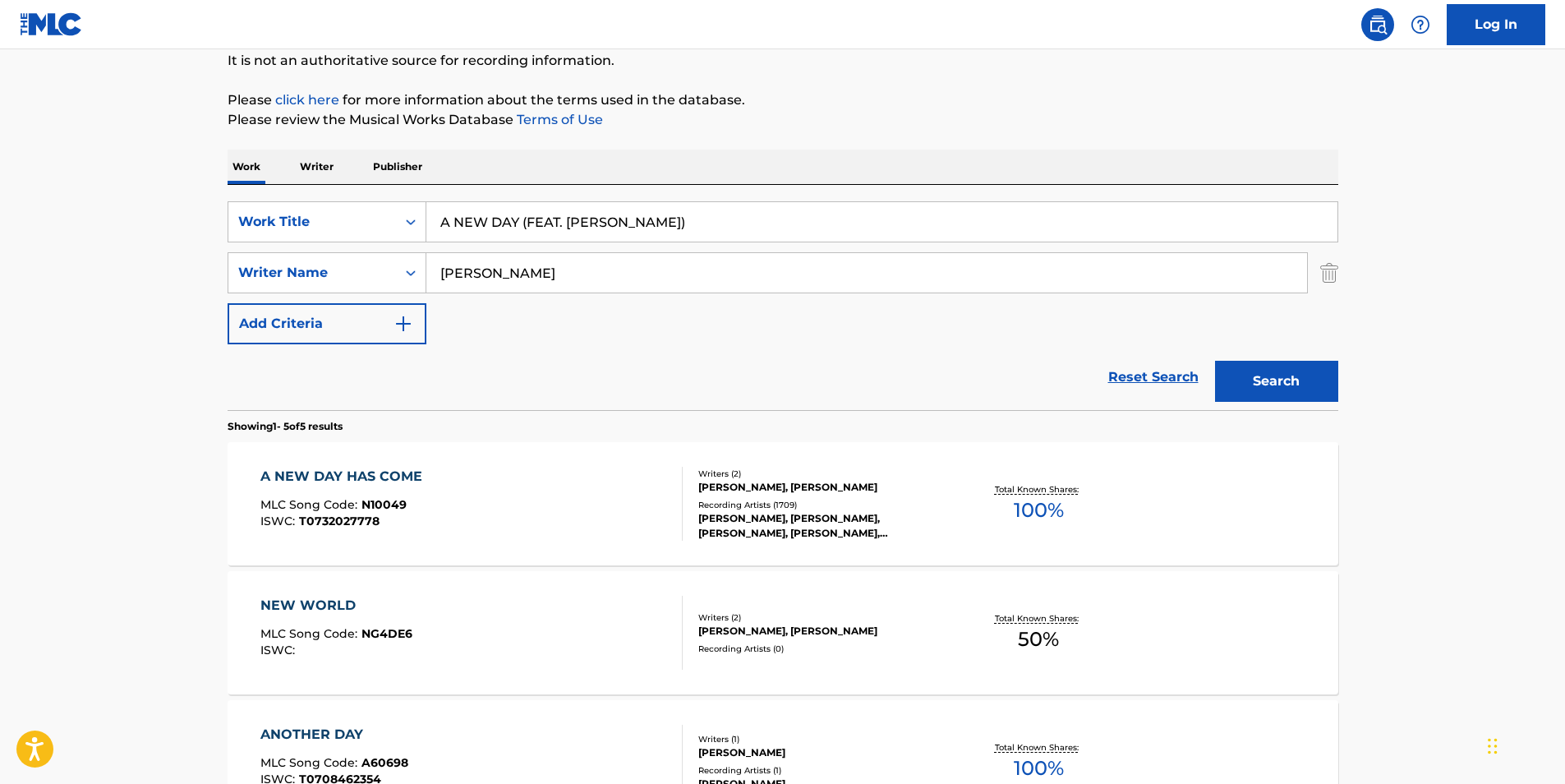
type input "A NEW DAY (FEAT. [PERSON_NAME])"
click at [1276, 391] on button "Search" at bounding box center [1276, 381] width 123 height 41
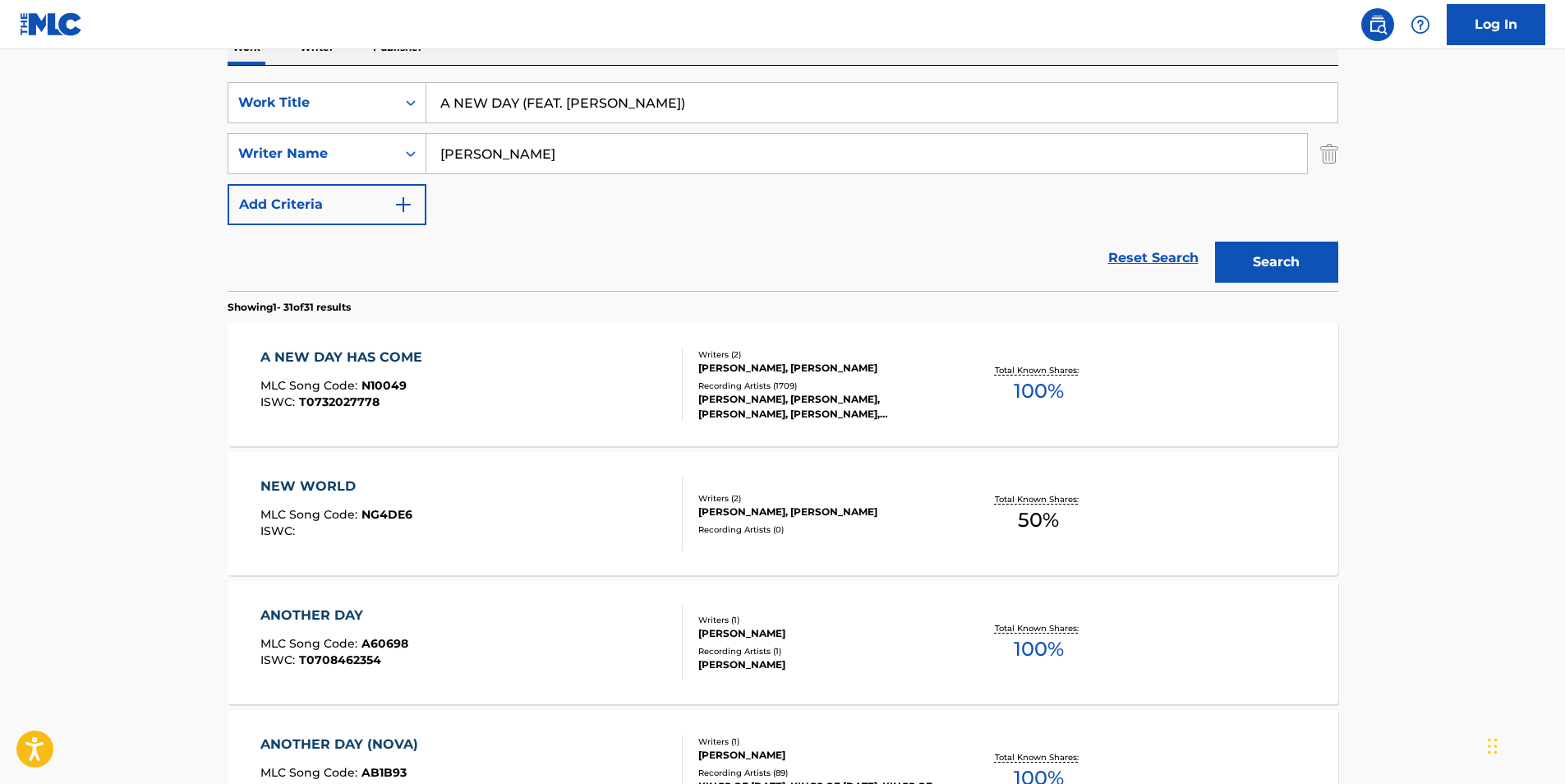
scroll to position [246, 0]
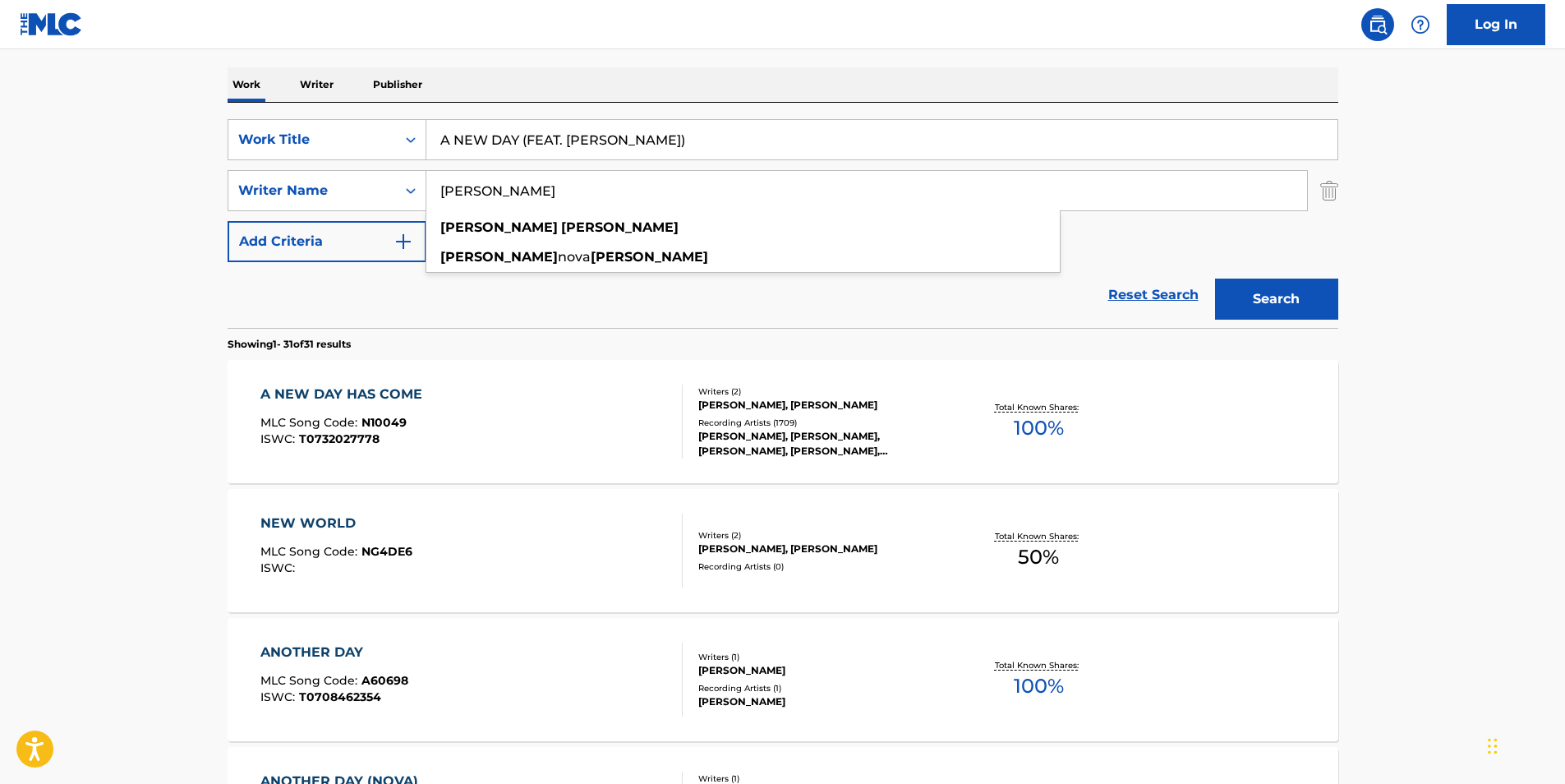
drag, startPoint x: 552, startPoint y: 192, endPoint x: 395, endPoint y: 215, distance: 158.7
click at [395, 215] on div "SearchWithCriteria8f71d475-a1e1-4ee4-92c2-5fbc4c88eadc Work Title A NEW DAY (FE…" at bounding box center [782, 190] width 1111 height 143
type input "[PERSON_NAME]"
click at [1215, 278] on button "Search" at bounding box center [1276, 299] width 123 height 41
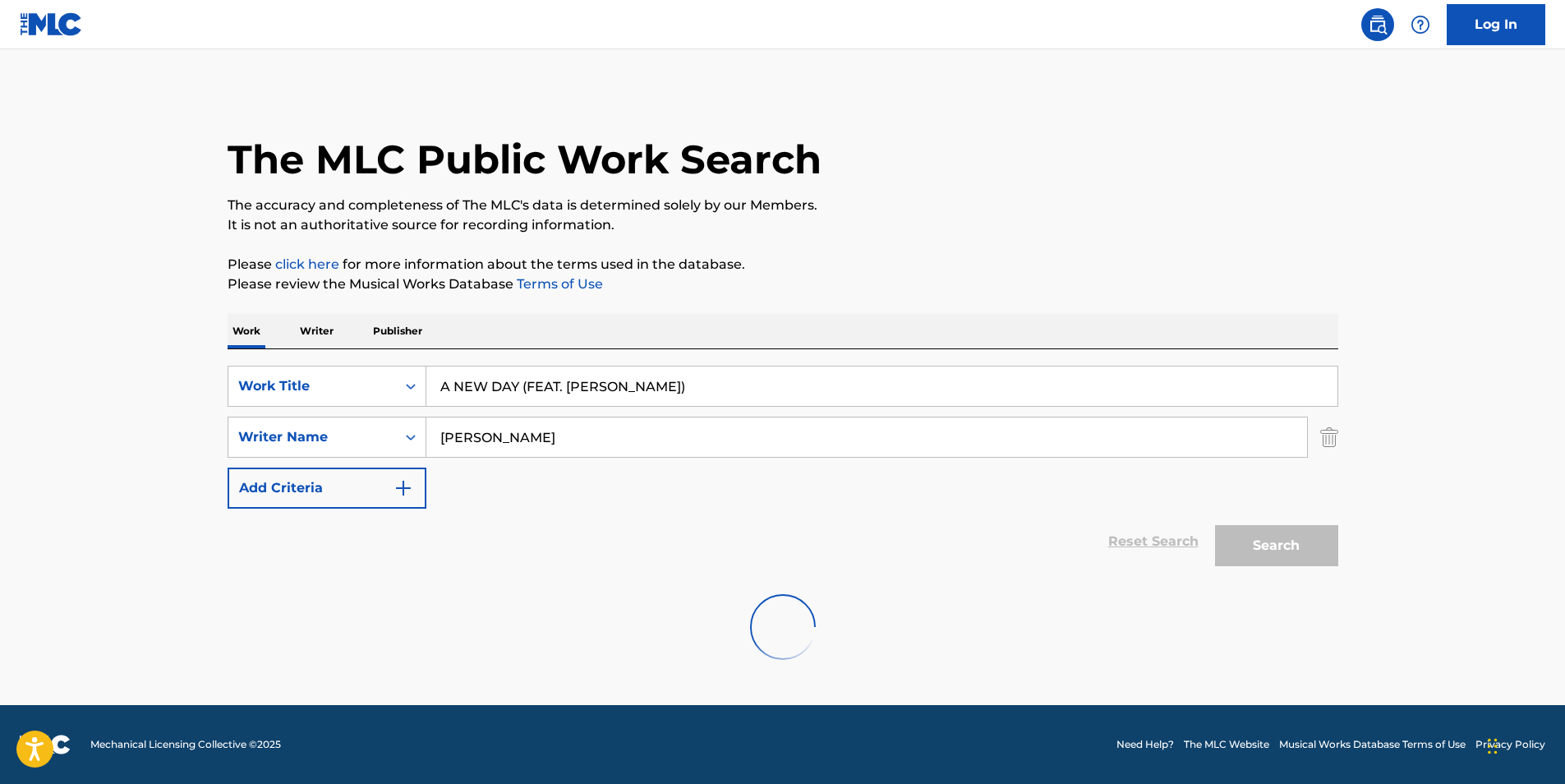
scroll to position [0, 0]
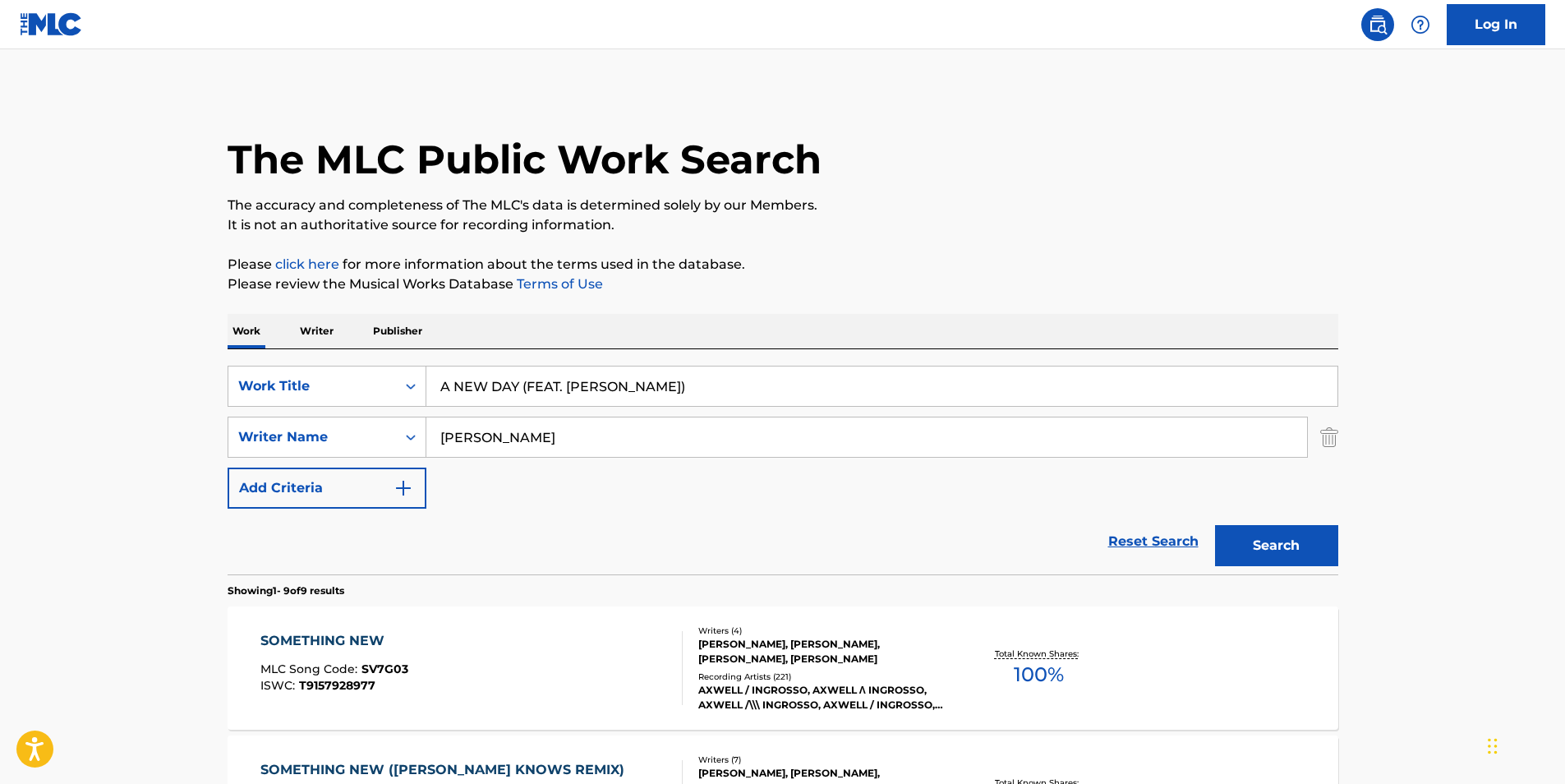
click at [1259, 543] on button "Search" at bounding box center [1276, 546] width 123 height 41
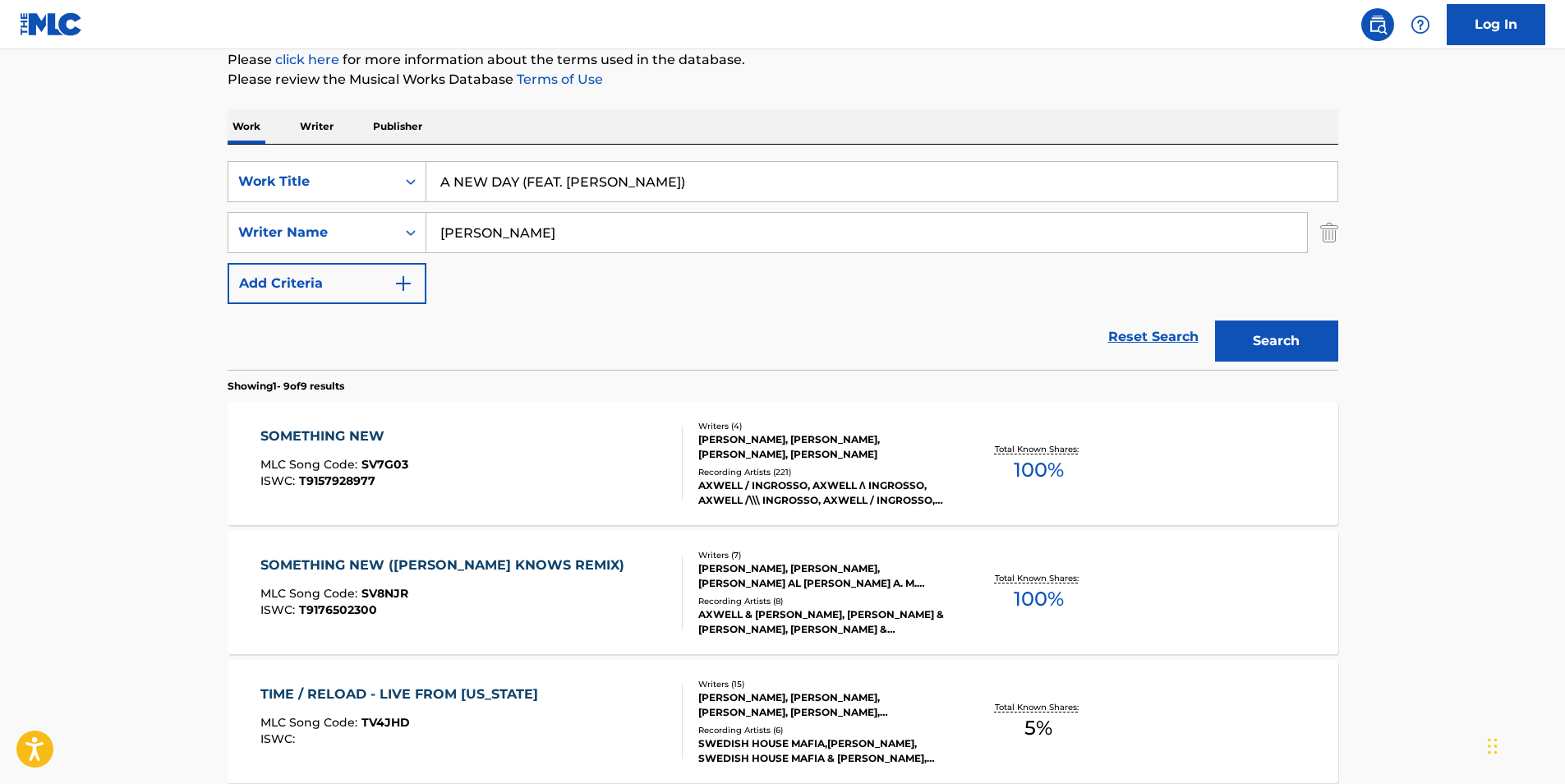
scroll to position [165, 0]
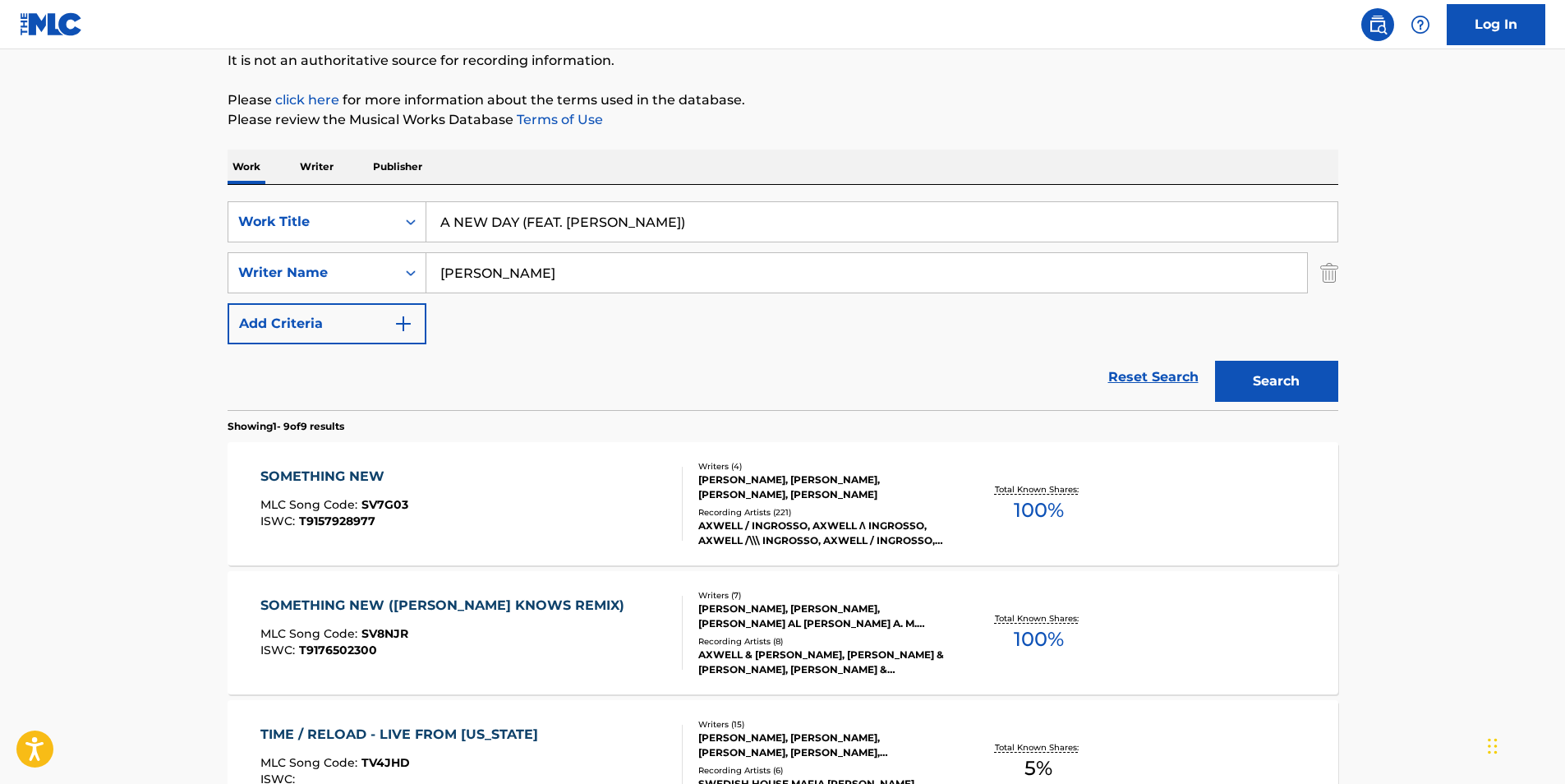
drag, startPoint x: 674, startPoint y: 220, endPoint x: 334, endPoint y: 193, distance: 341.1
click at [334, 193] on div "SearchWithCriteria8f71d475-a1e1-4ee4-92c2-5fbc4c88eadc Work Title A NEW DAY (FE…" at bounding box center [782, 297] width 1111 height 225
click at [1291, 384] on div "Search" at bounding box center [1272, 377] width 132 height 65
click at [1154, 373] on link "Reset Search" at bounding box center [1153, 377] width 107 height 36
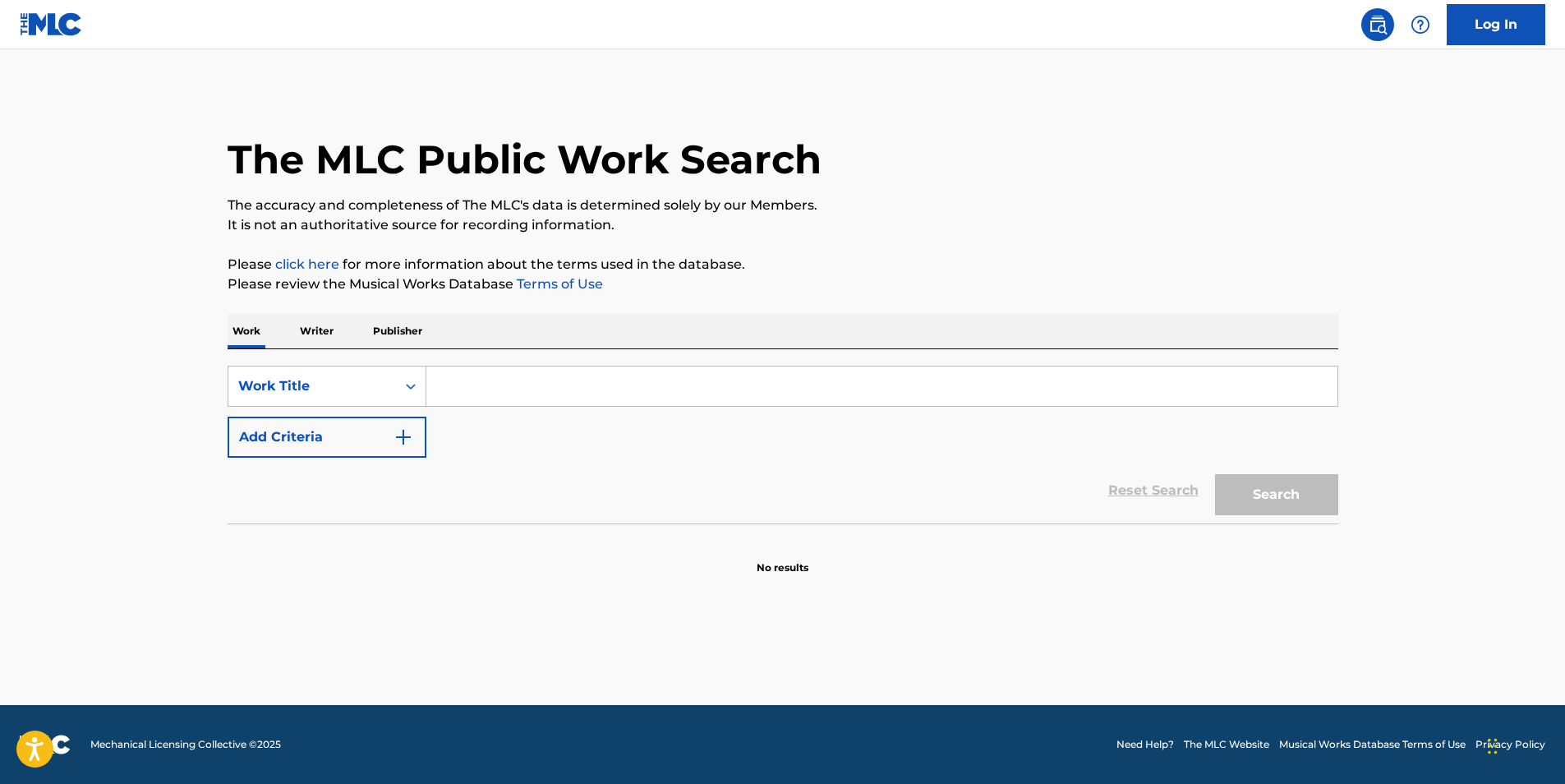
click at [326, 329] on p "Writer" at bounding box center [317, 331] width 43 height 35
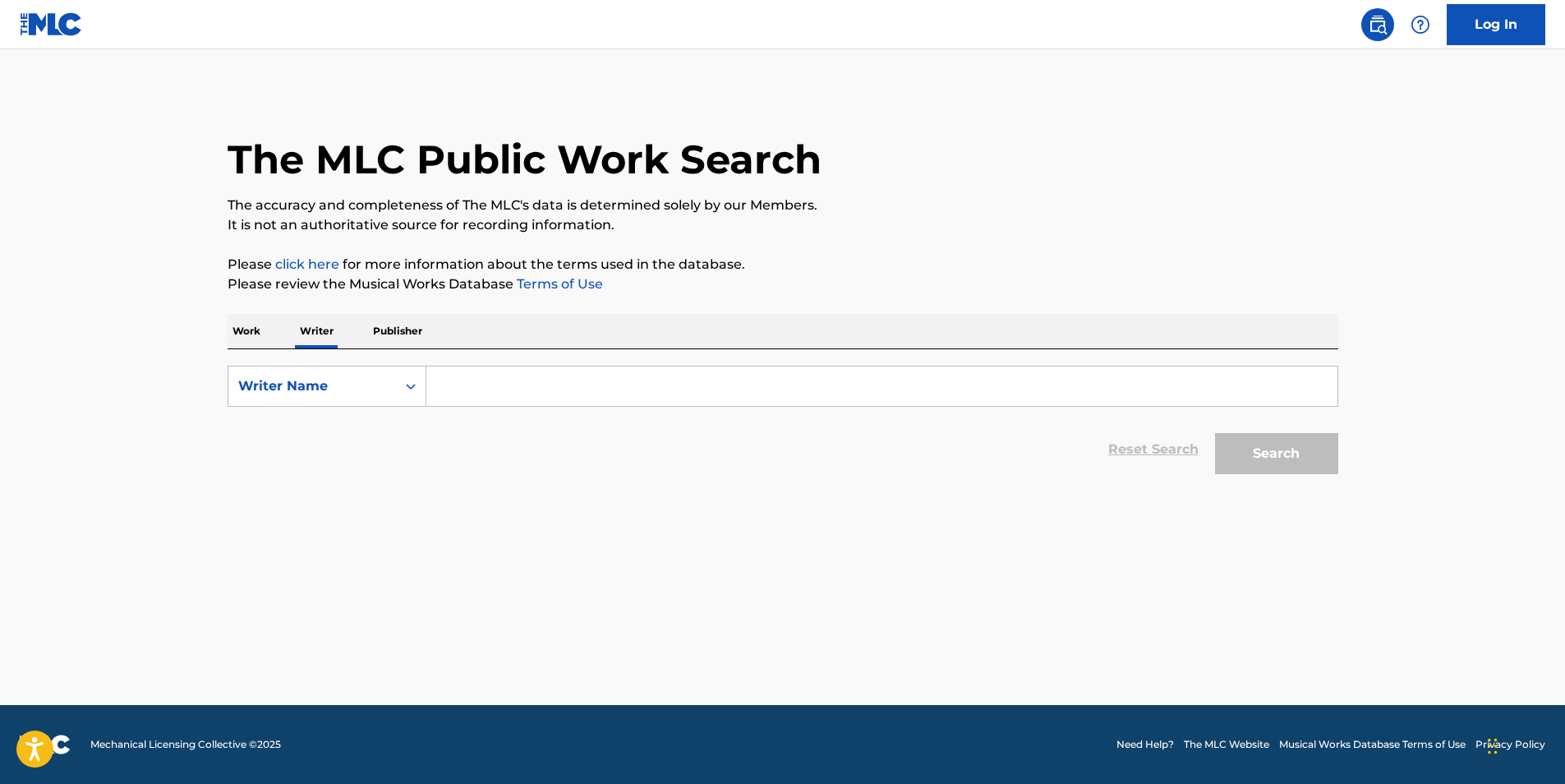
click at [507, 395] on input "Search Form" at bounding box center [882, 386] width 912 height 39
paste input "[PERSON_NAME]"
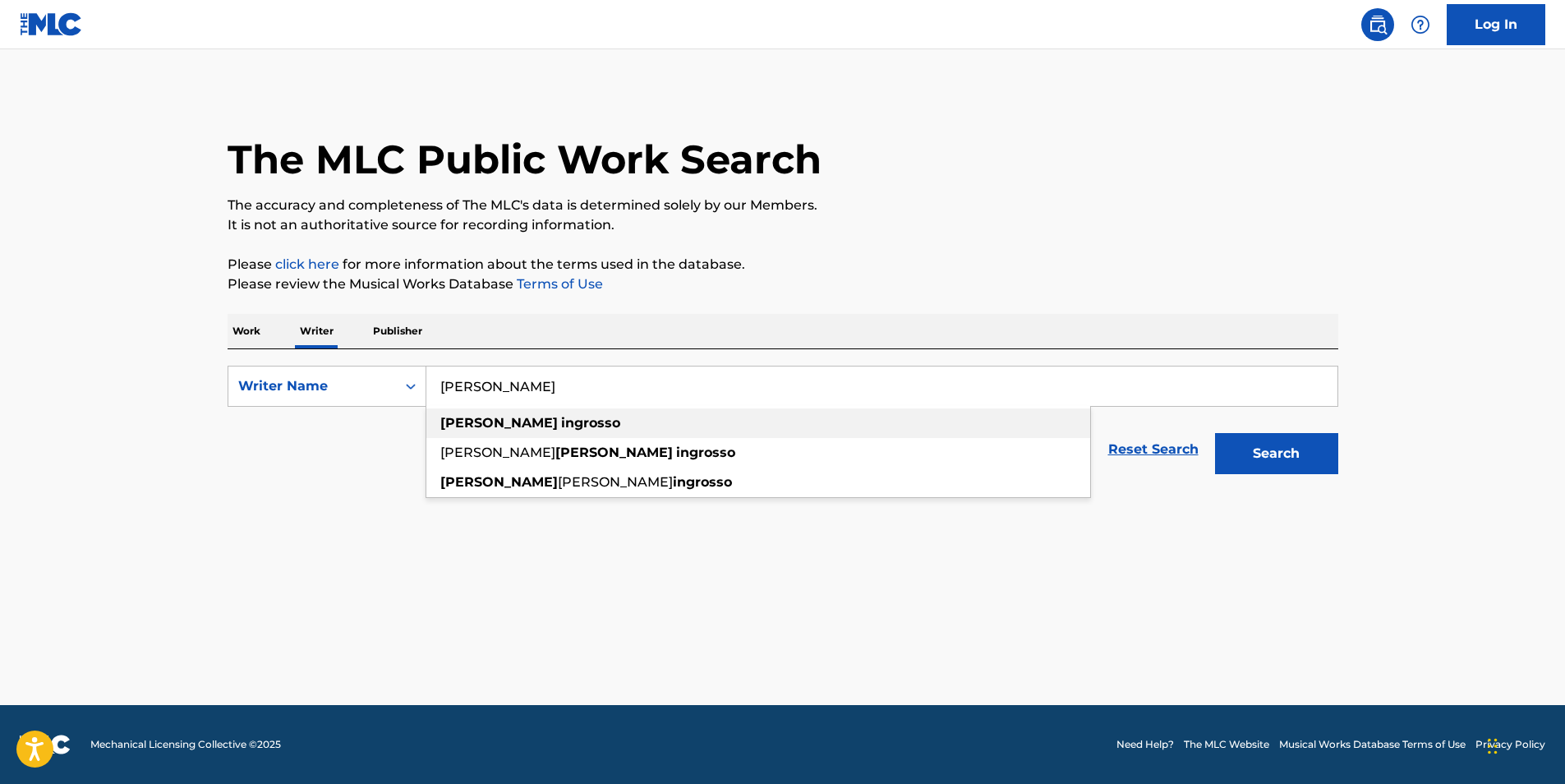
click at [561, 418] on strong "ingrosso" at bounding box center [591, 423] width 59 height 15
type input "[PERSON_NAME]"
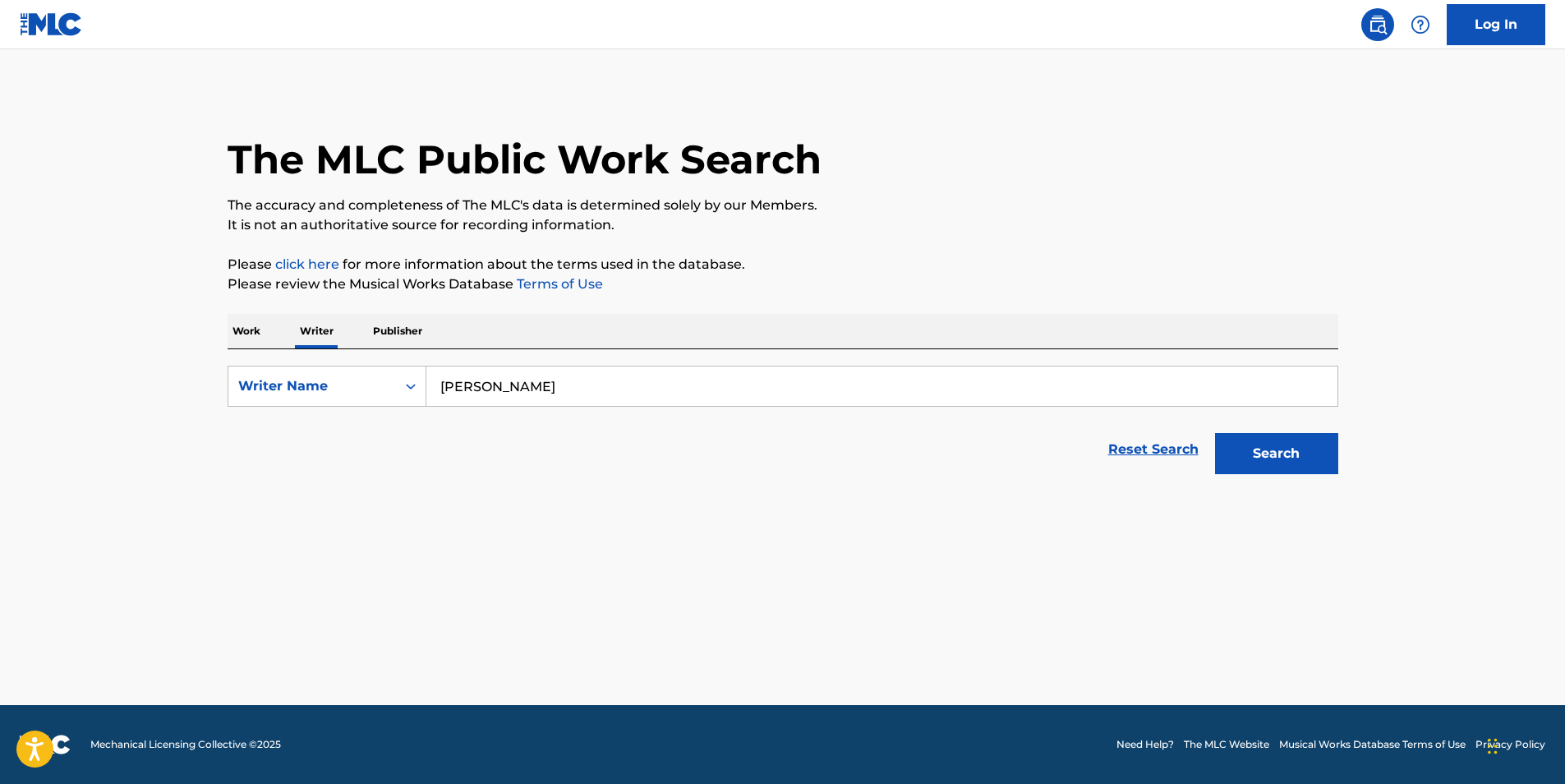
click at [1302, 455] on button "Search" at bounding box center [1276, 453] width 123 height 41
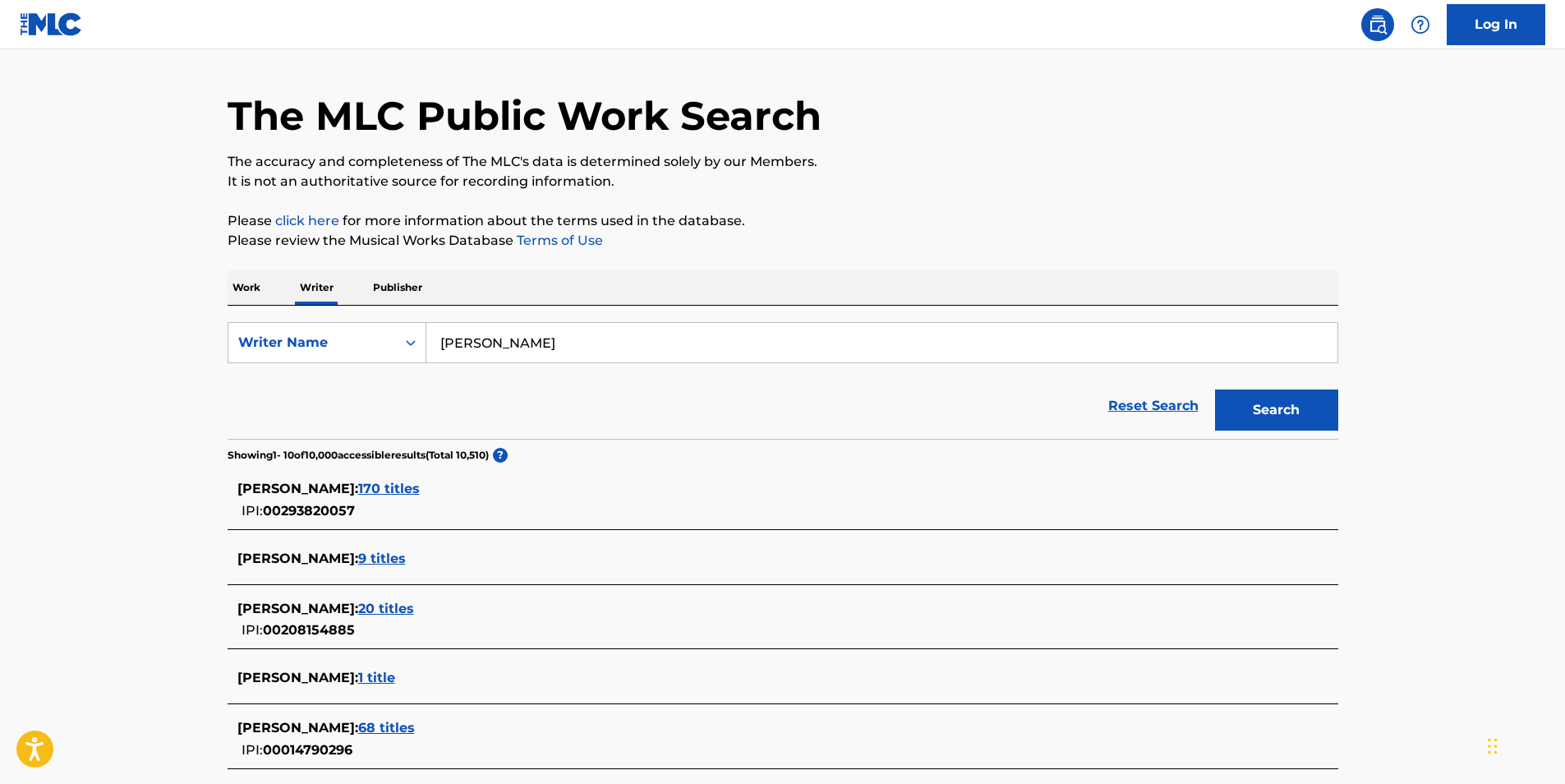
scroll to position [82, 0]
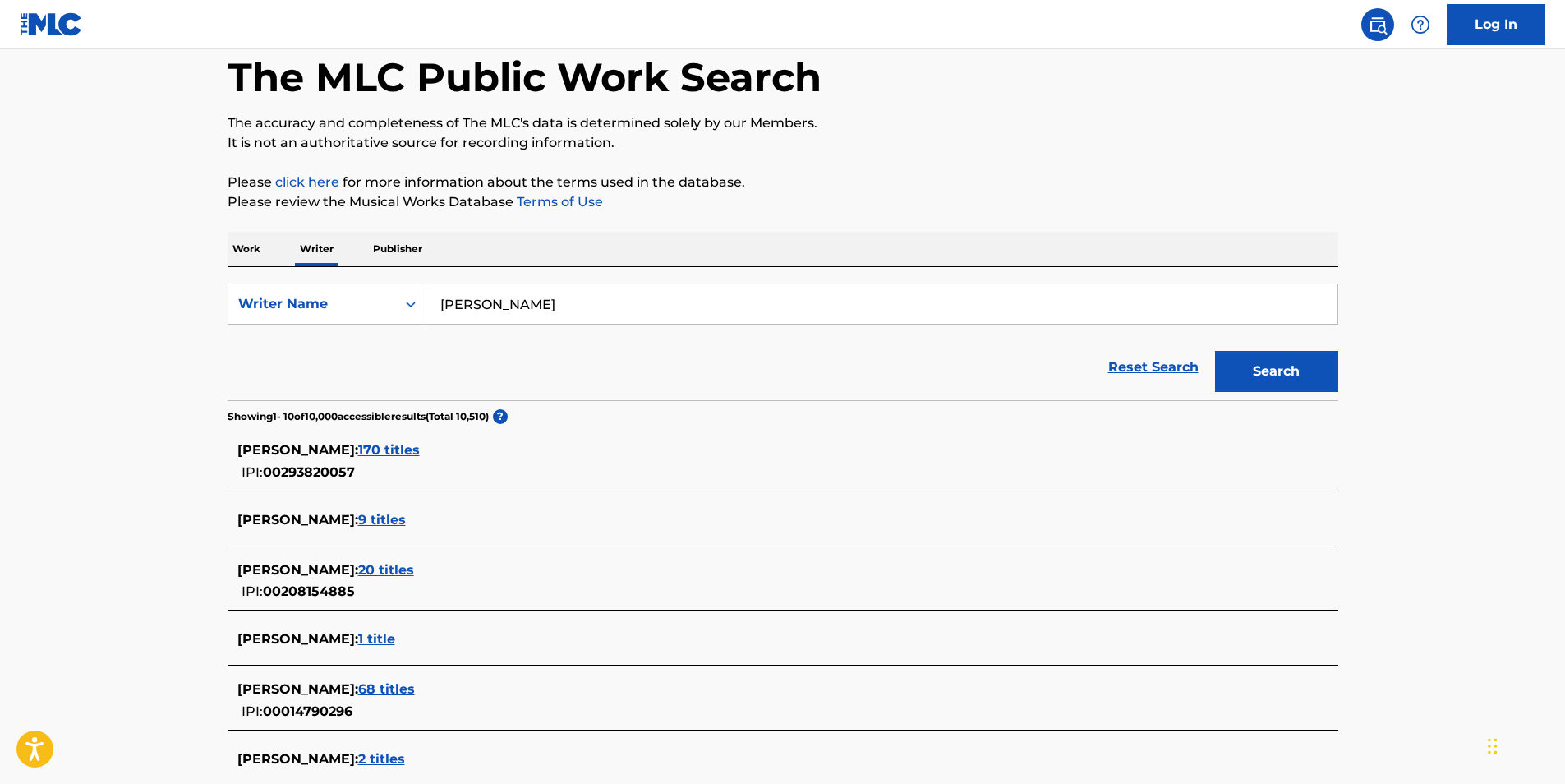
click at [420, 447] on span "170 titles" at bounding box center [389, 450] width 62 height 15
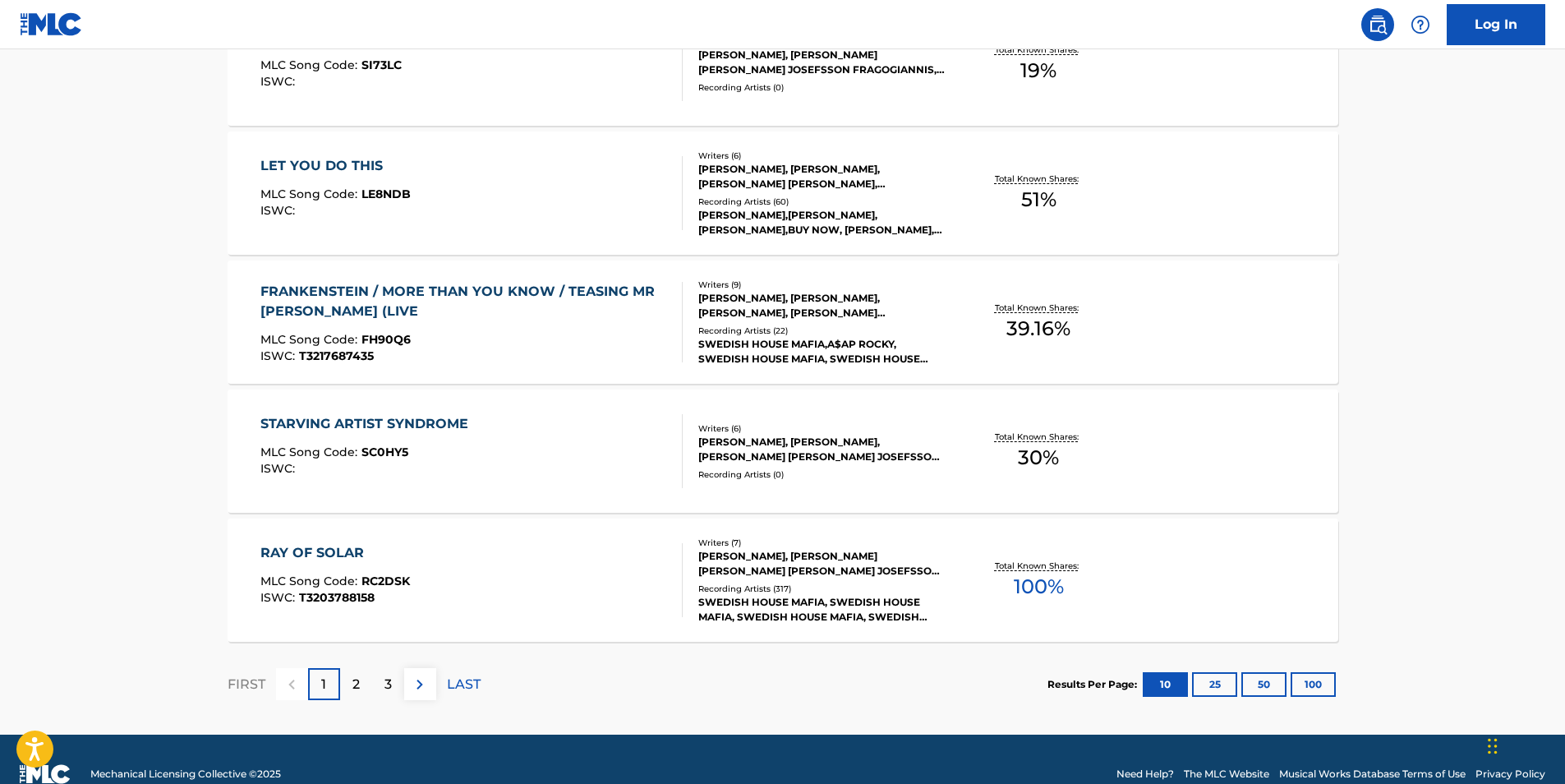
scroll to position [1145, 0]
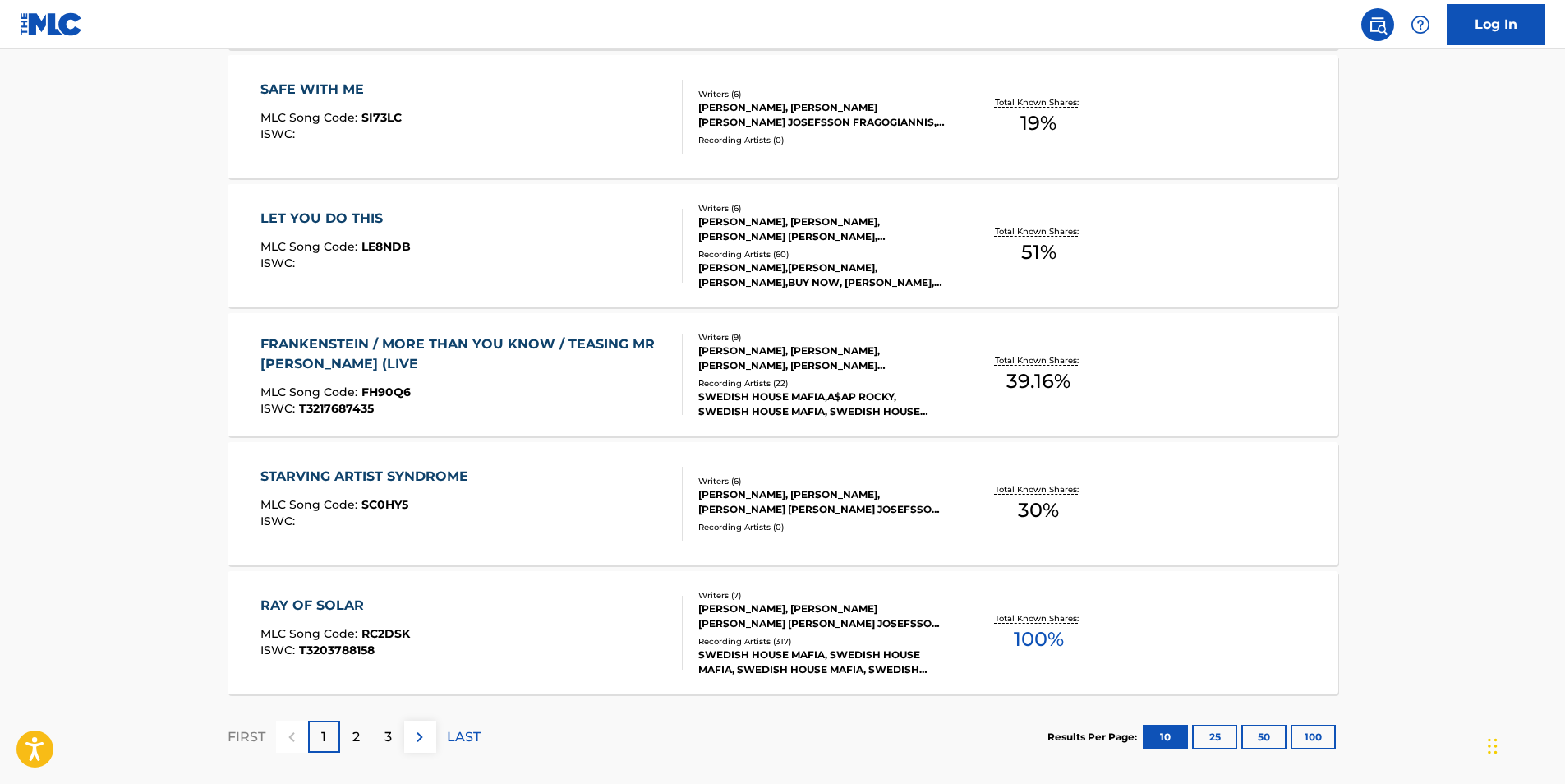
click at [352, 737] on p "2" at bounding box center [356, 736] width 8 height 20
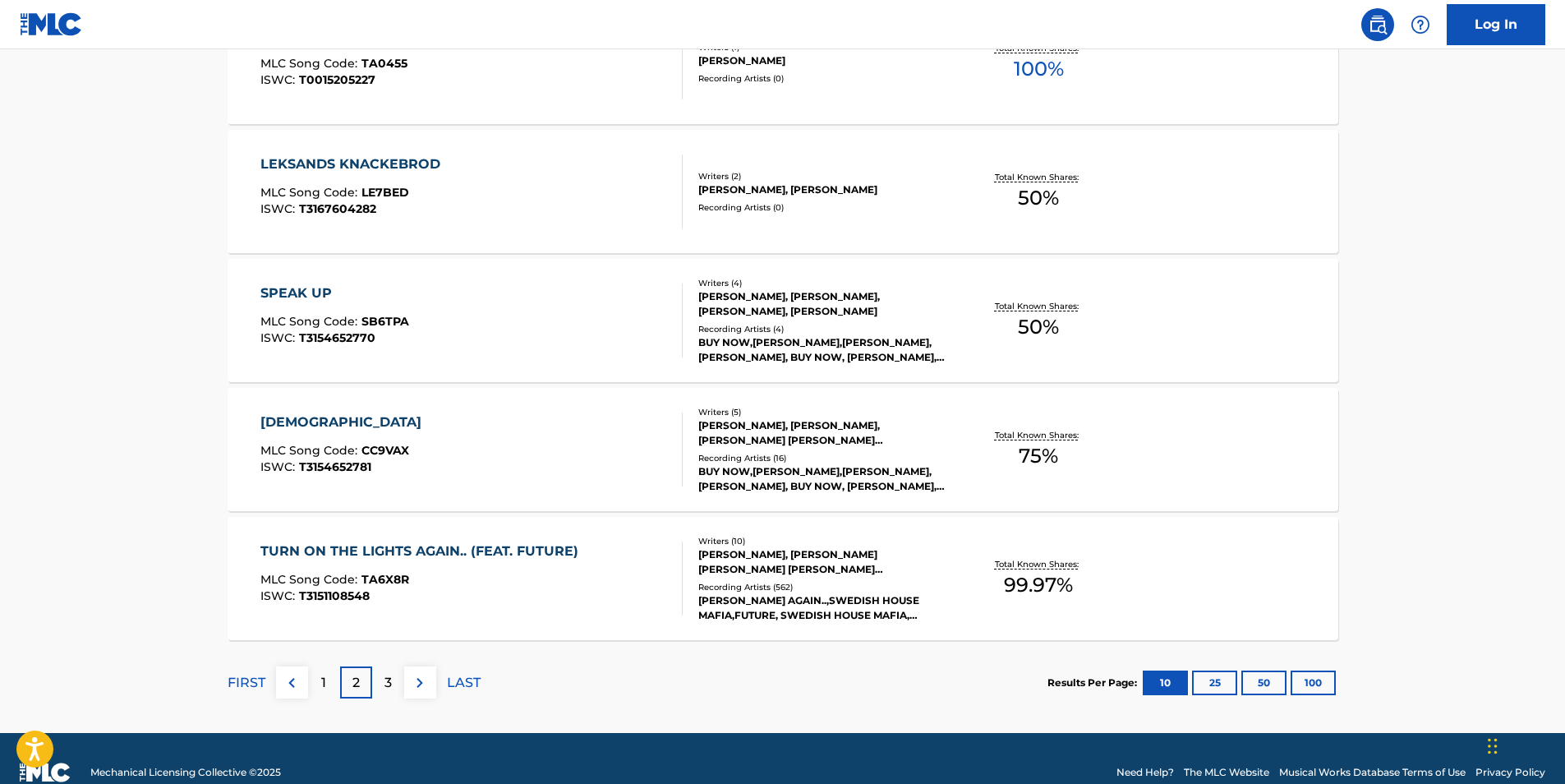
scroll to position [1227, 0]
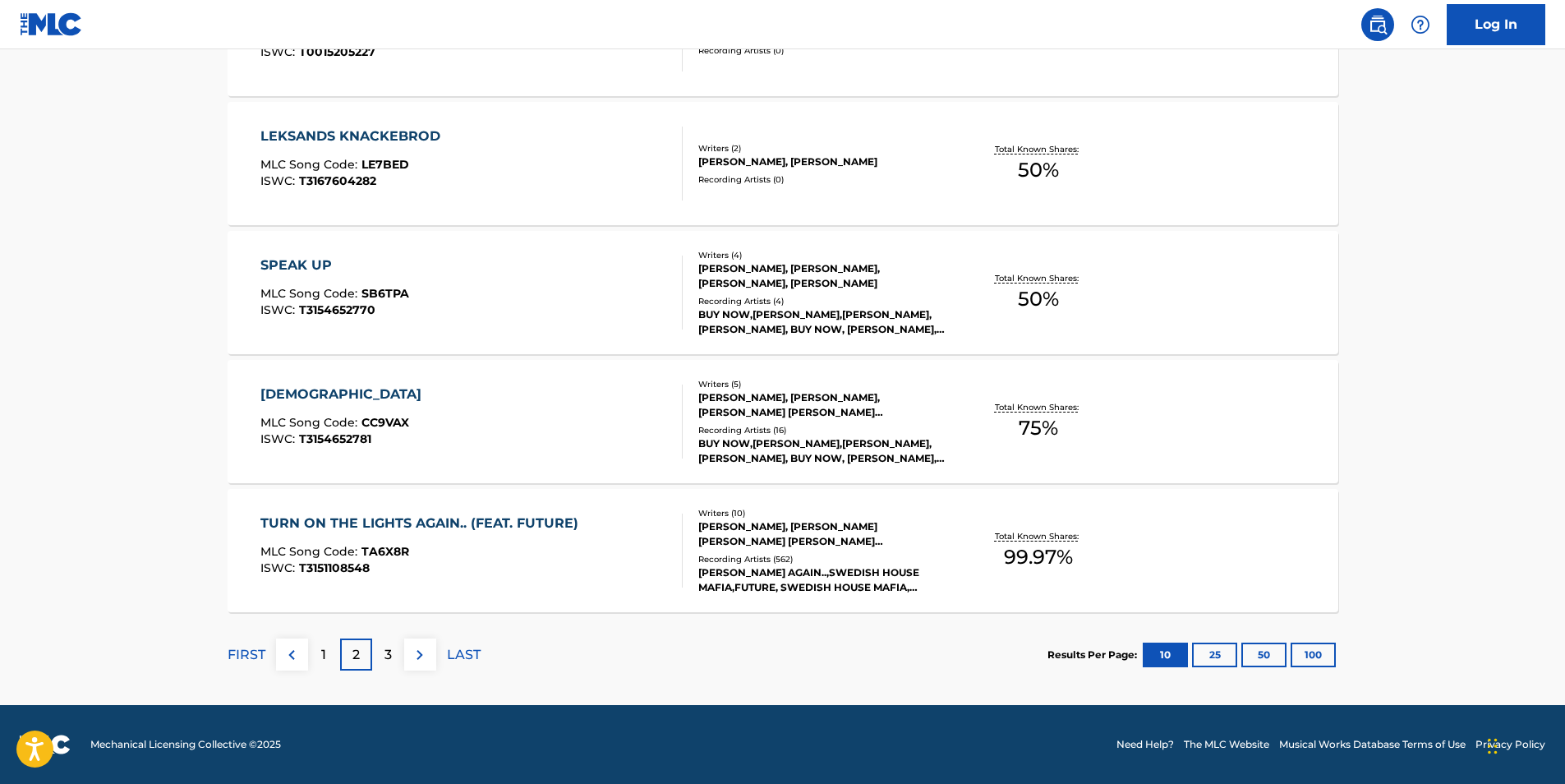
click at [389, 660] on p "3" at bounding box center [388, 654] width 8 height 20
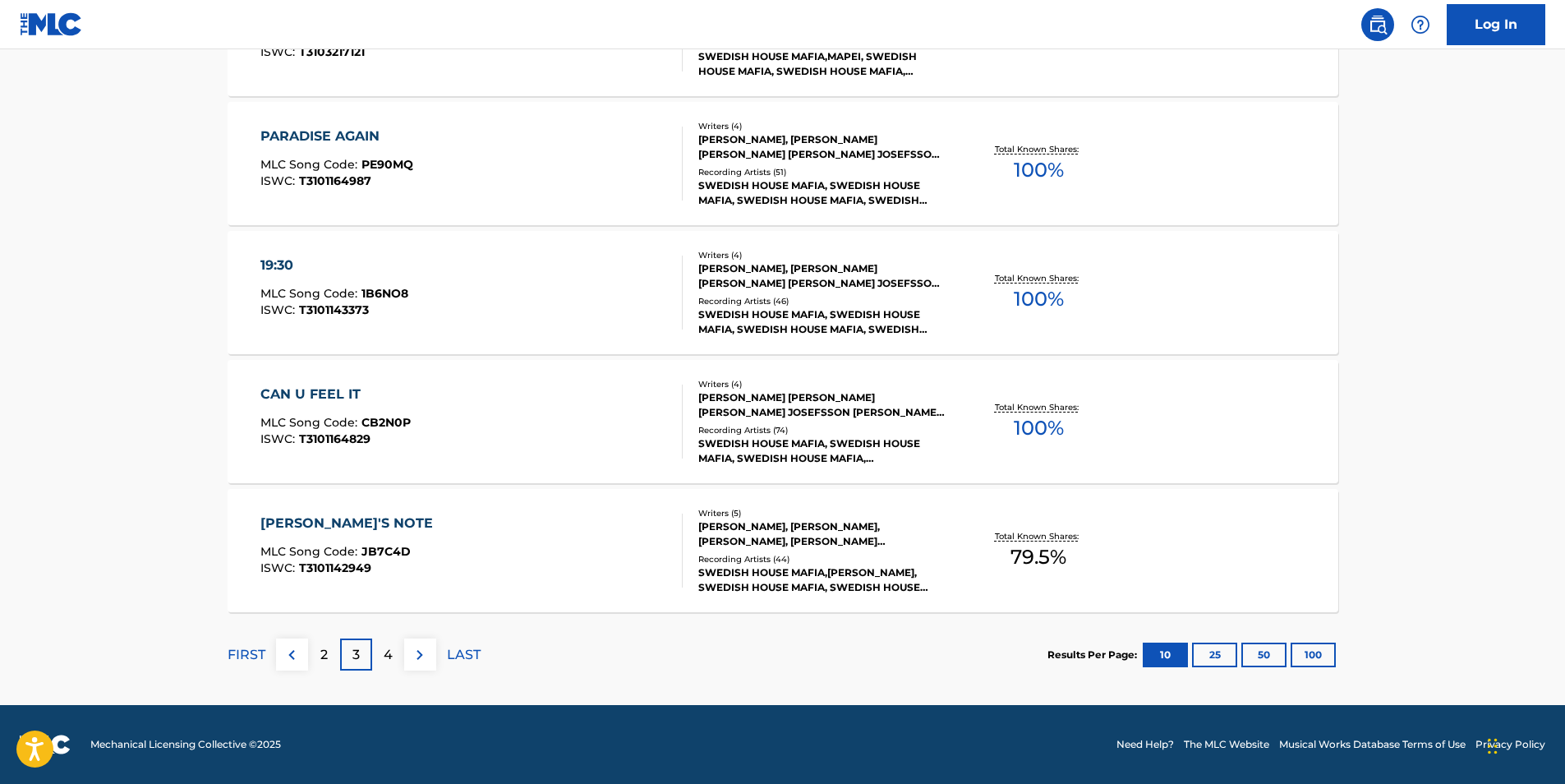
click at [388, 660] on p "4" at bounding box center [388, 654] width 9 height 20
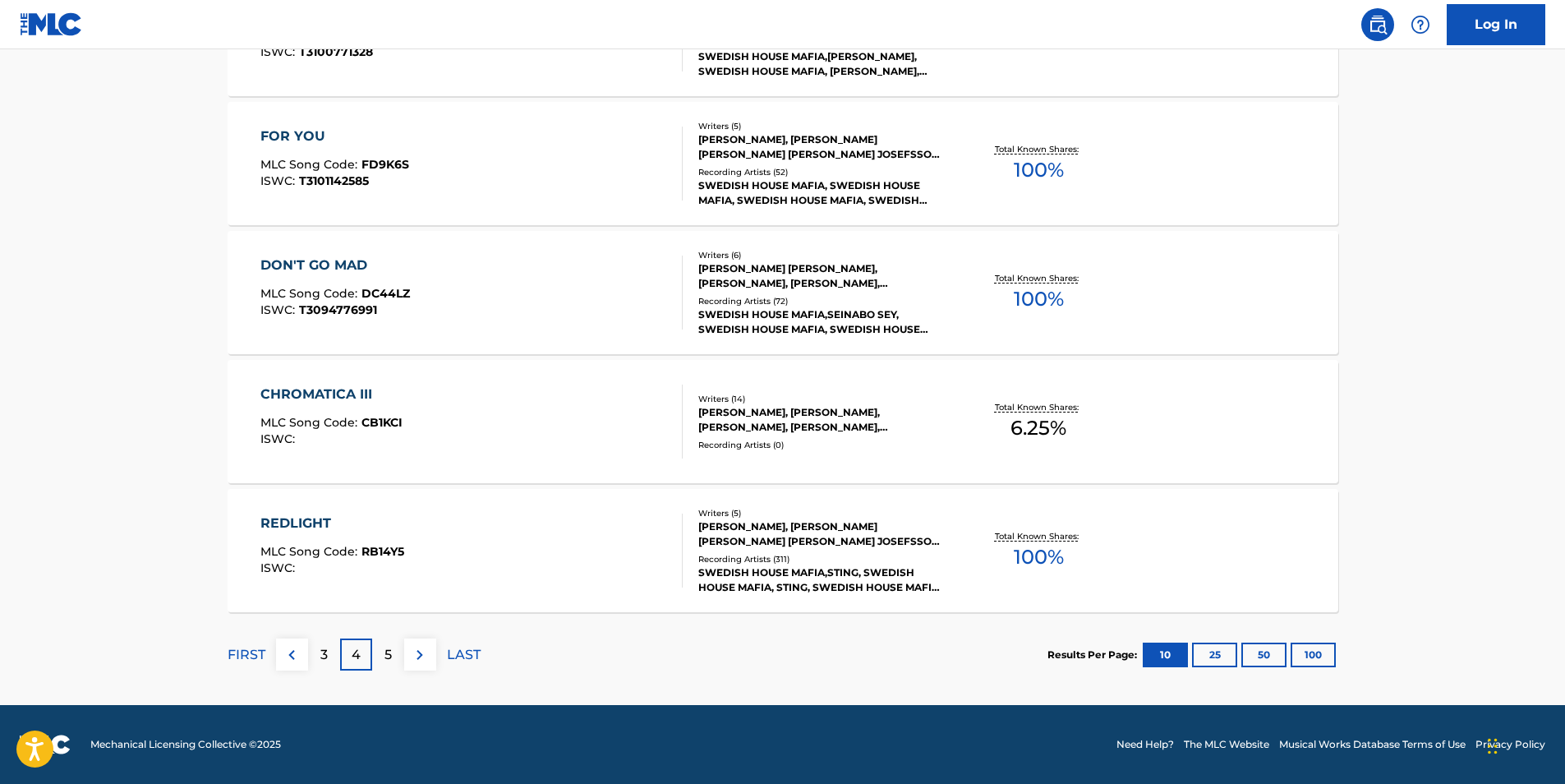
click at [396, 650] on div "5" at bounding box center [389, 654] width 32 height 32
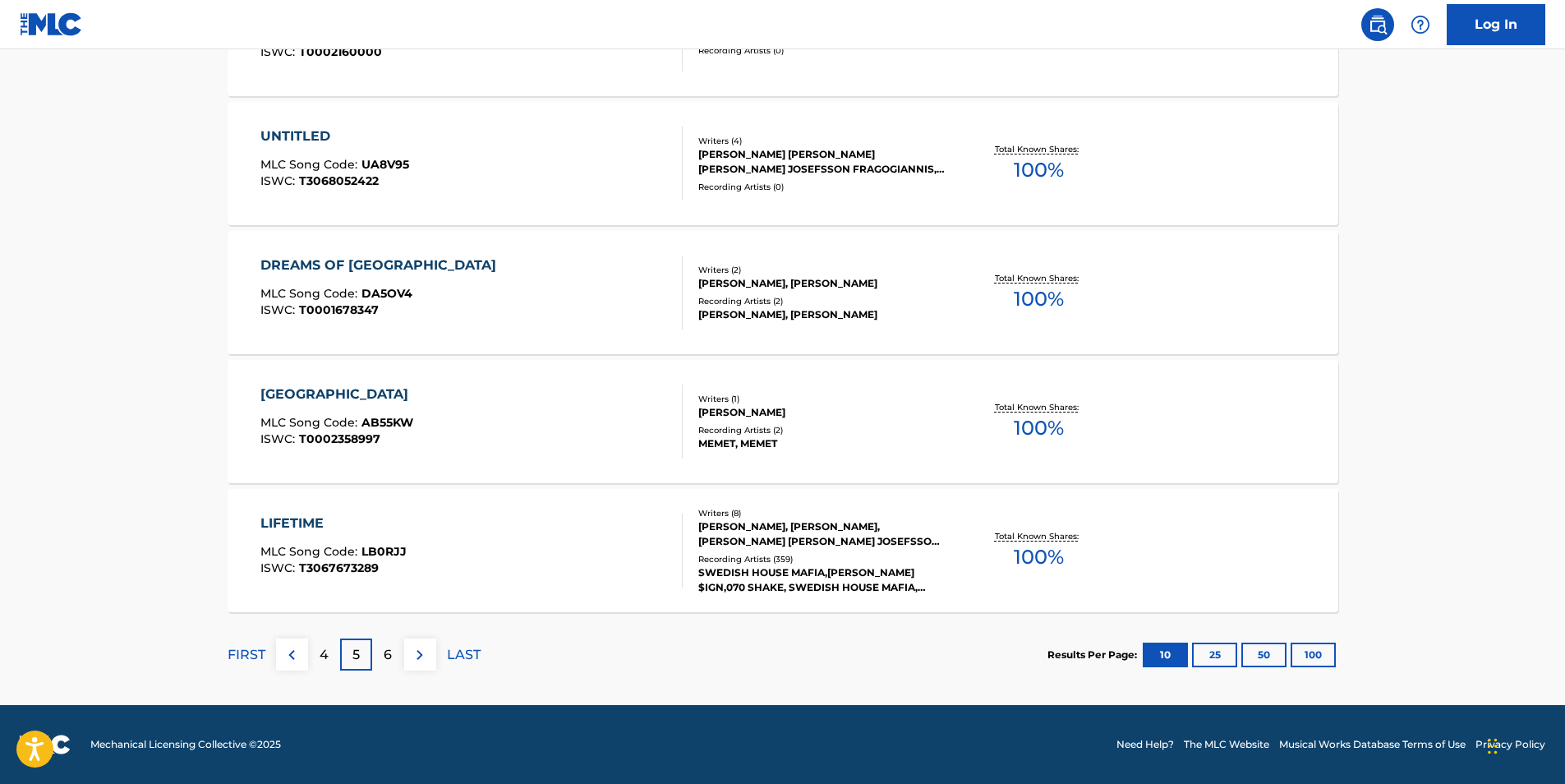
click at [384, 664] on p "6" at bounding box center [388, 654] width 8 height 20
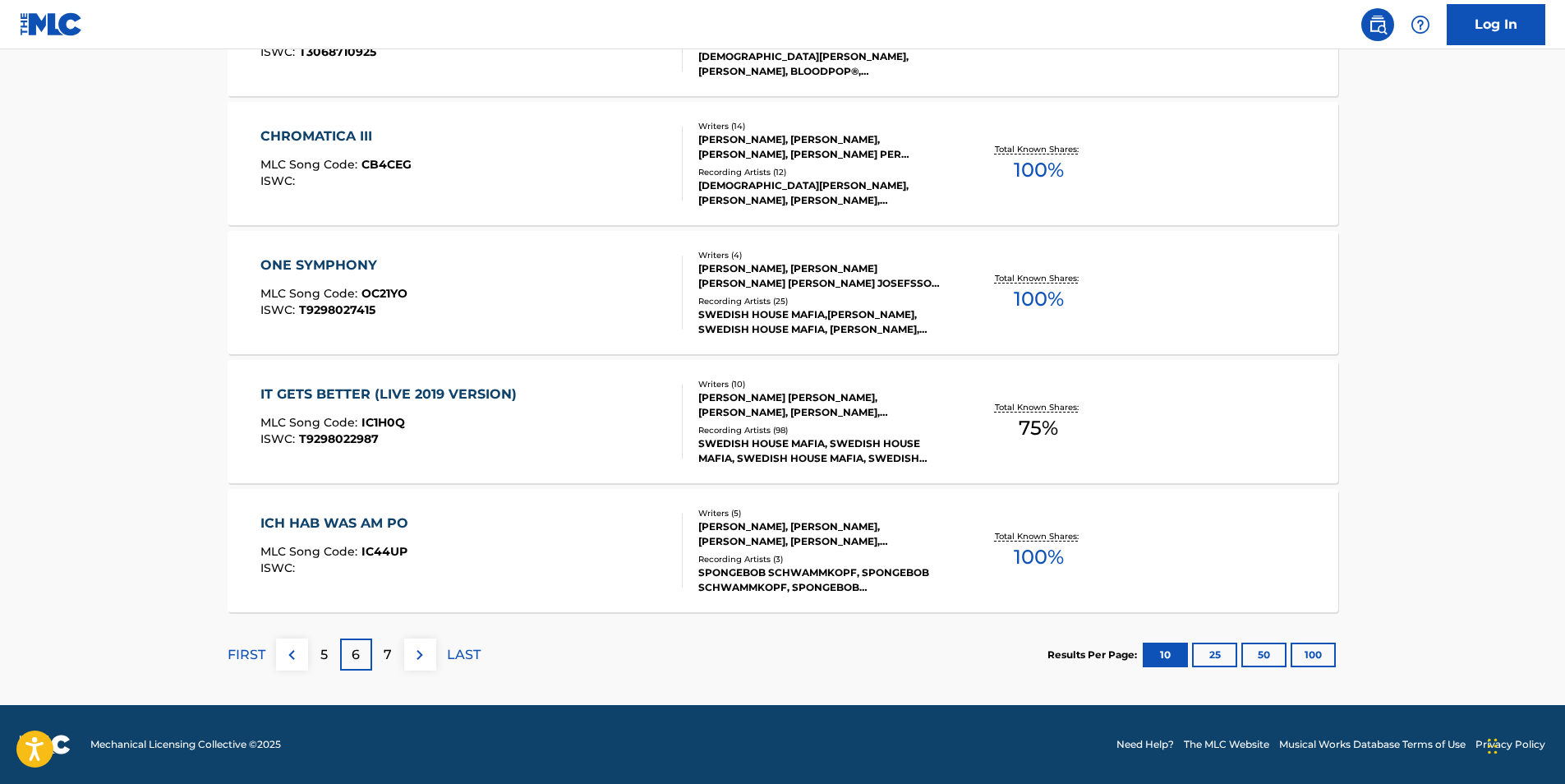
click at [384, 645] on p "7" at bounding box center [388, 654] width 8 height 20
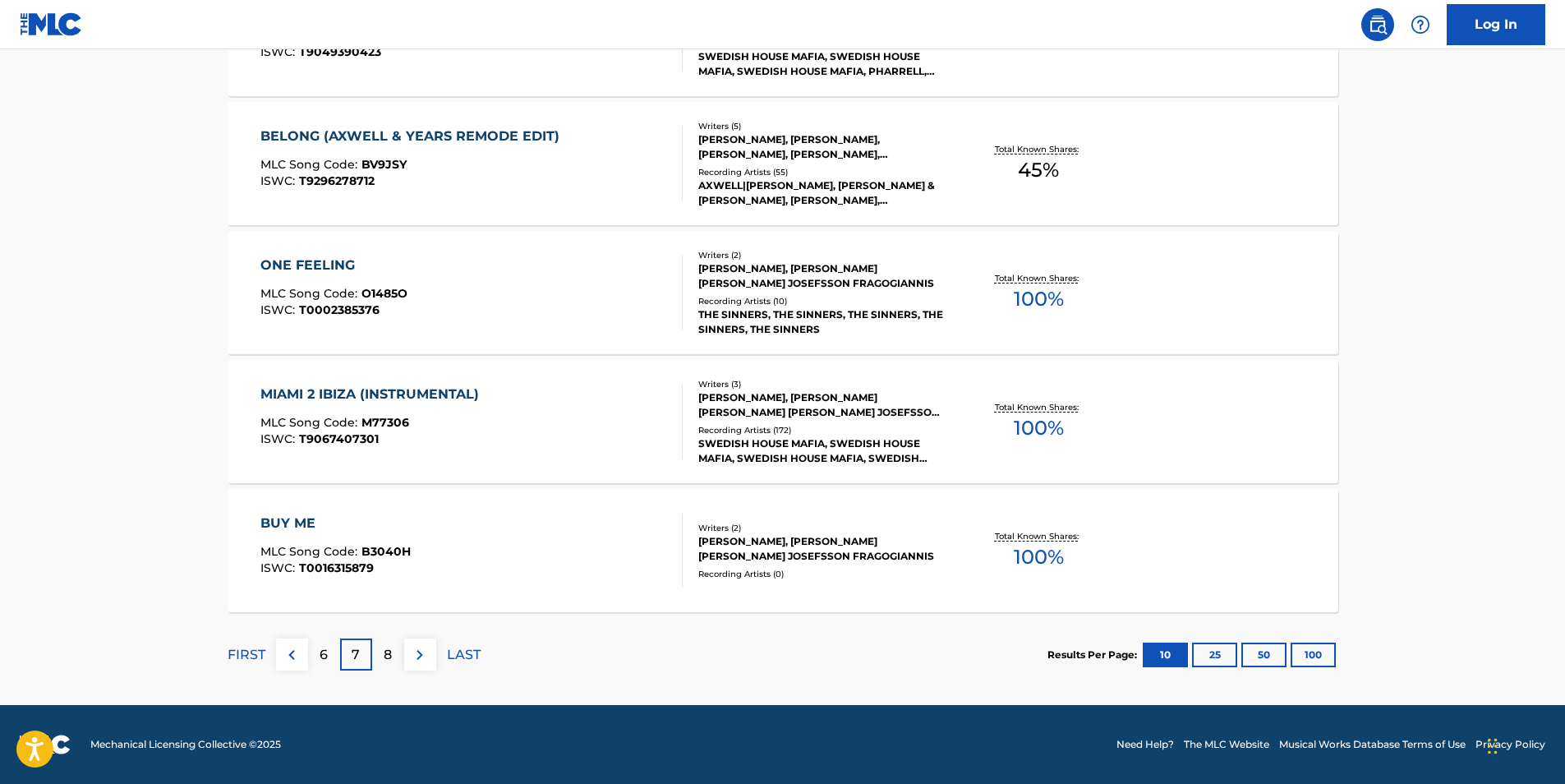
click at [386, 663] on p "8" at bounding box center [388, 654] width 8 height 20
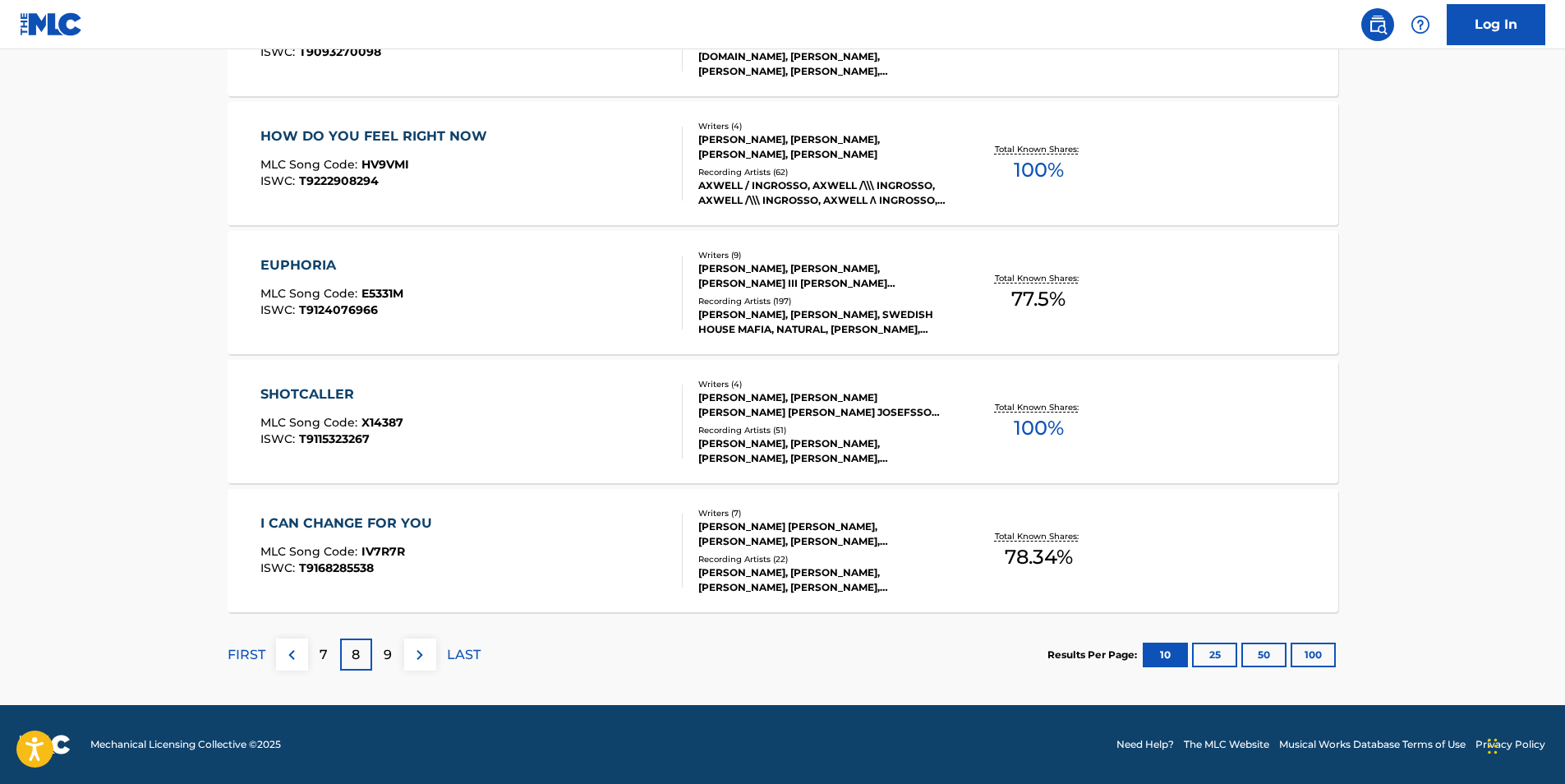
click at [384, 650] on p "9" at bounding box center [388, 654] width 8 height 20
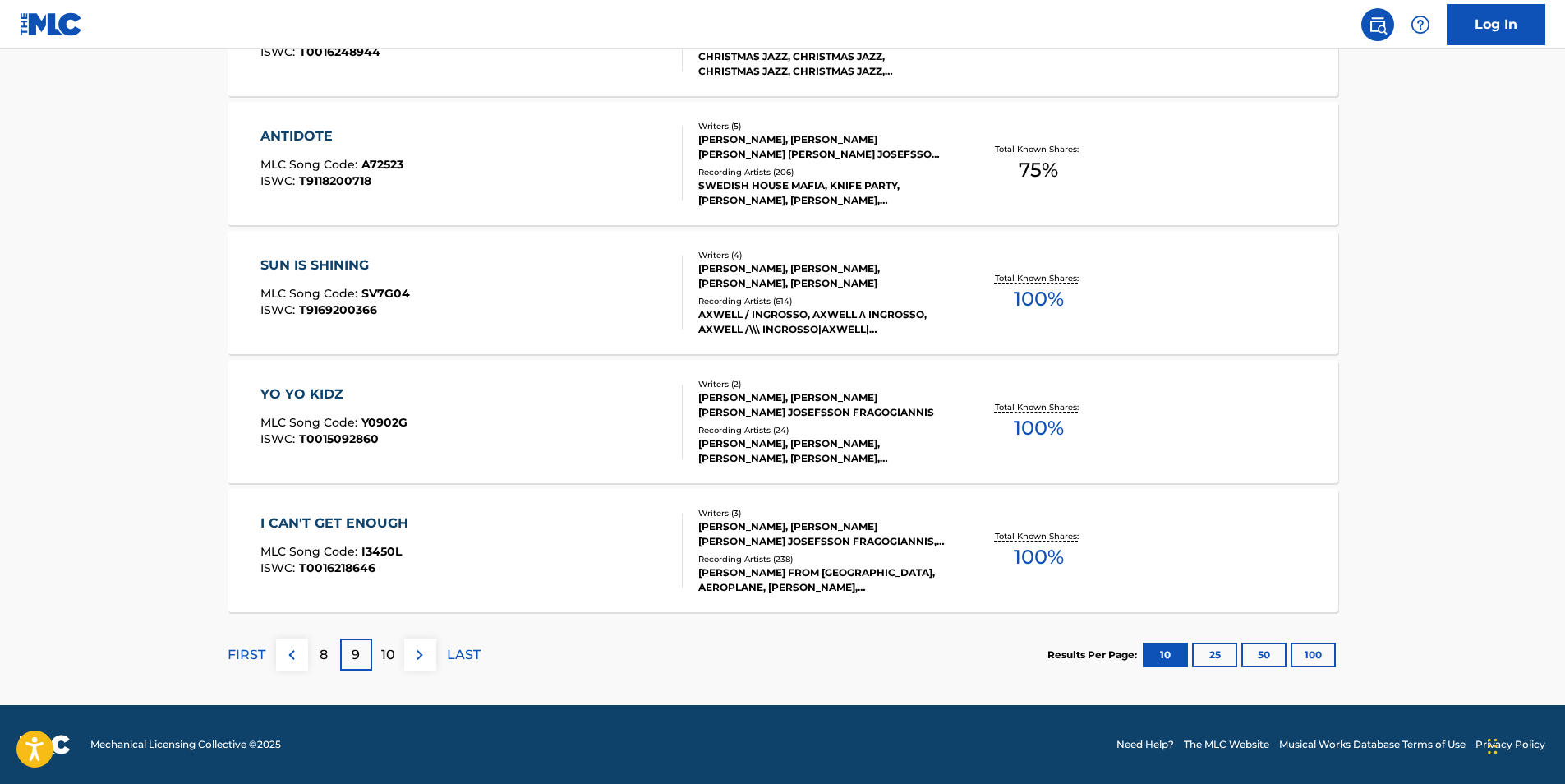
click at [385, 660] on p "10" at bounding box center [388, 654] width 14 height 20
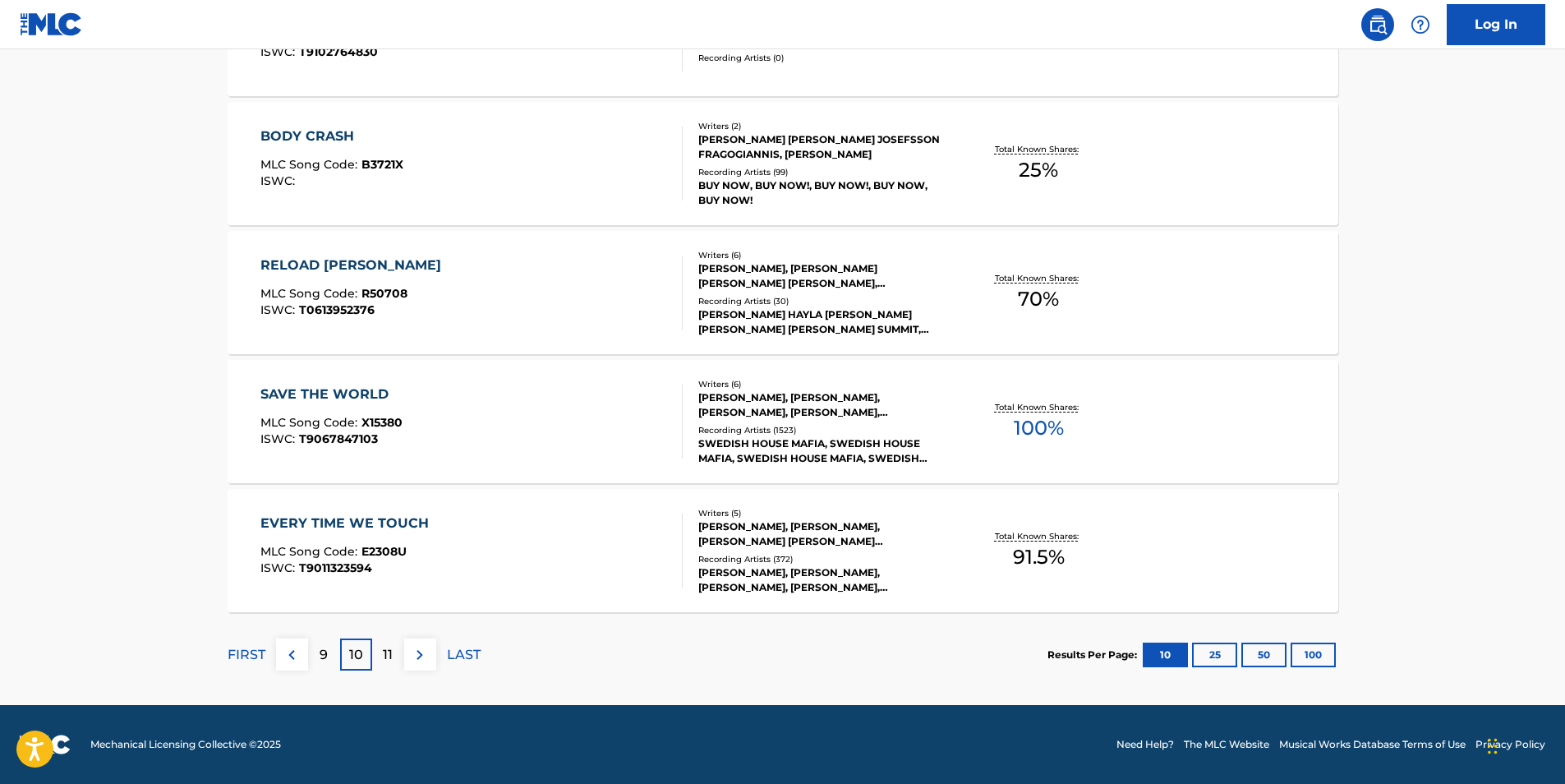
click at [395, 655] on div "11" at bounding box center [389, 654] width 32 height 32
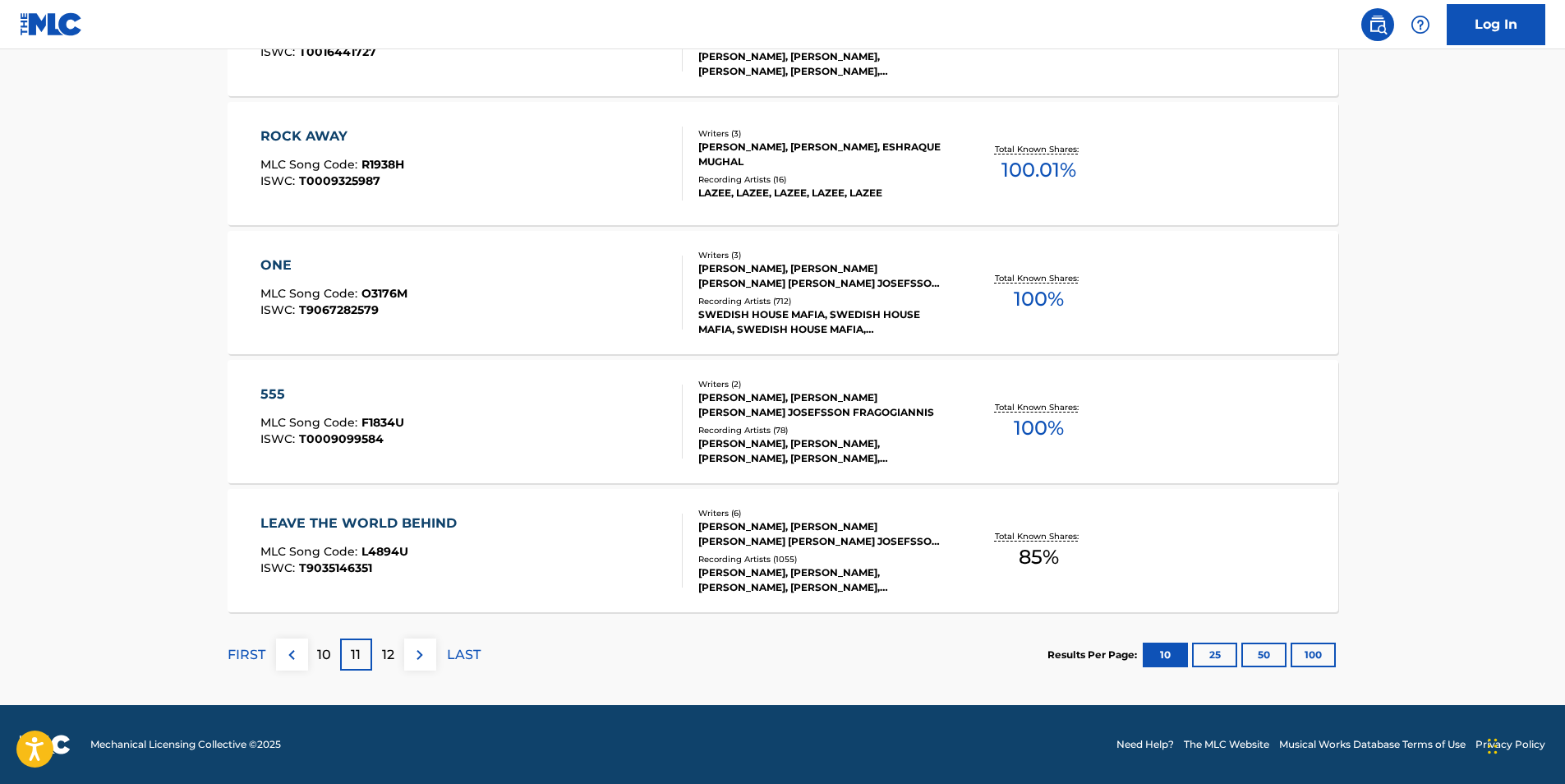
click at [393, 658] on p "12" at bounding box center [388, 654] width 13 height 20
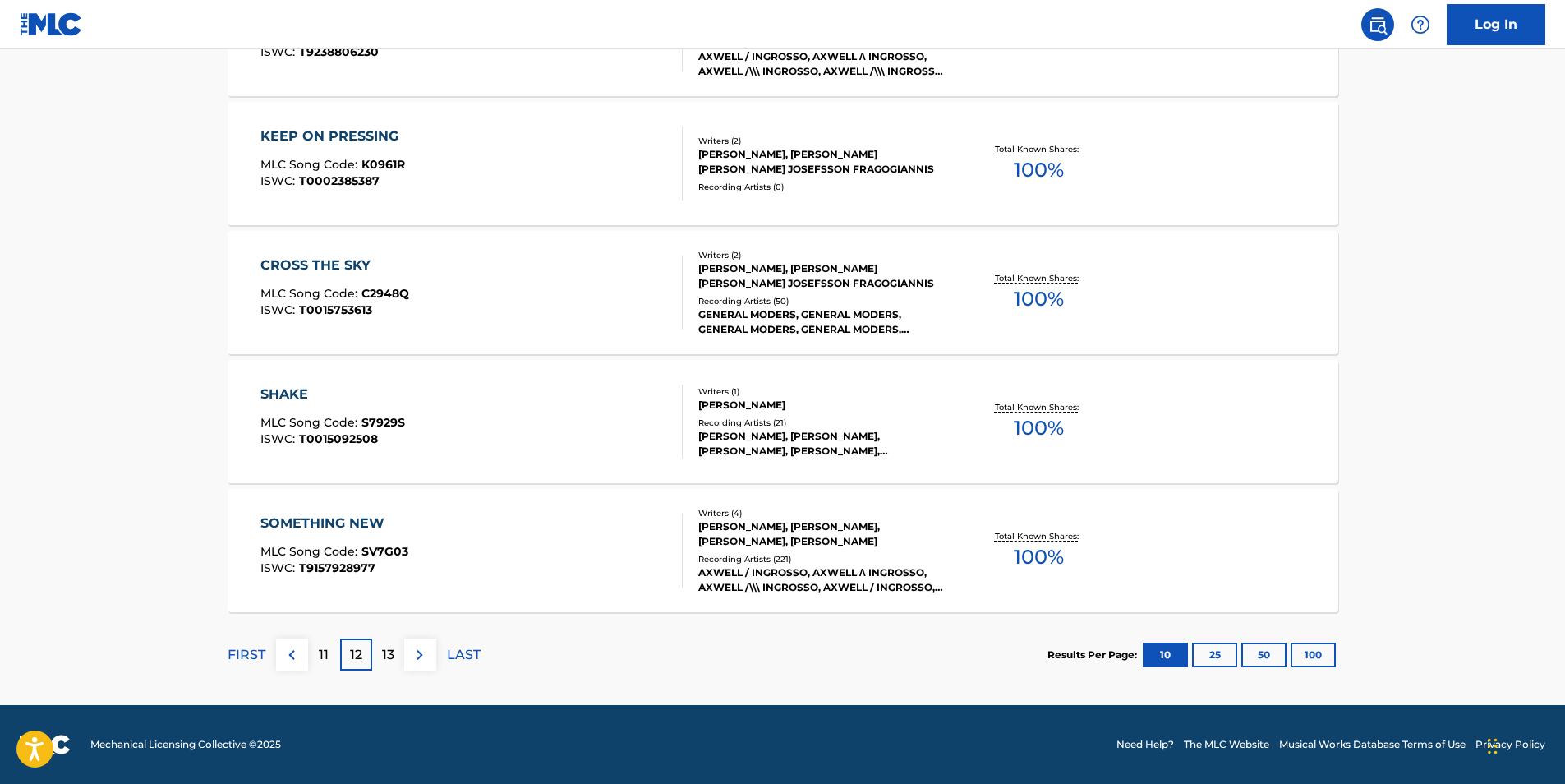
click at [390, 654] on p "13" at bounding box center [388, 654] width 13 height 20
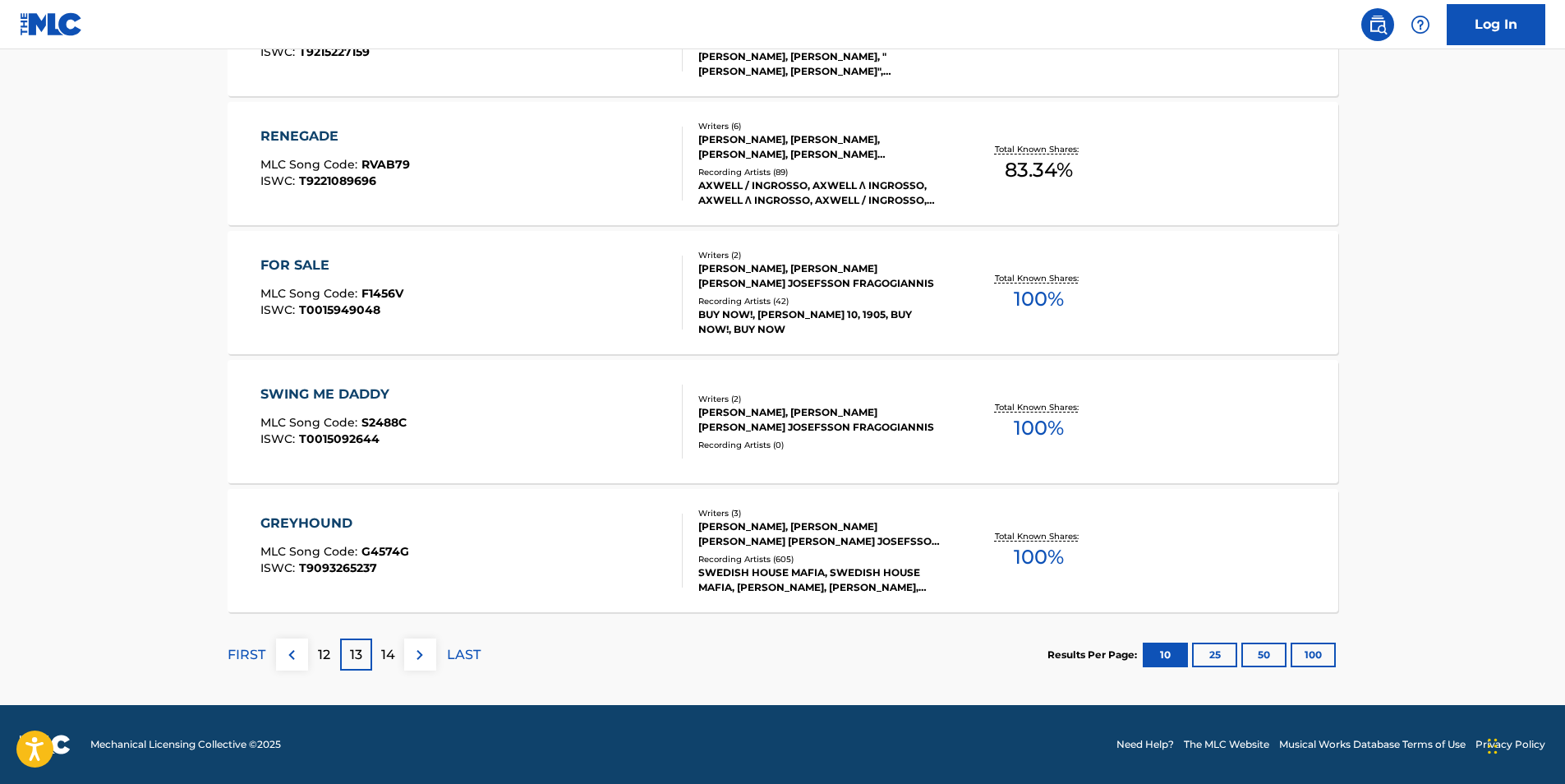
click at [388, 650] on p "14" at bounding box center [388, 654] width 14 height 20
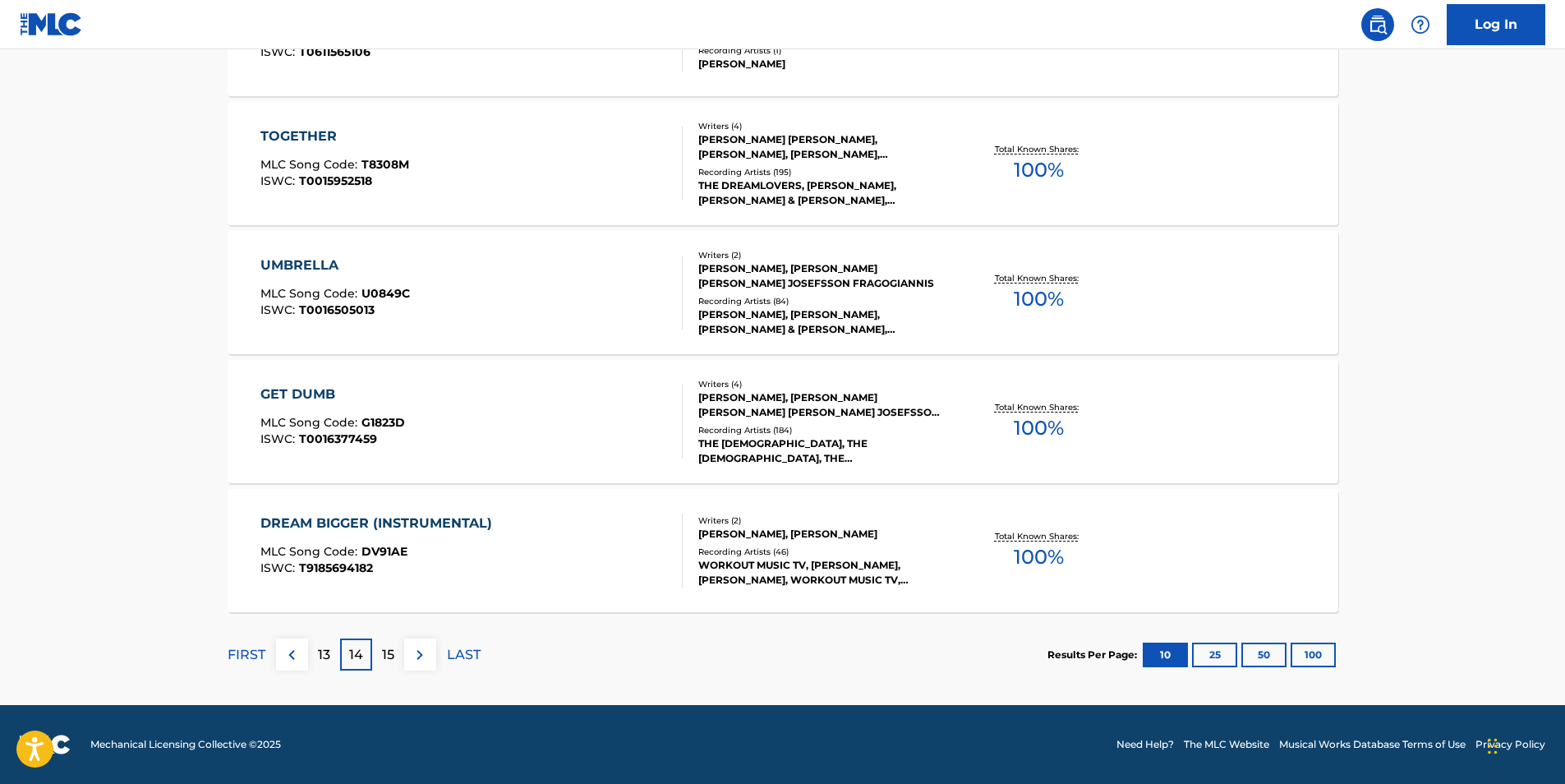
click at [385, 656] on p "15" at bounding box center [388, 654] width 13 height 20
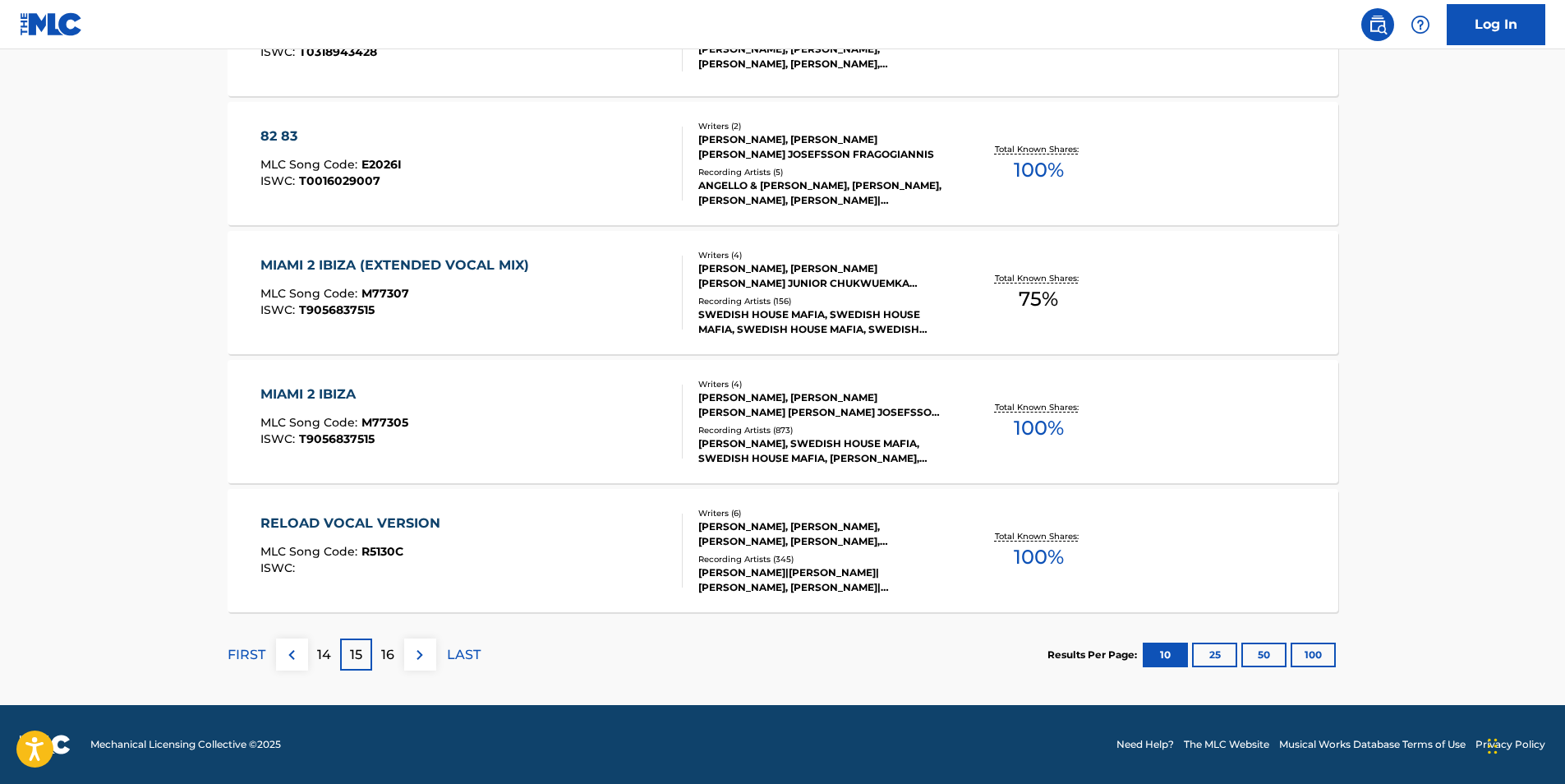
click at [397, 653] on div "16" at bounding box center [389, 654] width 32 height 32
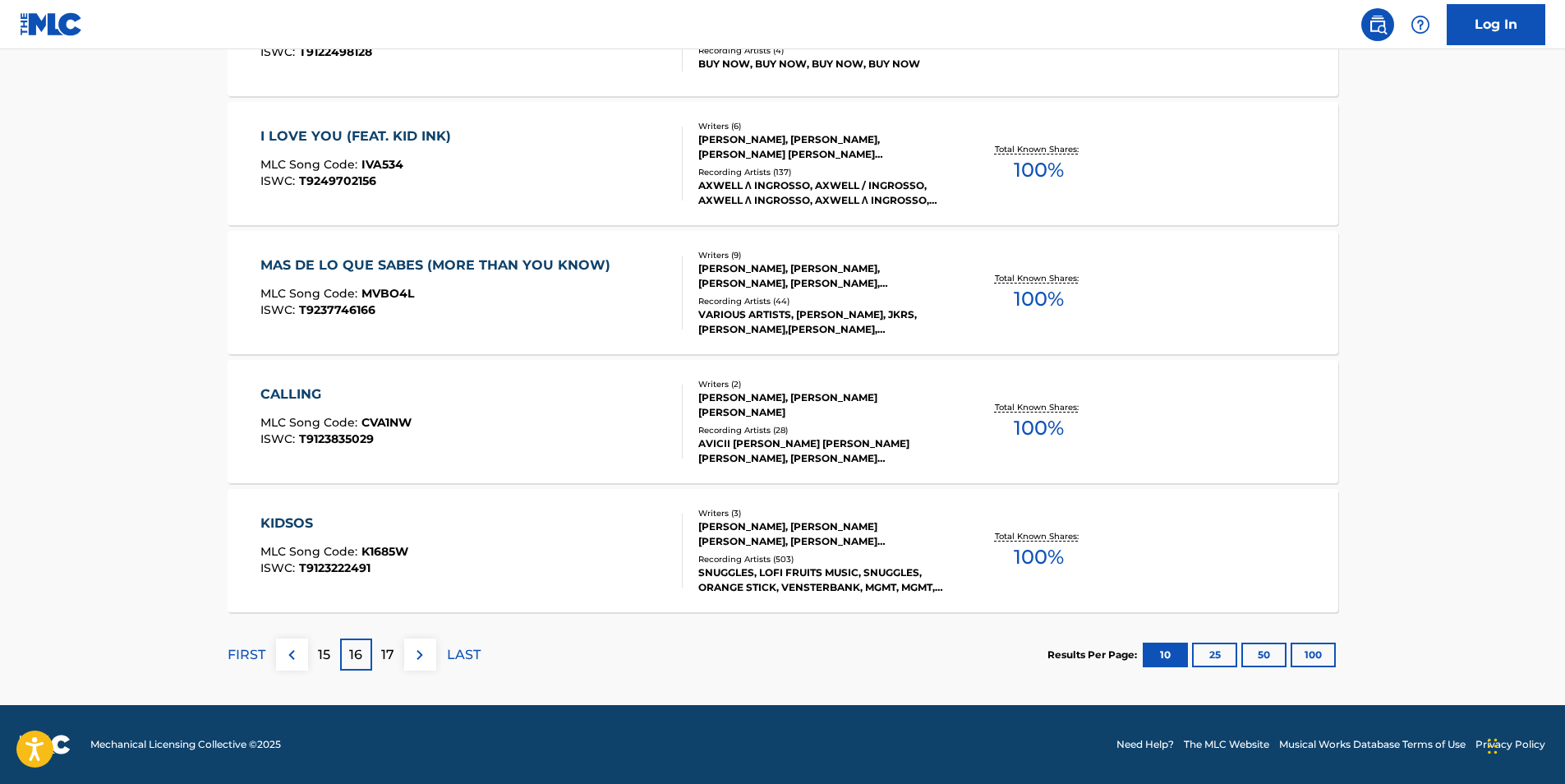
click at [393, 650] on p "17" at bounding box center [387, 654] width 13 height 20
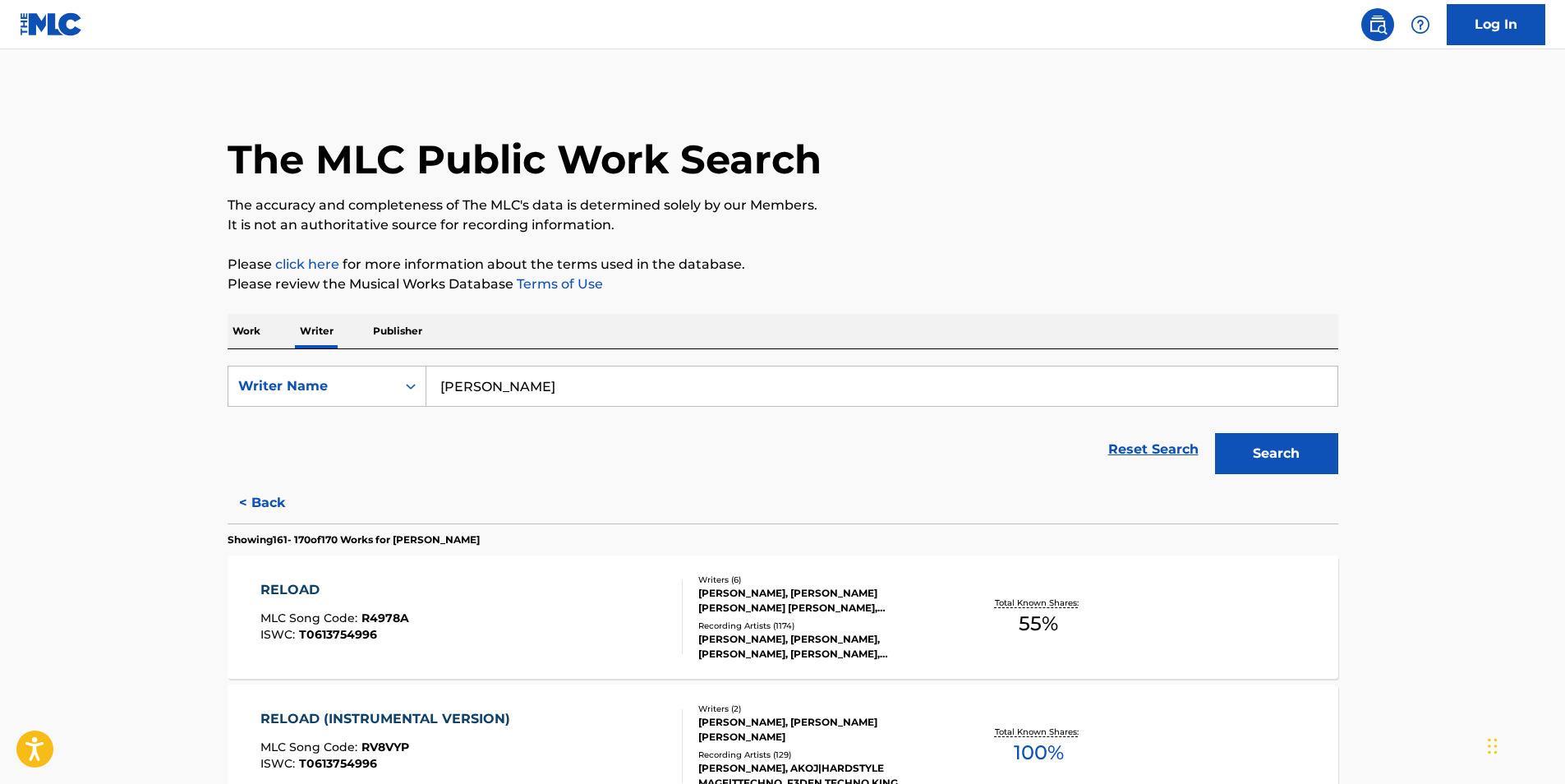
click at [575, 479] on div "Reset Search Search" at bounding box center [782, 449] width 1111 height 65
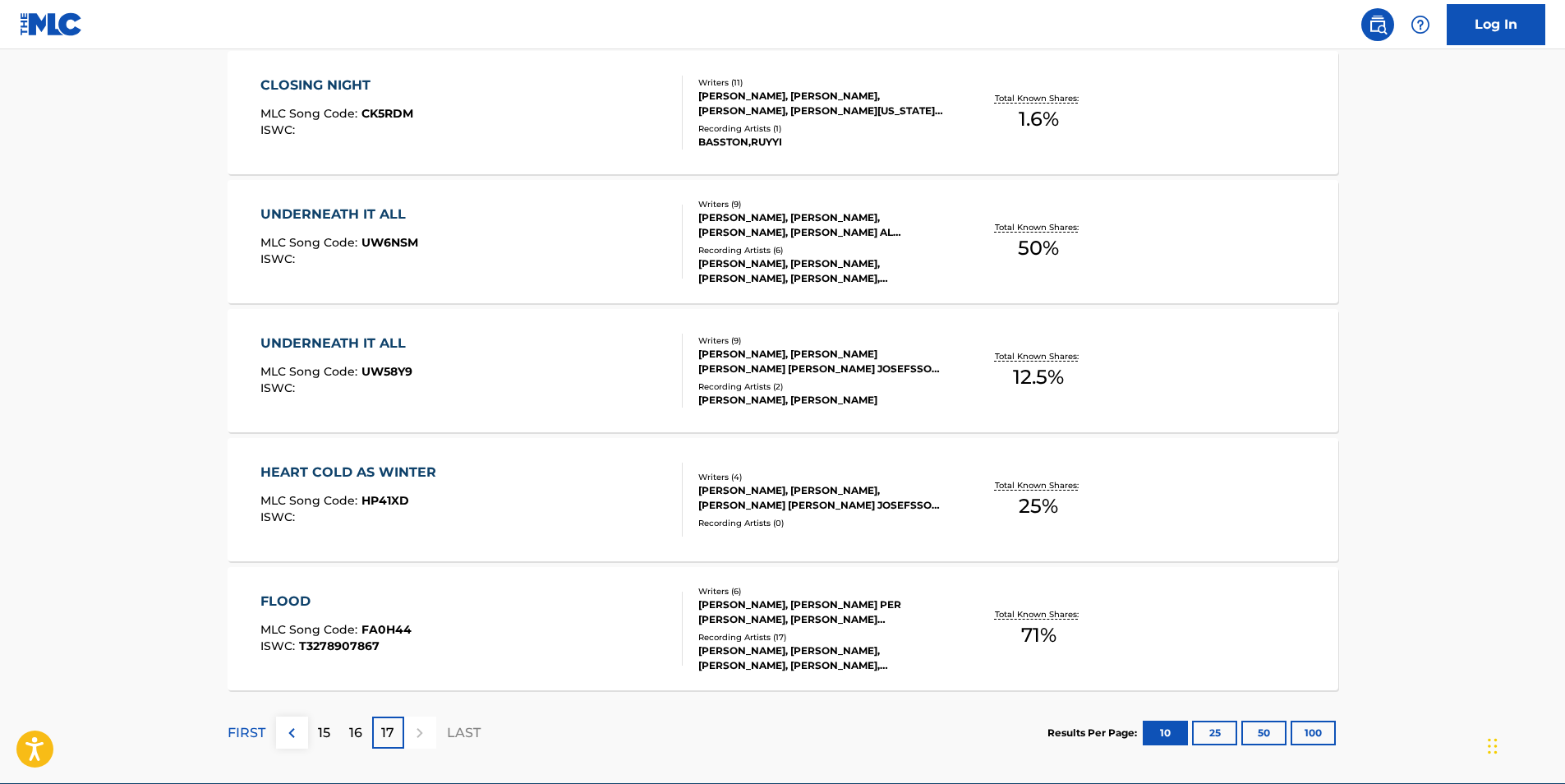
scroll to position [1145, 0]
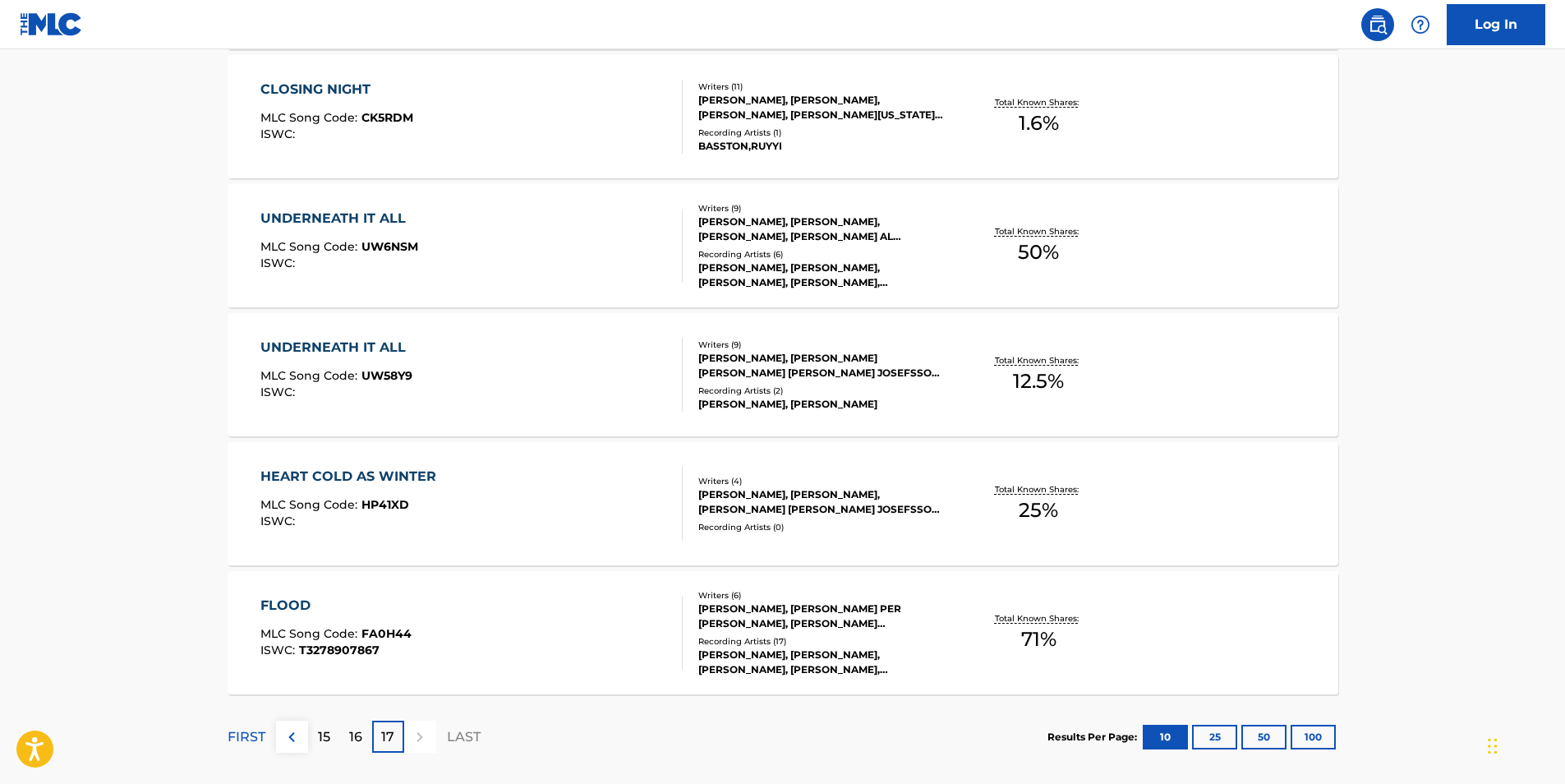
click at [417, 731] on div at bounding box center [420, 736] width 32 height 32
click at [461, 737] on p "LAST" at bounding box center [464, 736] width 34 height 20
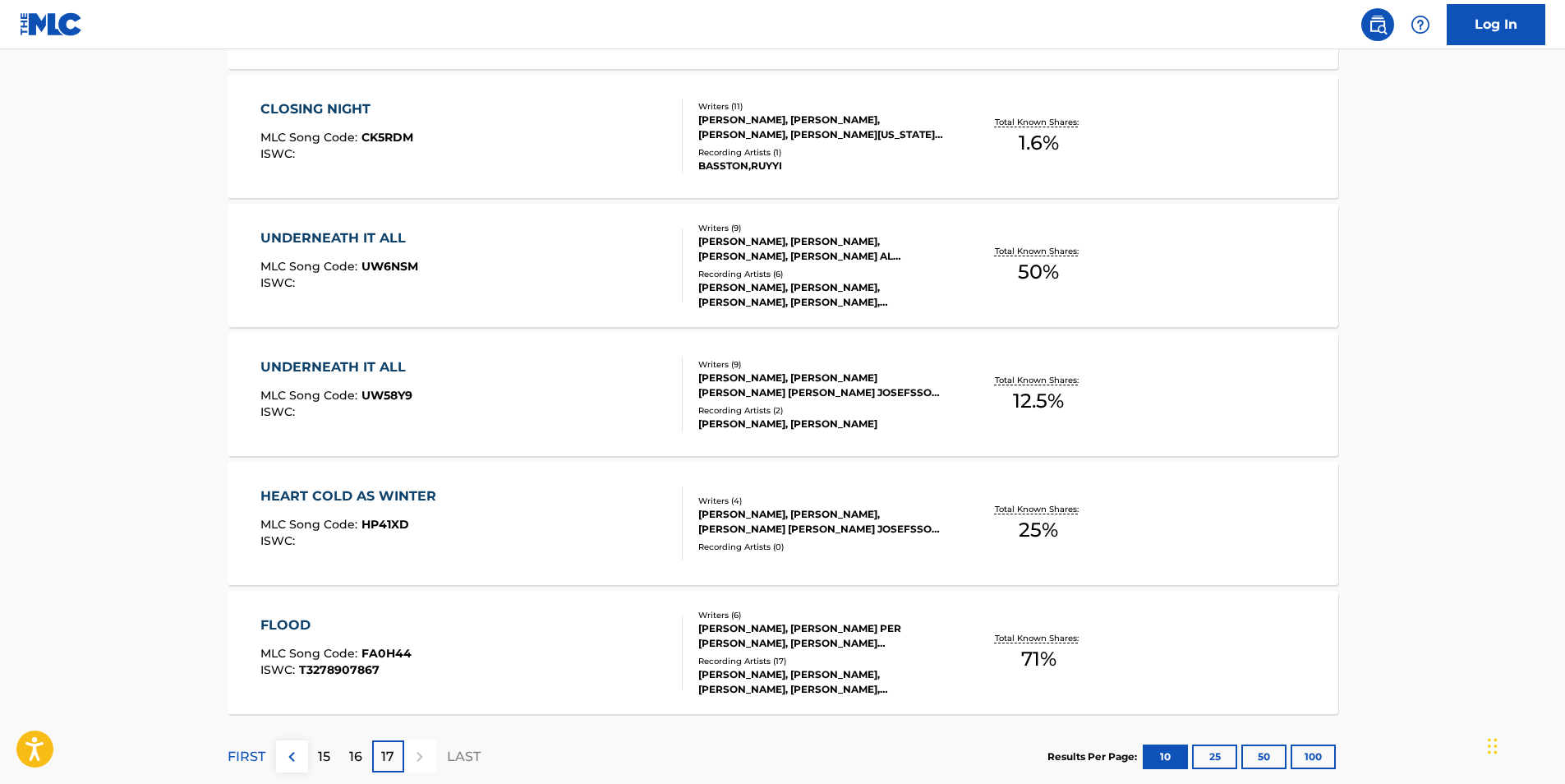
scroll to position [1227, 0]
